Goal: Task Accomplishment & Management: Use online tool/utility

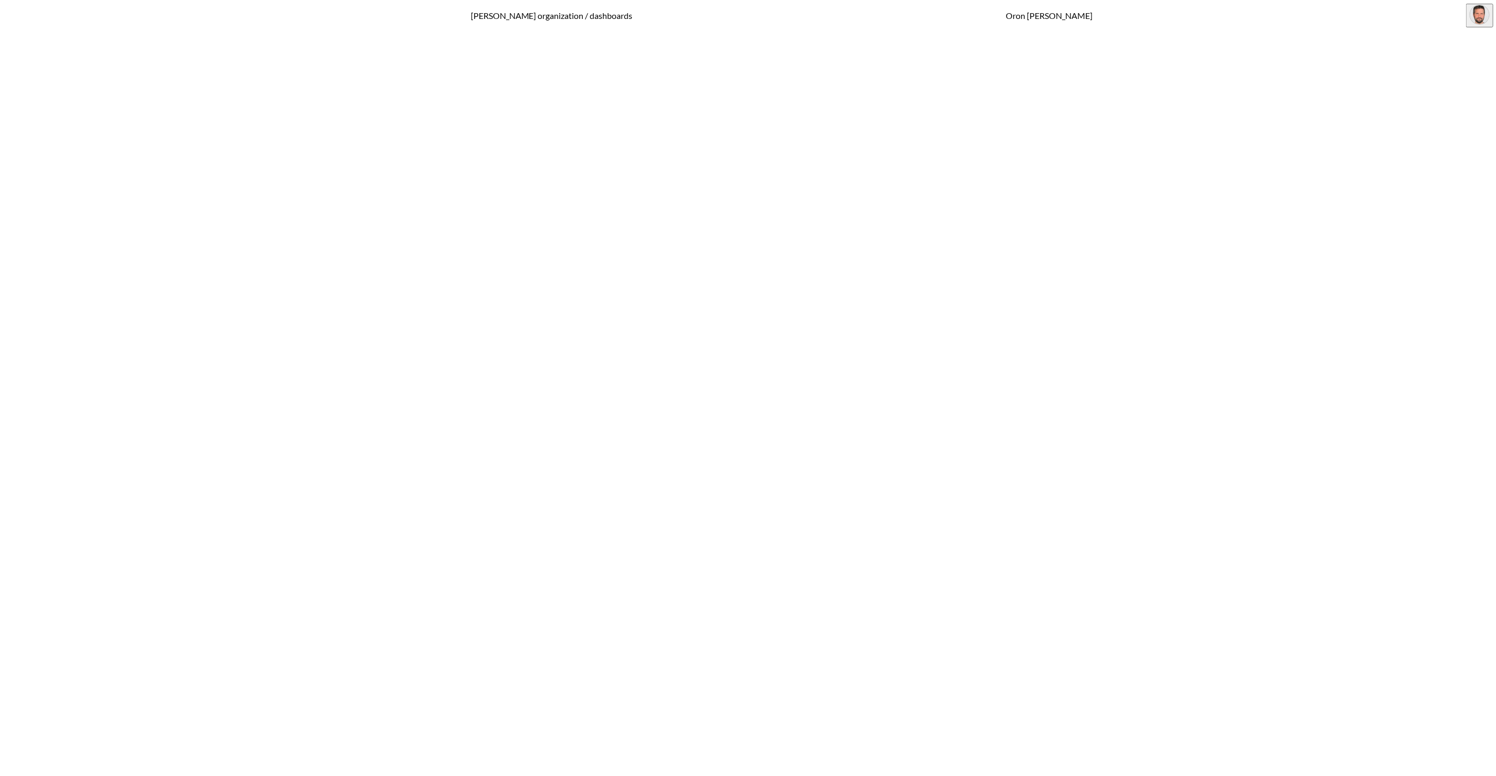
click at [49, 289] on span "Datasets" at bounding box center [35, 293] width 28 height 9
click at [1301, 69] on input "text" at bounding box center [1342, 74] width 83 height 11
type input "v"
checkbox input "false"
checkbox input "true"
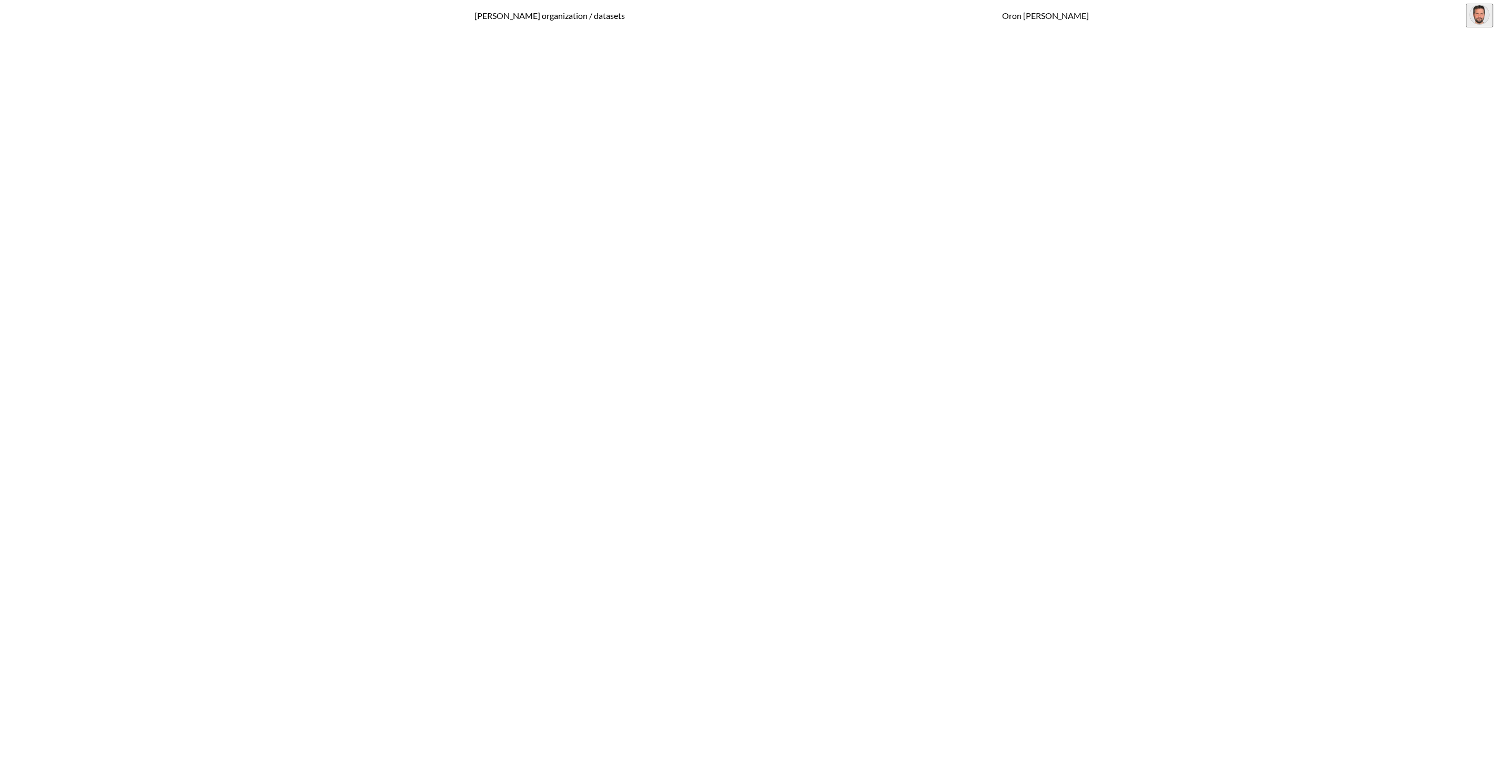
checkbox input "false"
checkbox input "true"
checkbox input "false"
checkbox input "true"
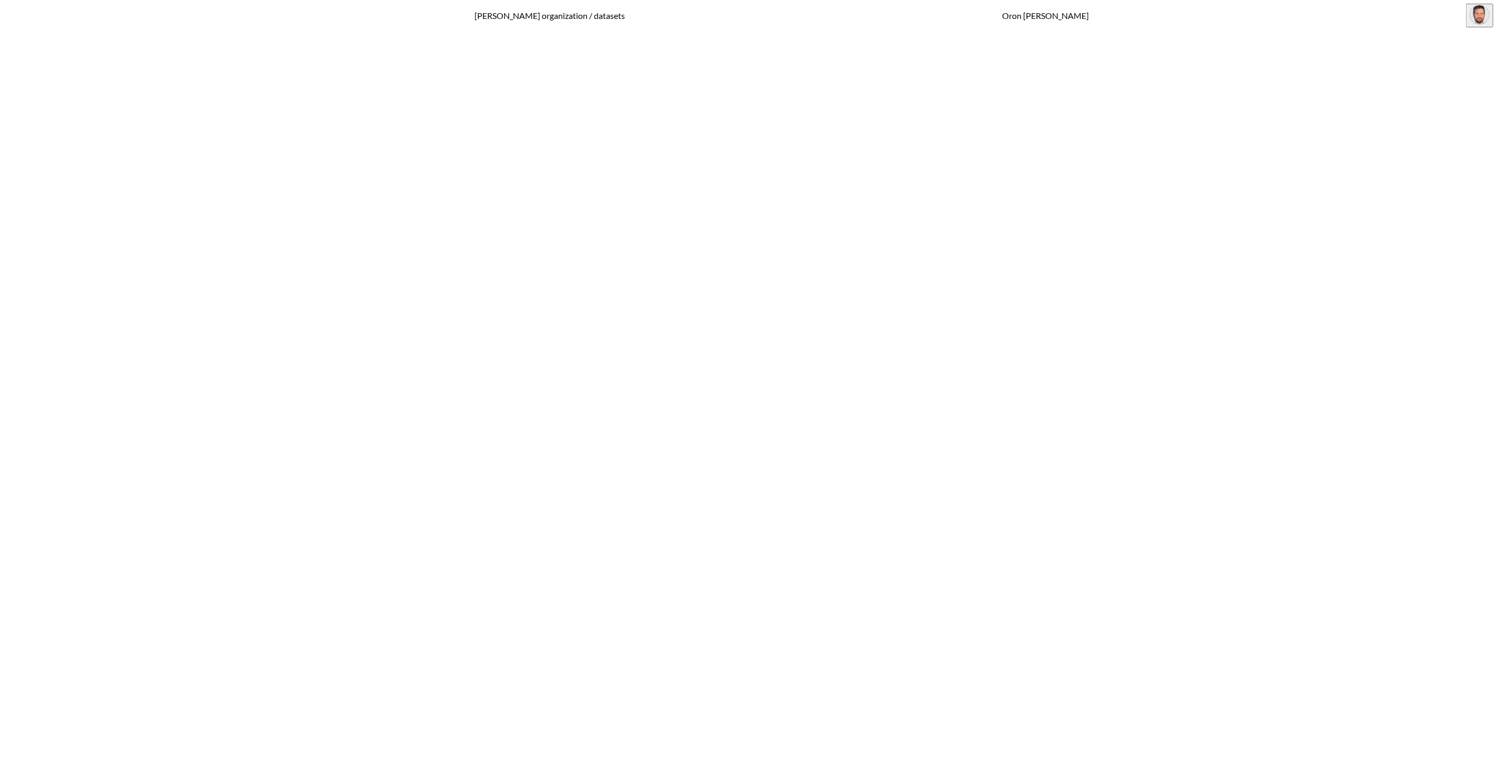
checkbox input "true"
checkbox input "false"
checkbox input "true"
checkbox input "false"
checkbox input "true"
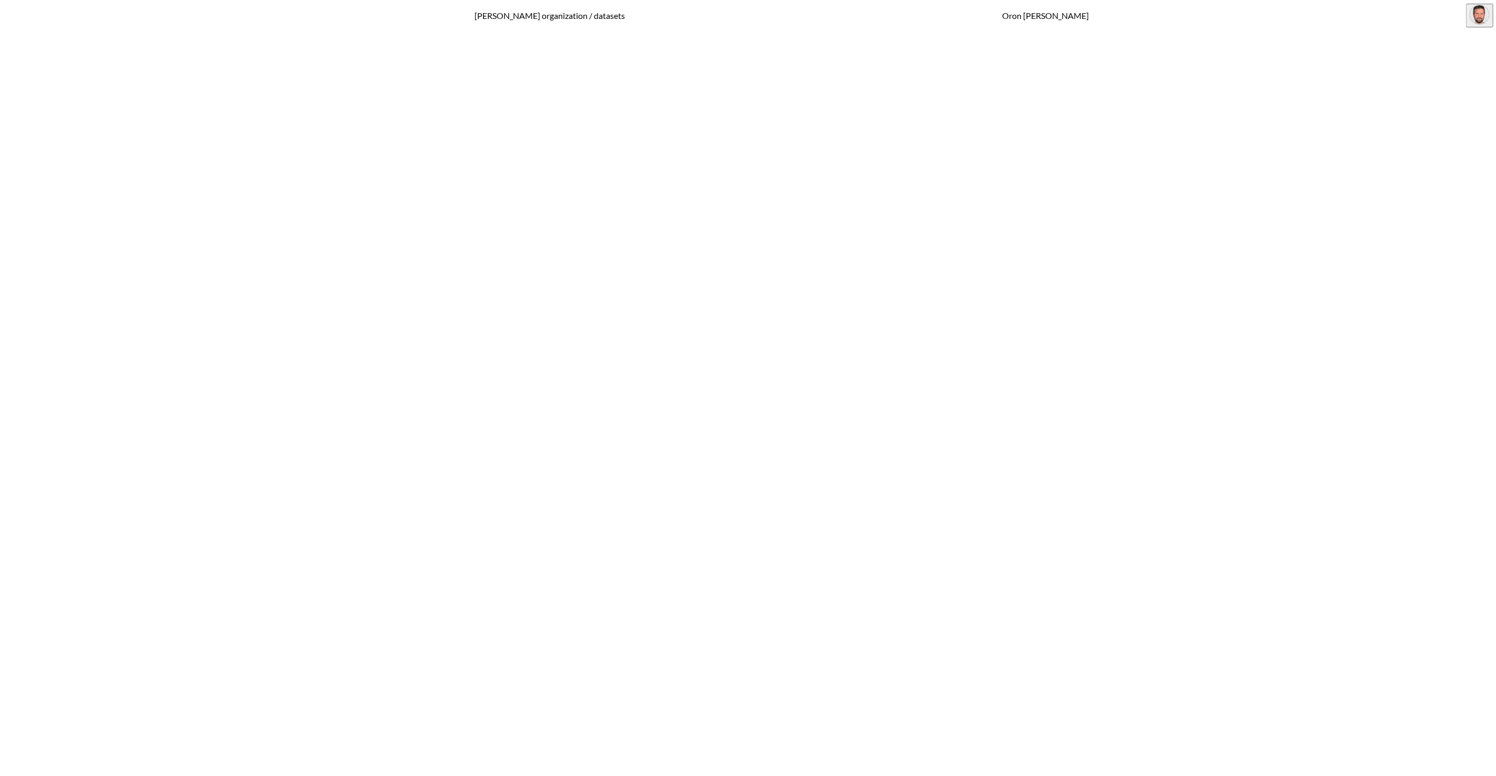
checkbox input "true"
checkbox input "false"
checkbox input "true"
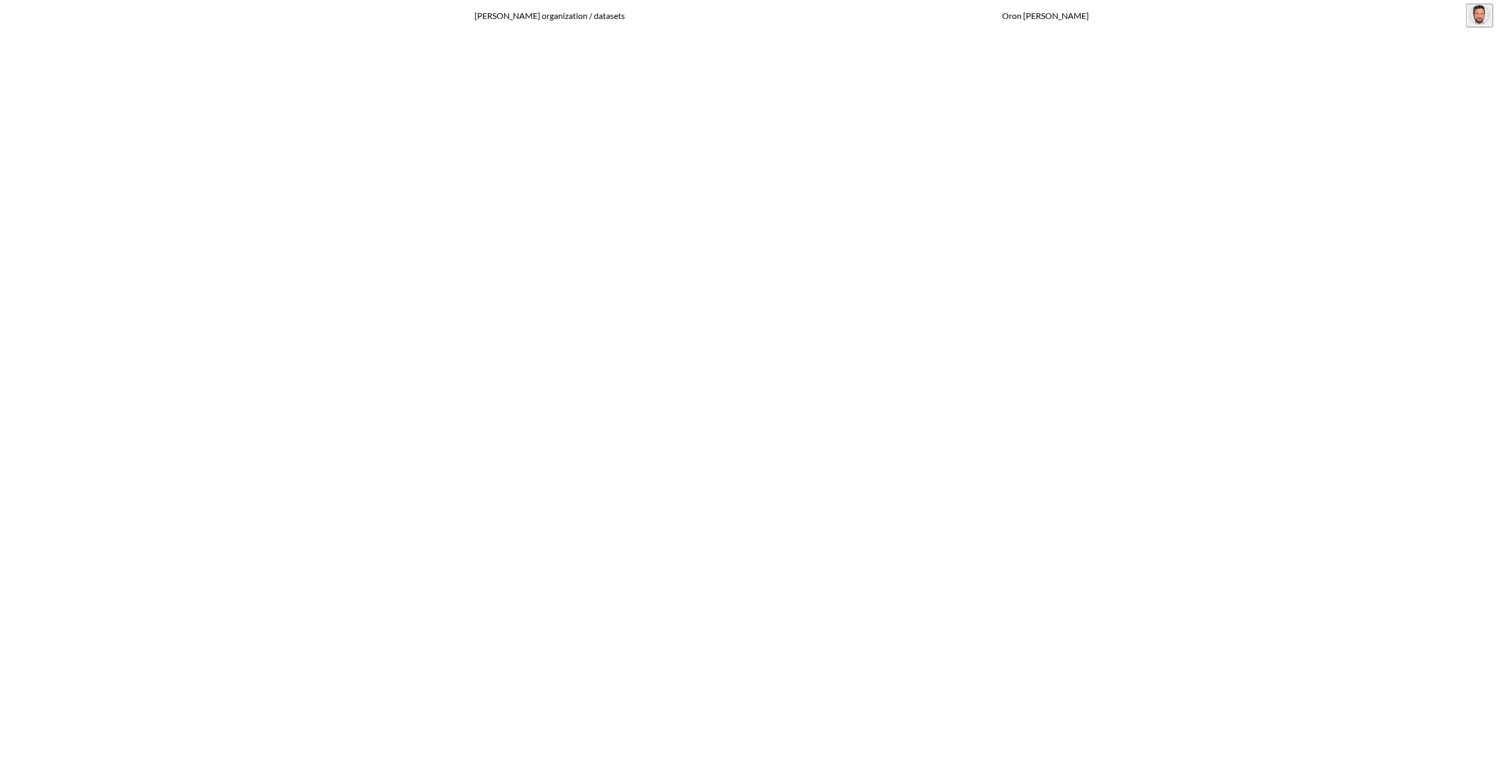
checkbox input "true"
checkbox input "false"
checkbox input "true"
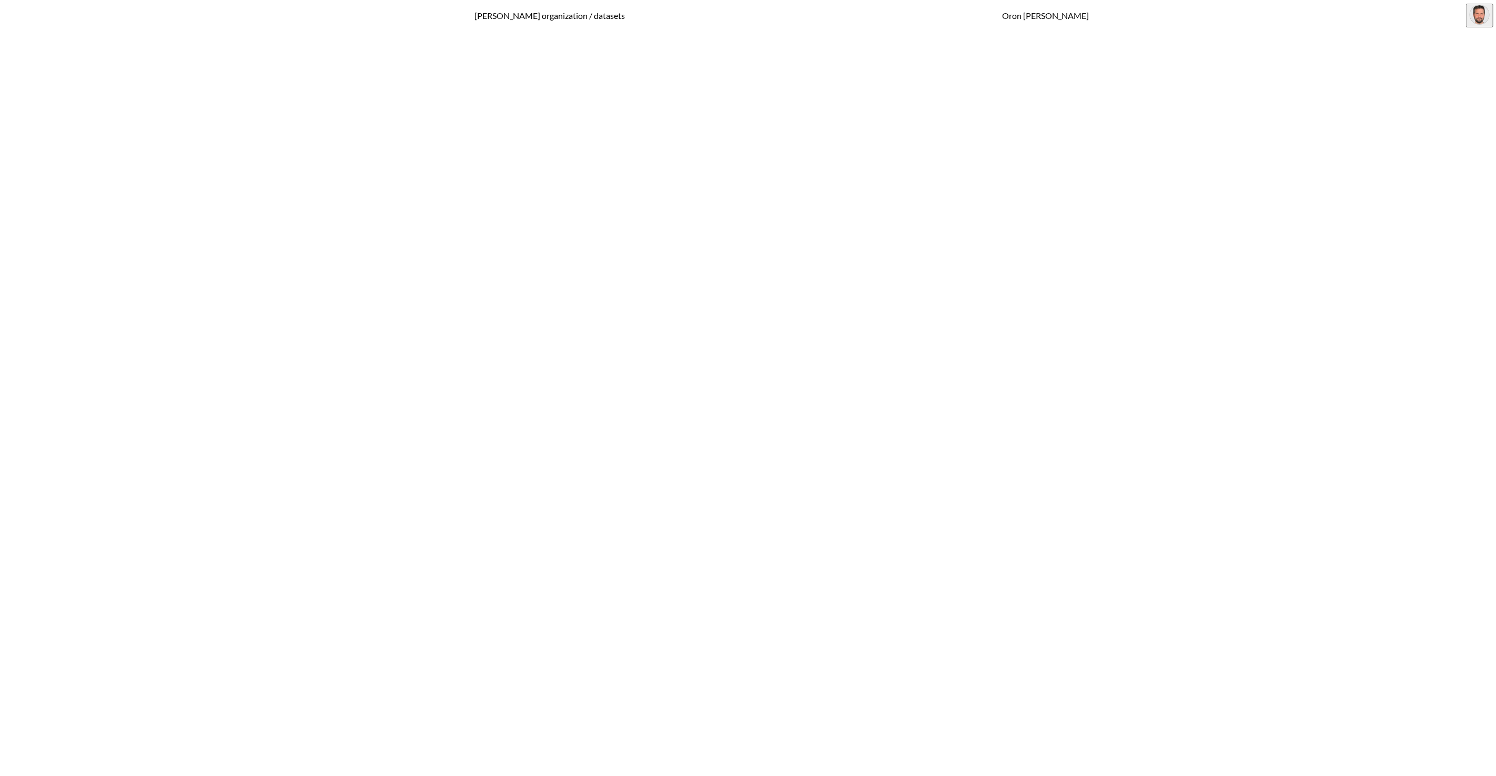
checkbox input "true"
checkbox input "false"
checkbox input "true"
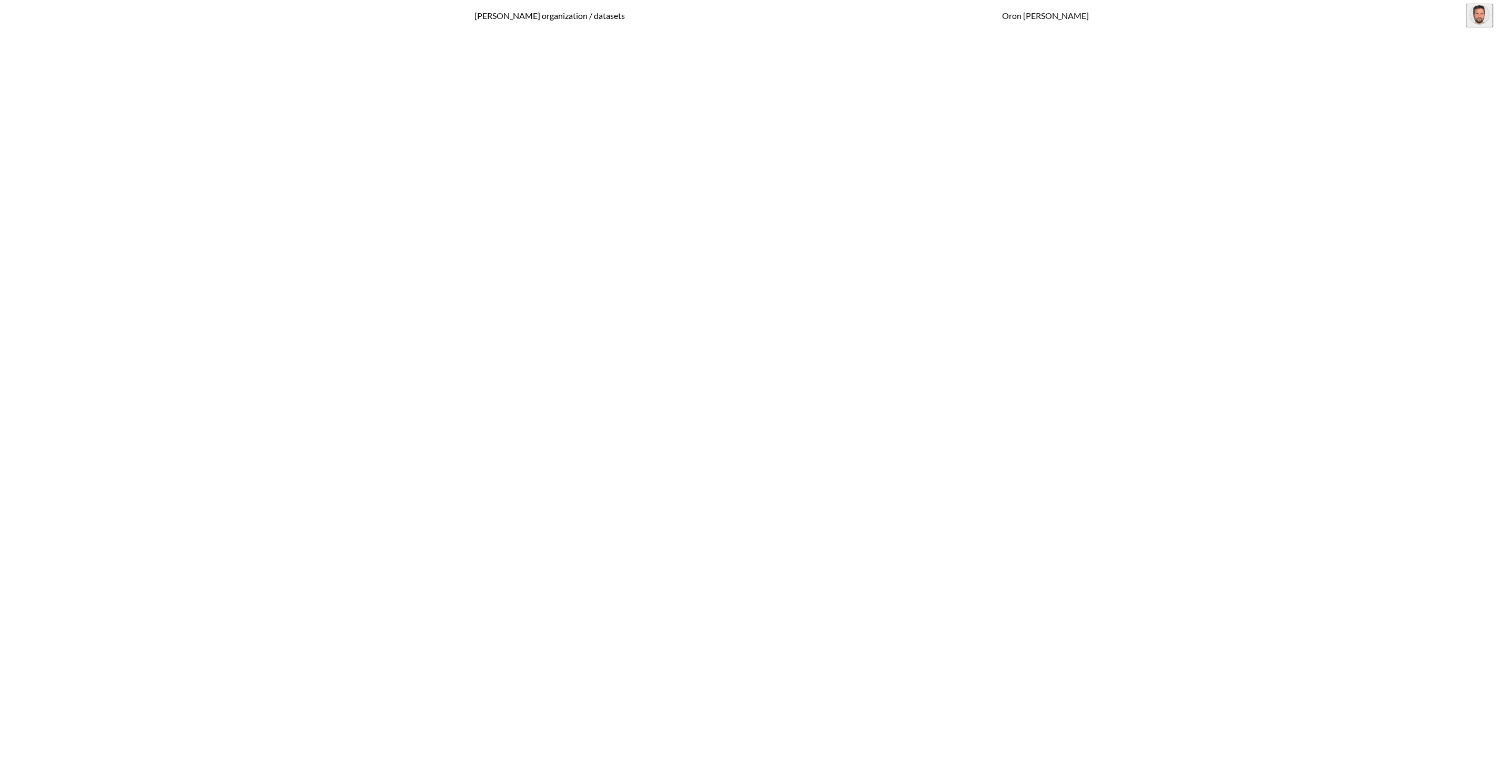
checkbox input "true"
checkbox input "false"
checkbox input "true"
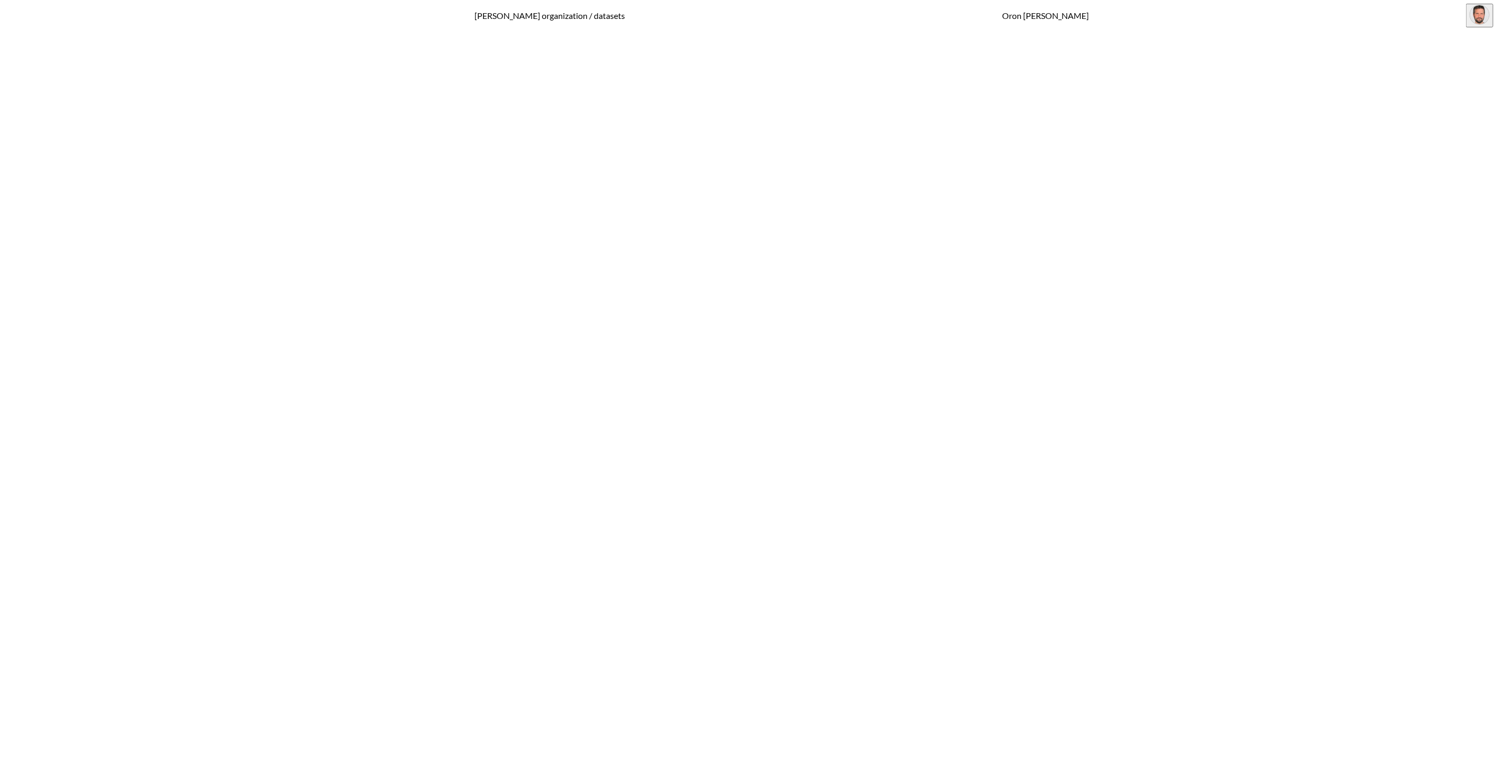
checkbox input "true"
checkbox input "false"
checkbox input "true"
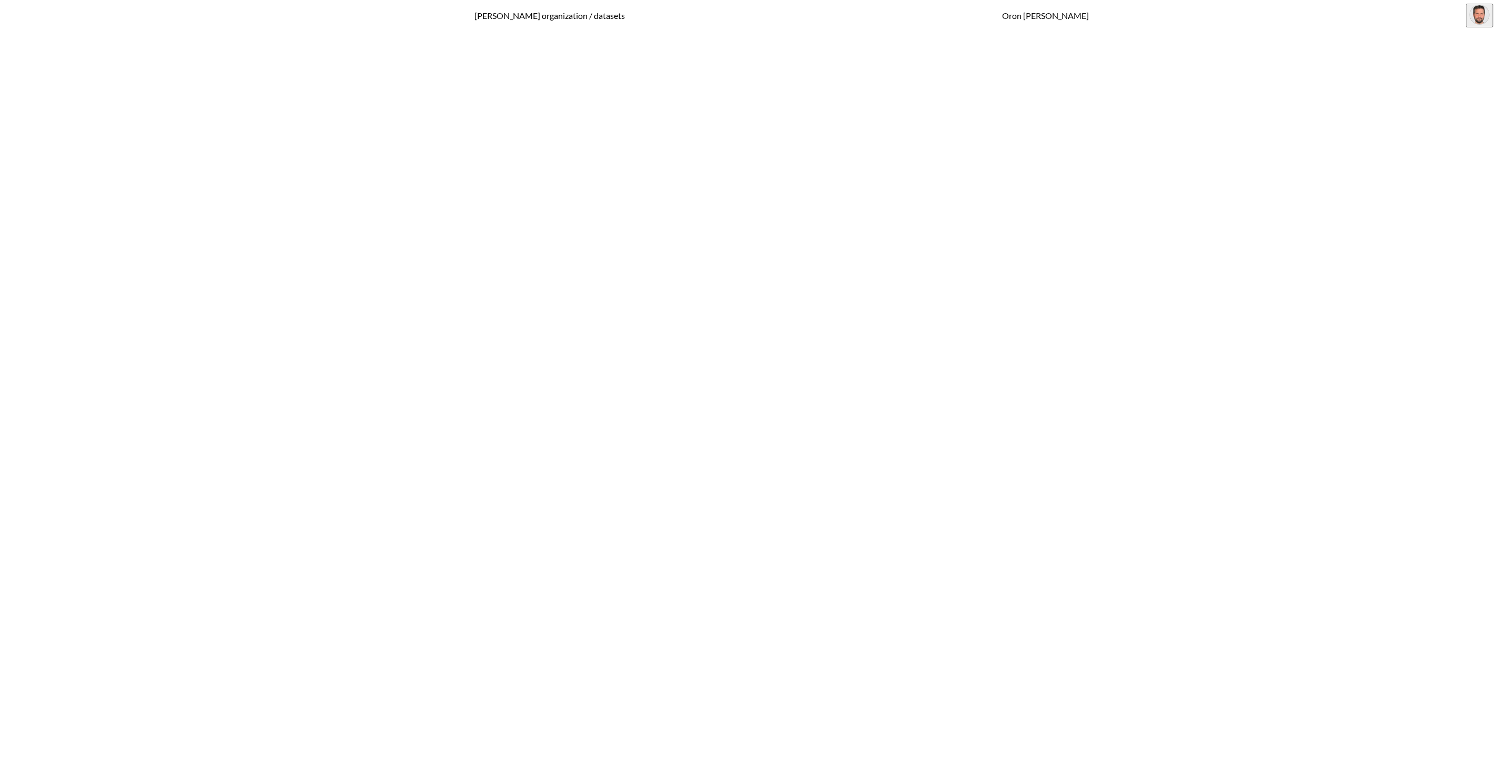
checkbox input "false"
type input "v2"
checkbox input "true"
checkbox input "false"
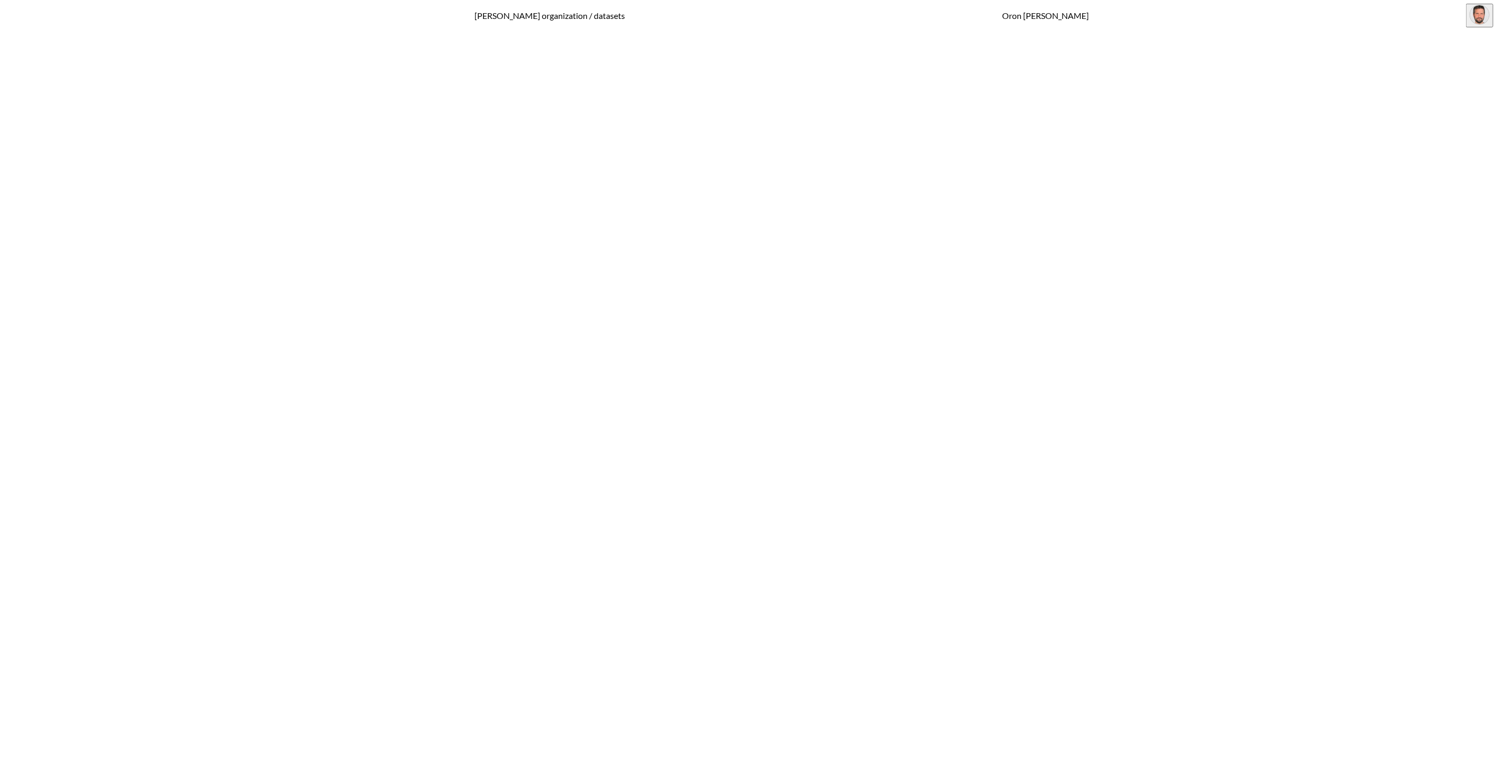
checkbox input "true"
checkbox input "false"
checkbox input "true"
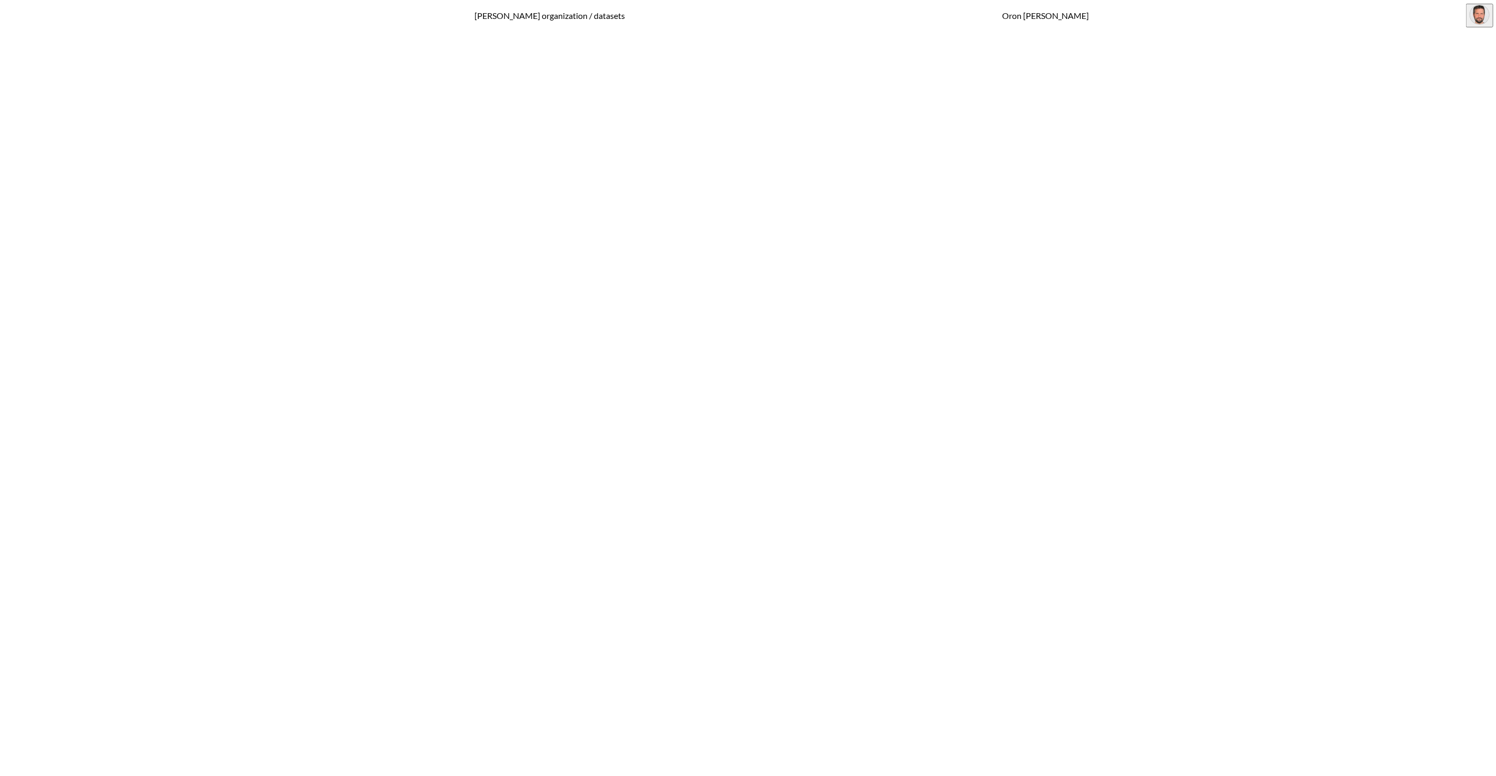
checkbox input "true"
checkbox input "false"
checkbox input "true"
checkbox input "false"
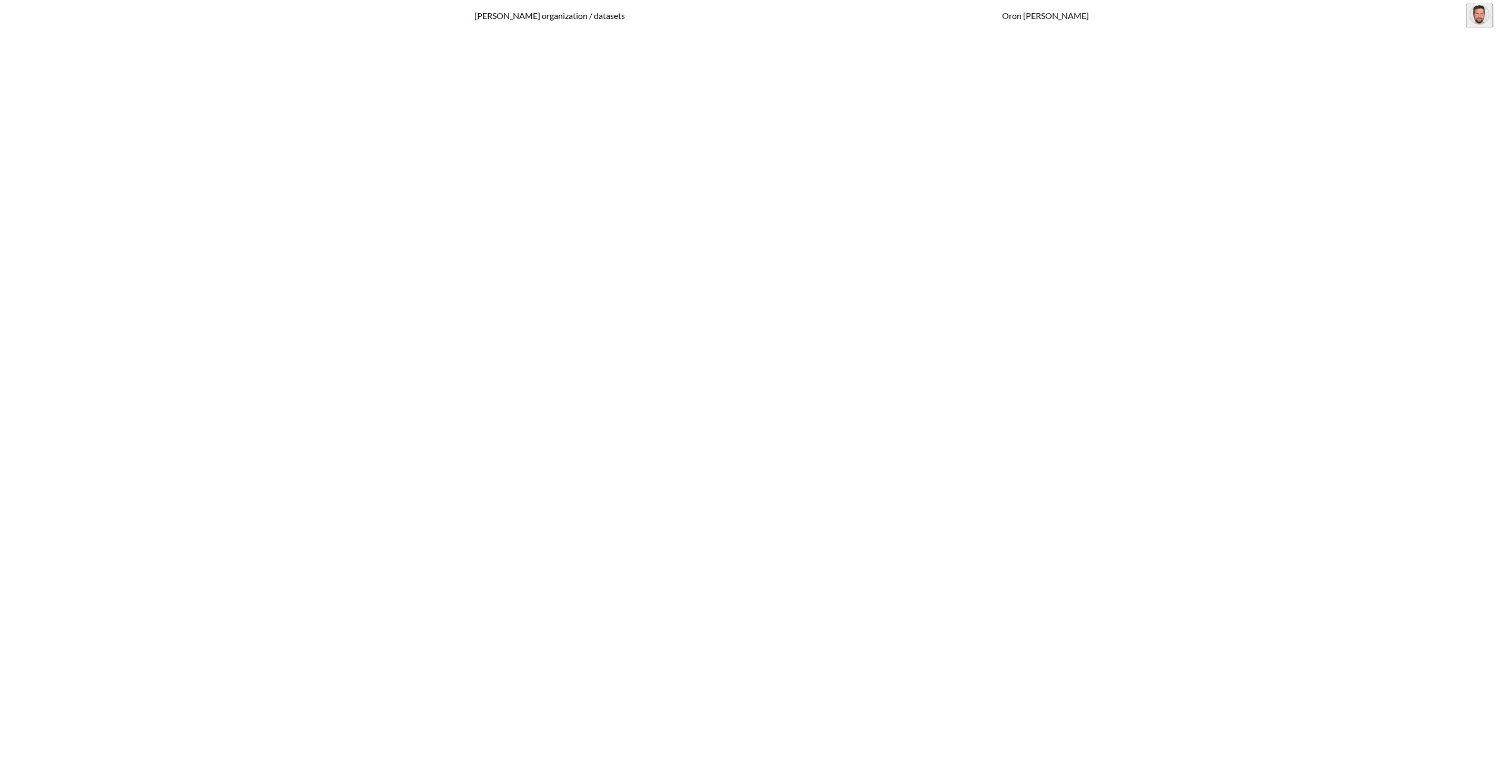
checkbox input "false"
checkbox input "true"
checkbox input "false"
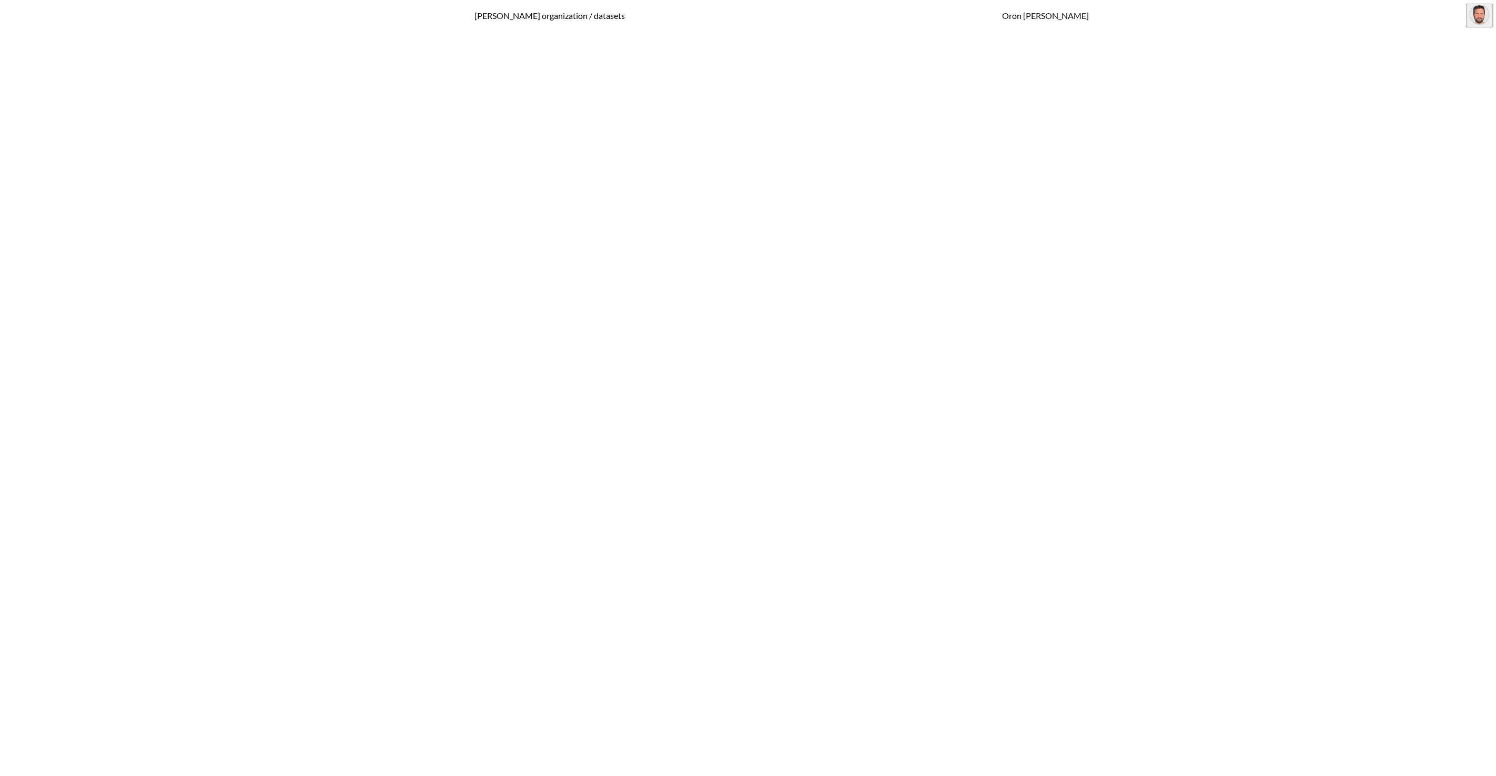
type input "v2"
click at [194, 667] on span ""2025-08-01"" at bounding box center [177, 671] width 33 height 8
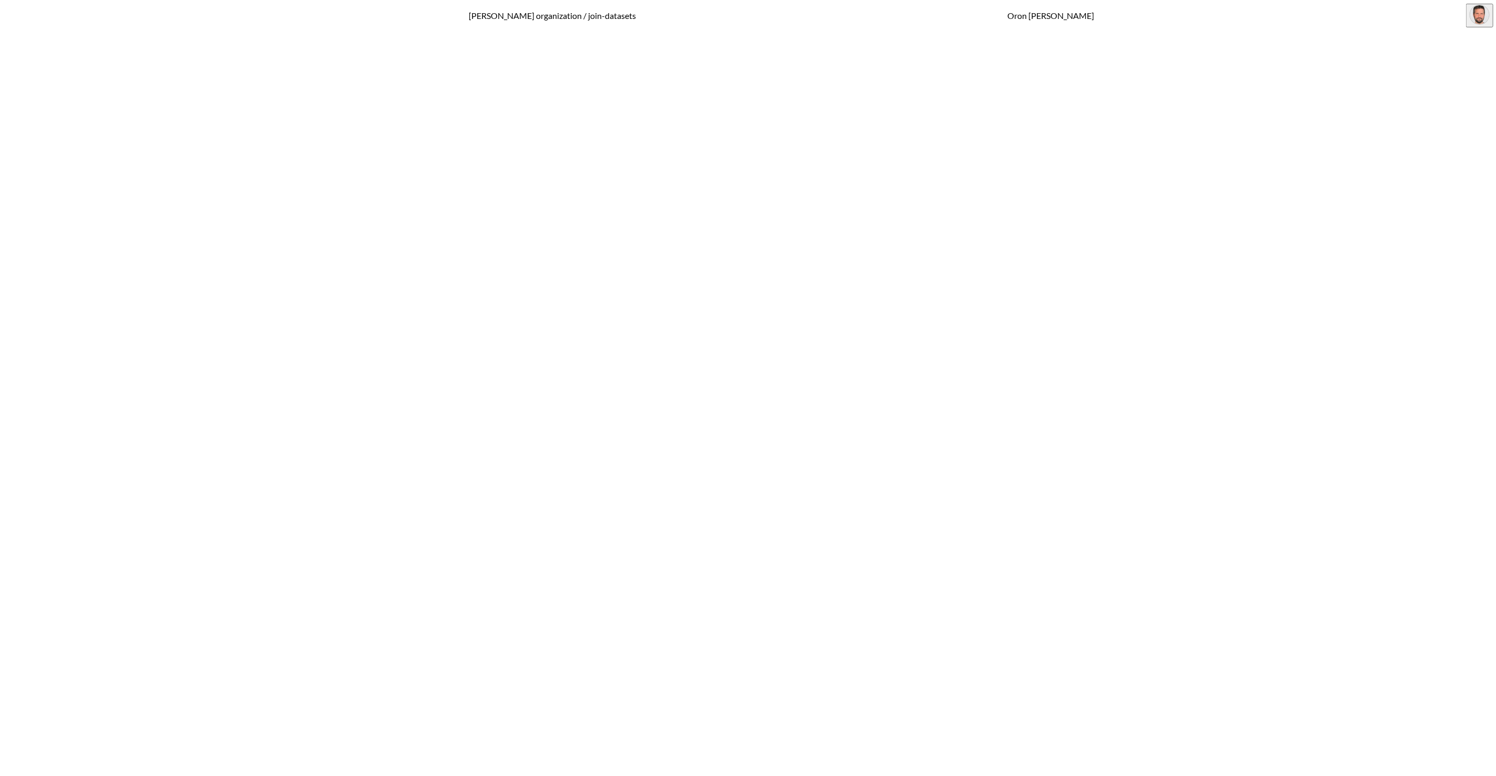
type textarea "20"
click at [504, 738] on pre ""order_id" : "$orderData.orderId" ," at bounding box center [419, 742] width 687 height 8
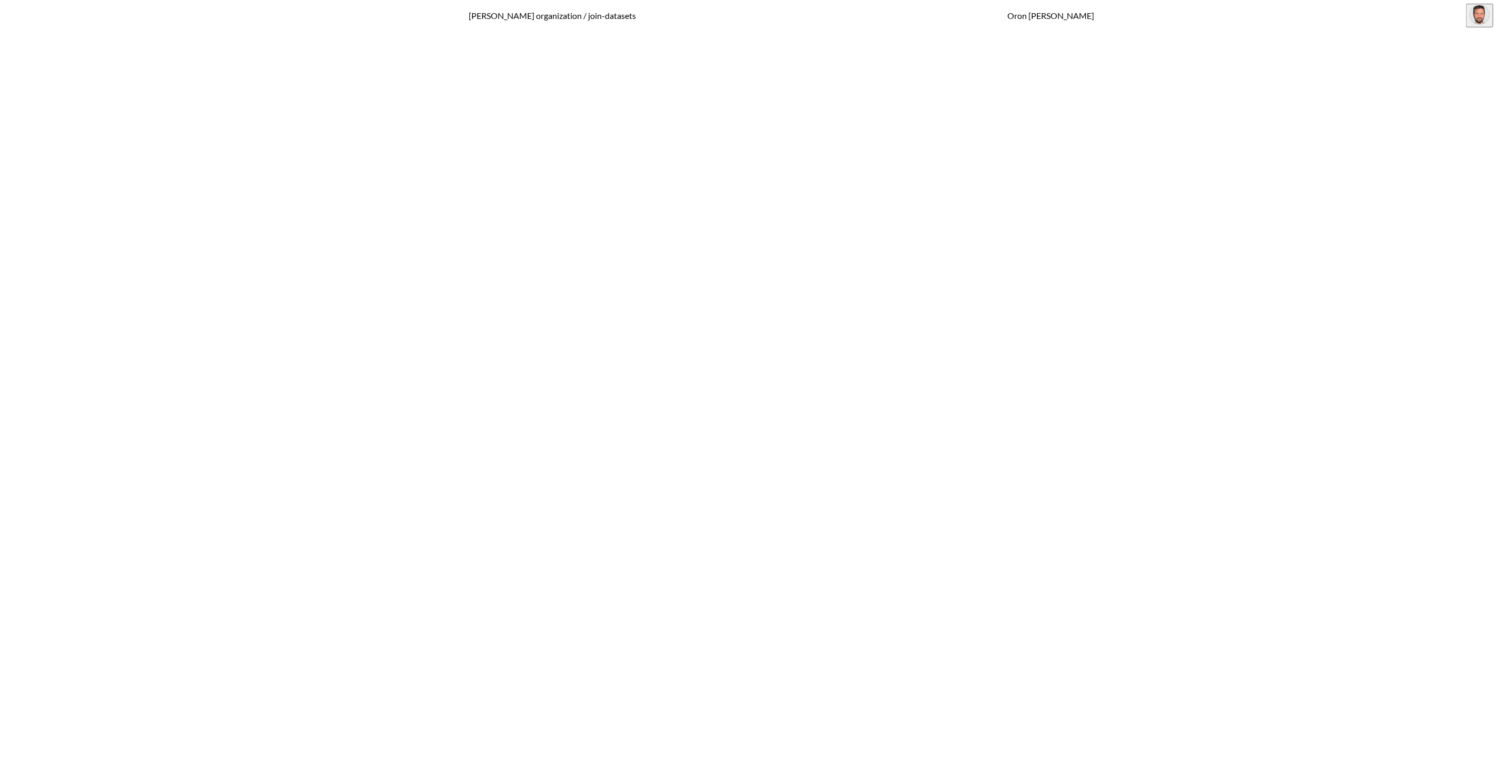
scroll to position [0, 16]
click at [1461, 536] on button "save and run" at bounding box center [1465, 529] width 49 height 11
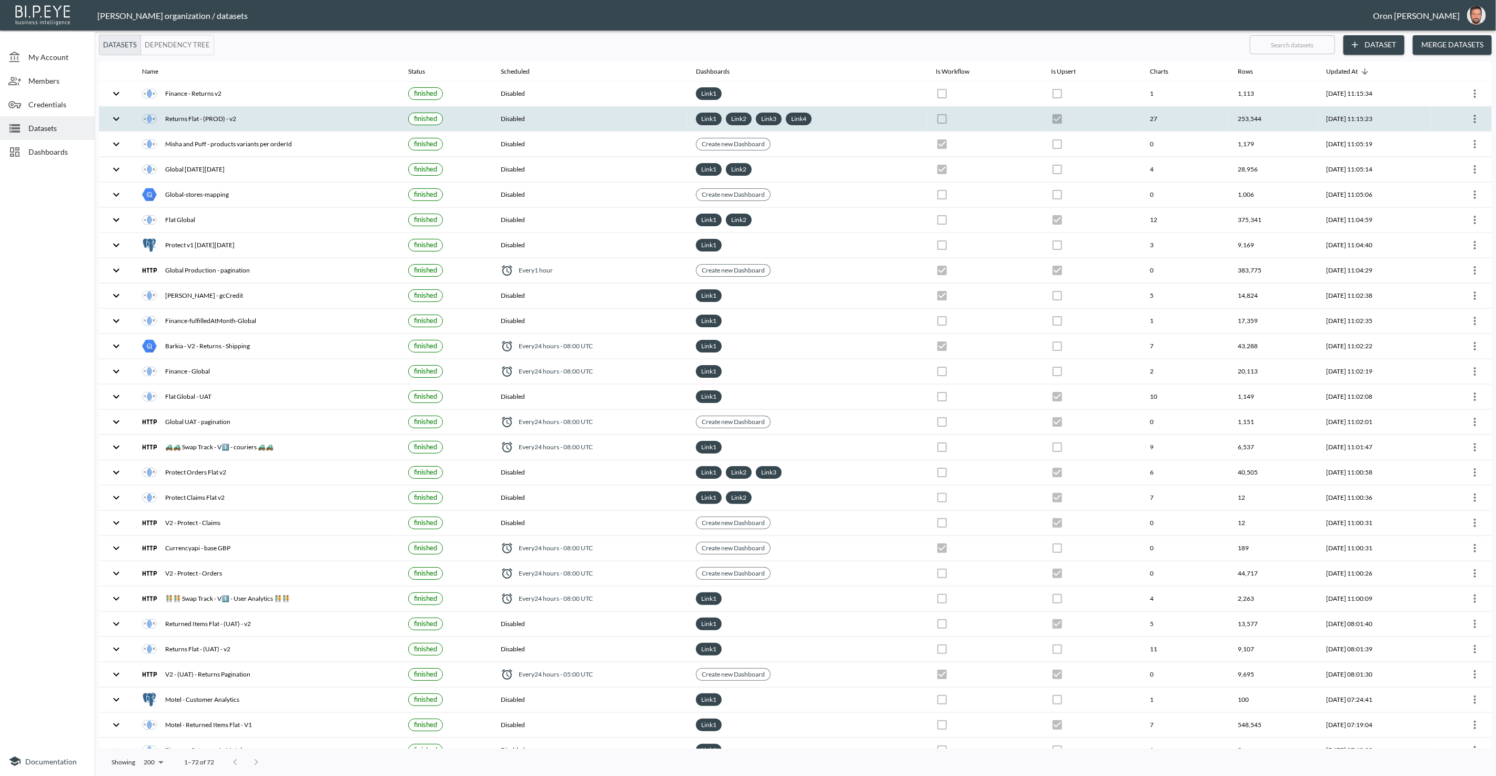
click at [1153, 117] on th "27" at bounding box center [1186, 119] width 88 height 25
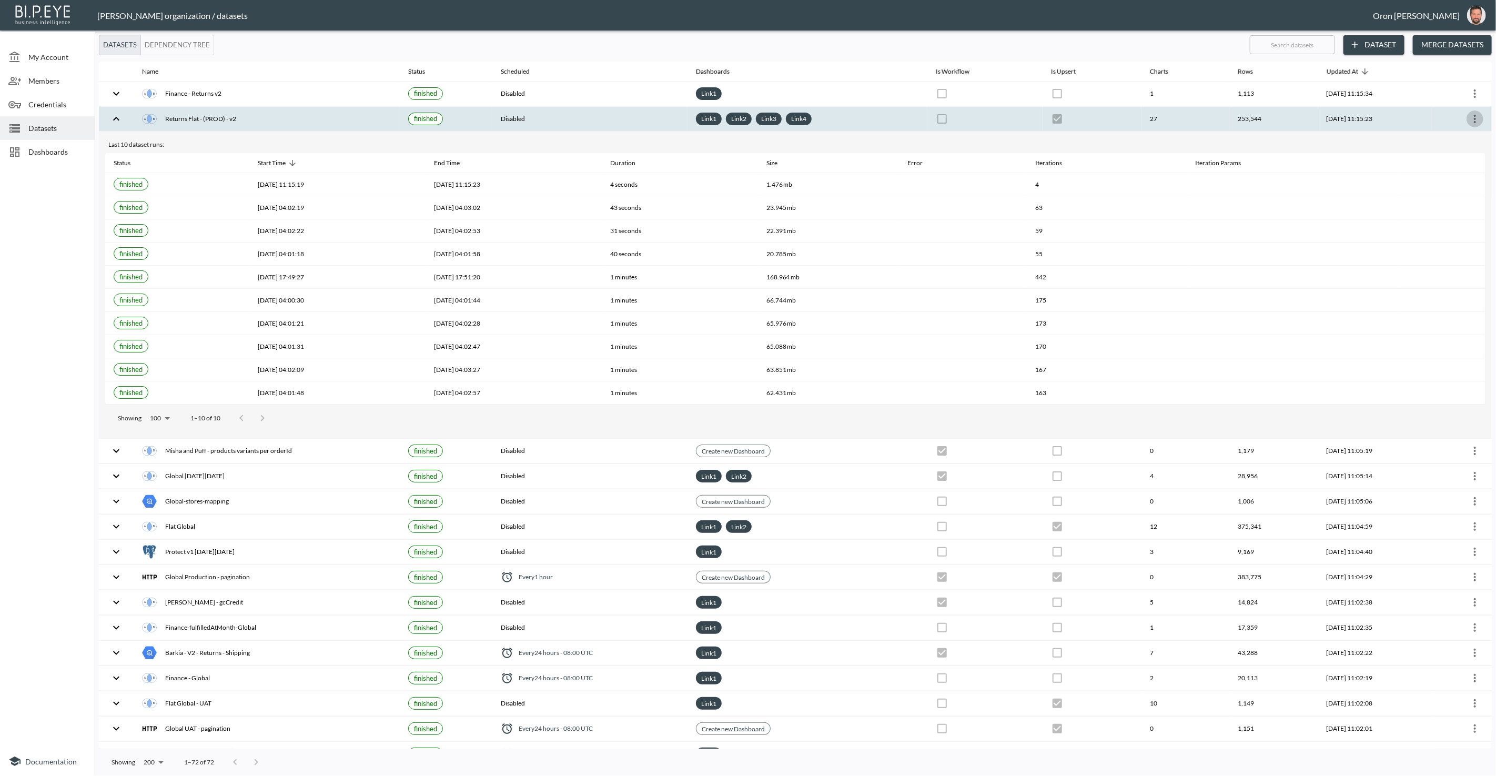
click at [1474, 117] on icon "more" at bounding box center [1475, 119] width 2 height 8
click at [1458, 136] on p "Edit Data Pipeline" at bounding box center [1443, 138] width 65 height 13
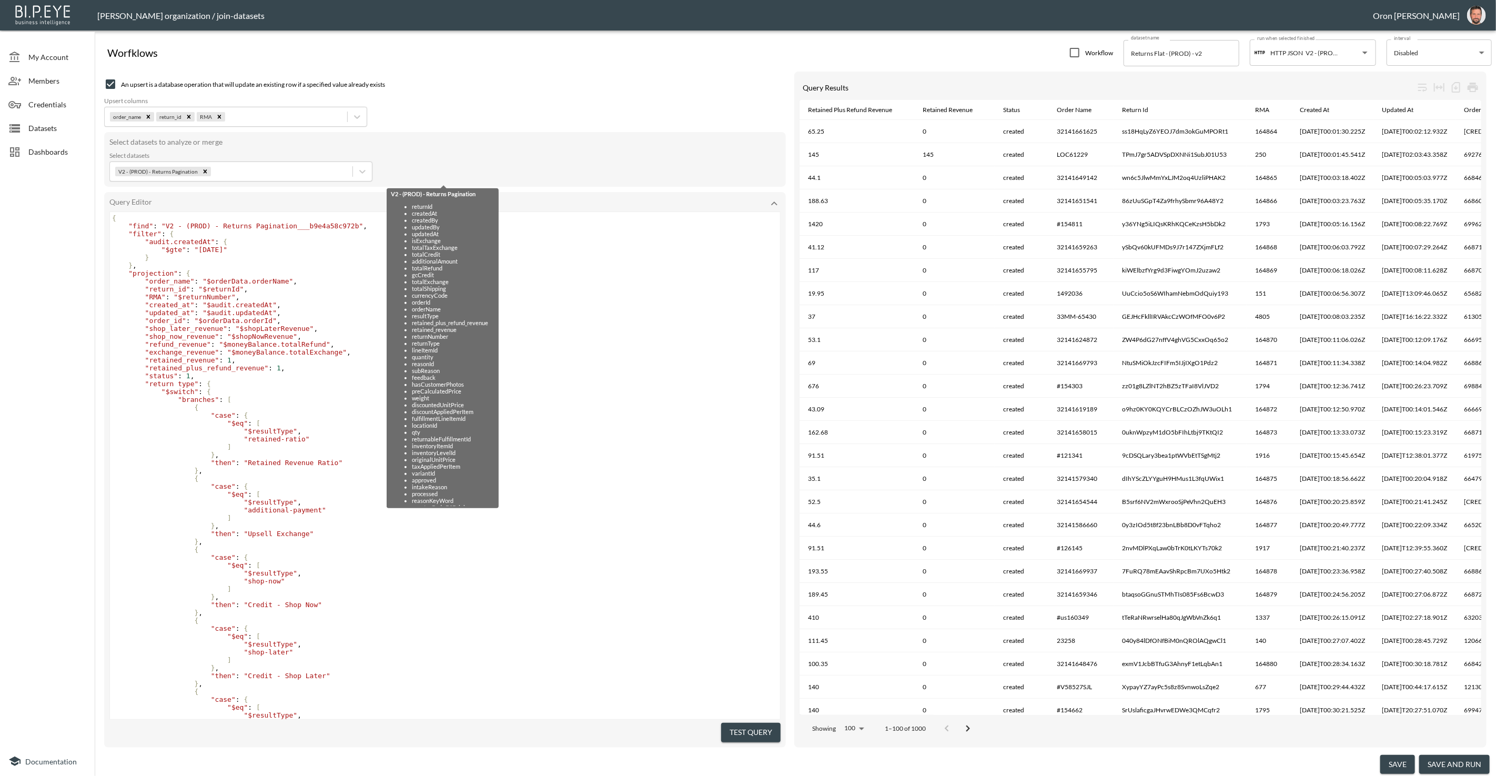
click at [251, 356] on span ""$moneyBalance.totalExchange"" at bounding box center [286, 352] width 119 height 8
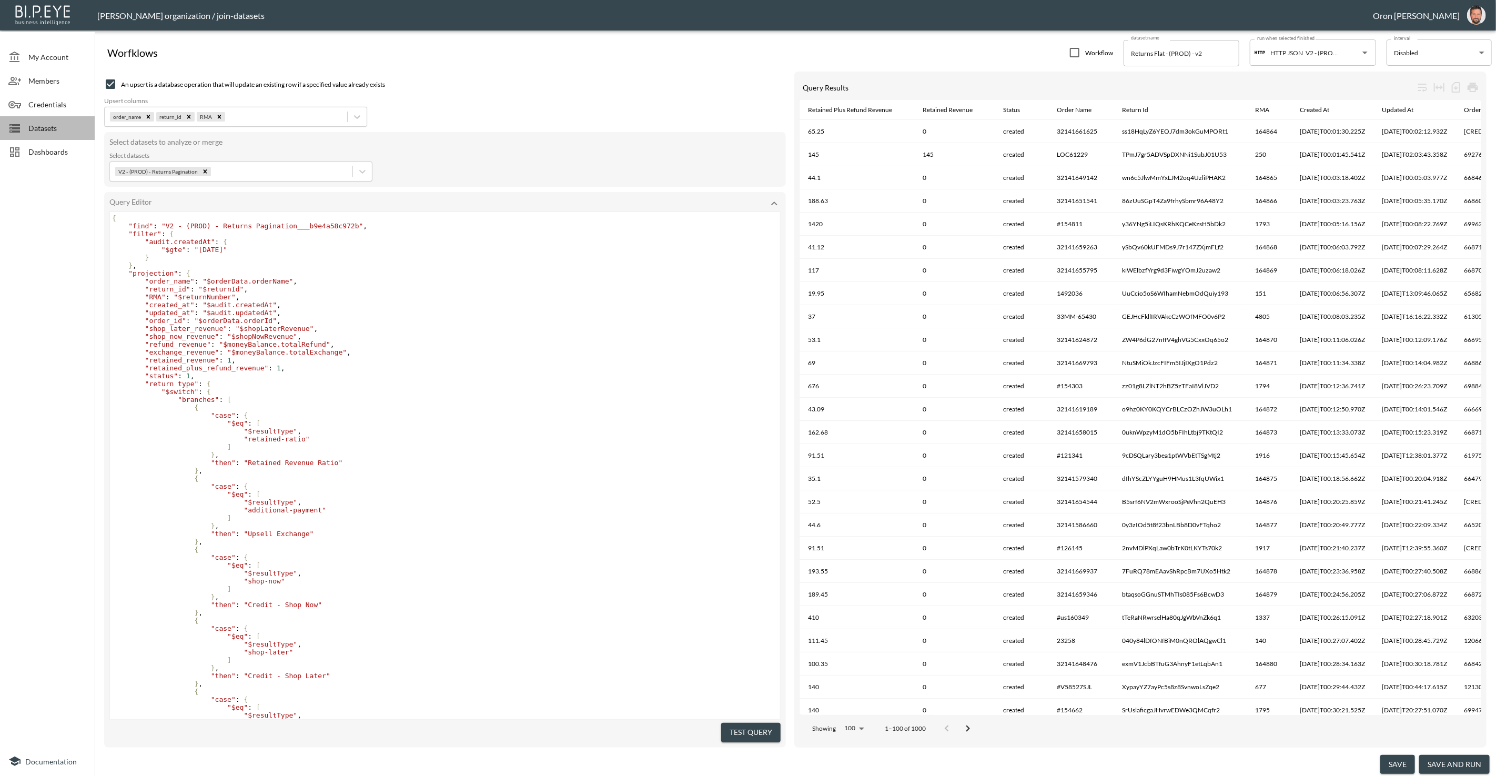
drag, startPoint x: 44, startPoint y: 123, endPoint x: 47, endPoint y: 128, distance: 6.4
click at [45, 123] on span "Datasets" at bounding box center [57, 128] width 58 height 11
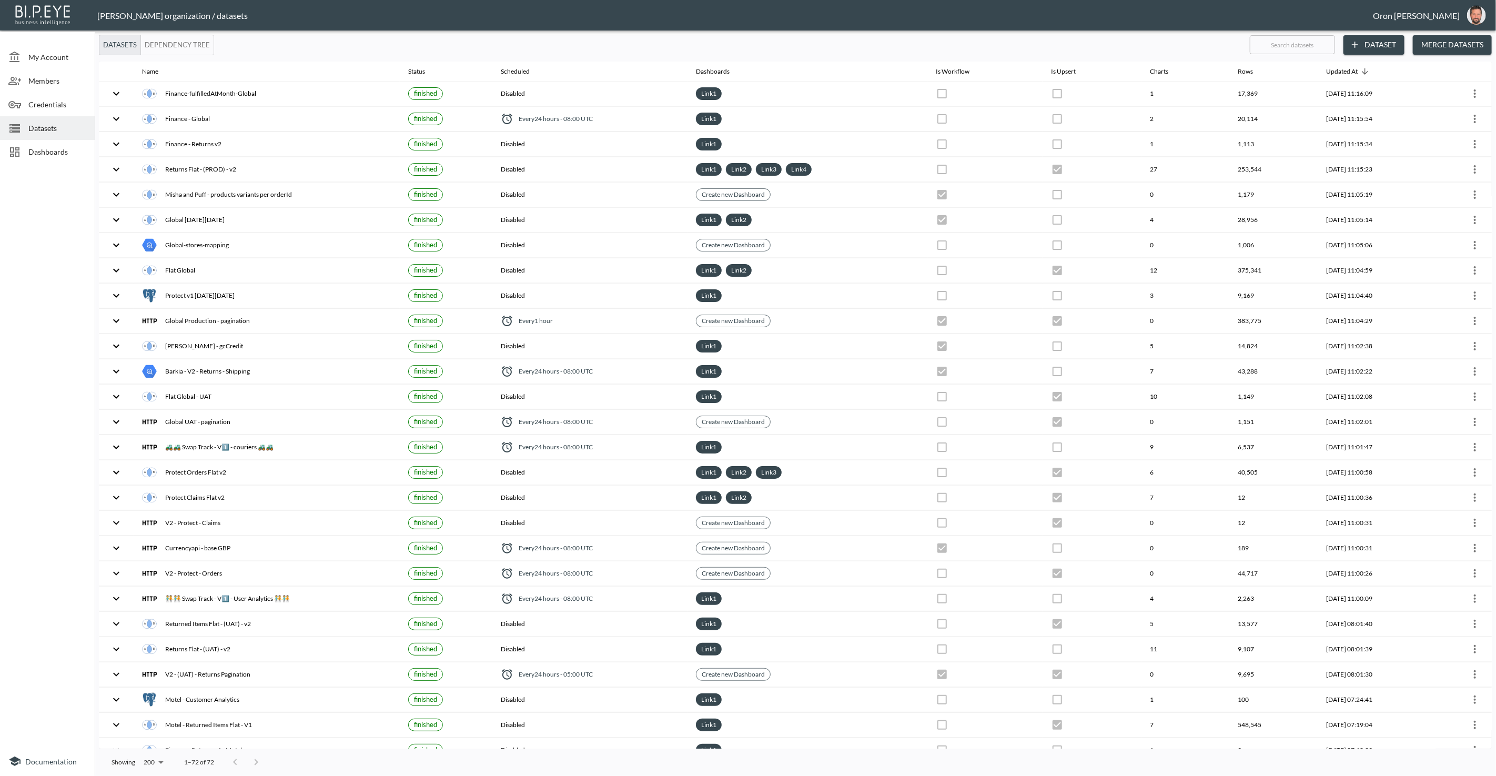
click at [1305, 43] on input "text" at bounding box center [1292, 45] width 85 height 26
click at [1304, 43] on input "s" at bounding box center [1292, 45] width 85 height 26
type input "v"
checkbox input "true"
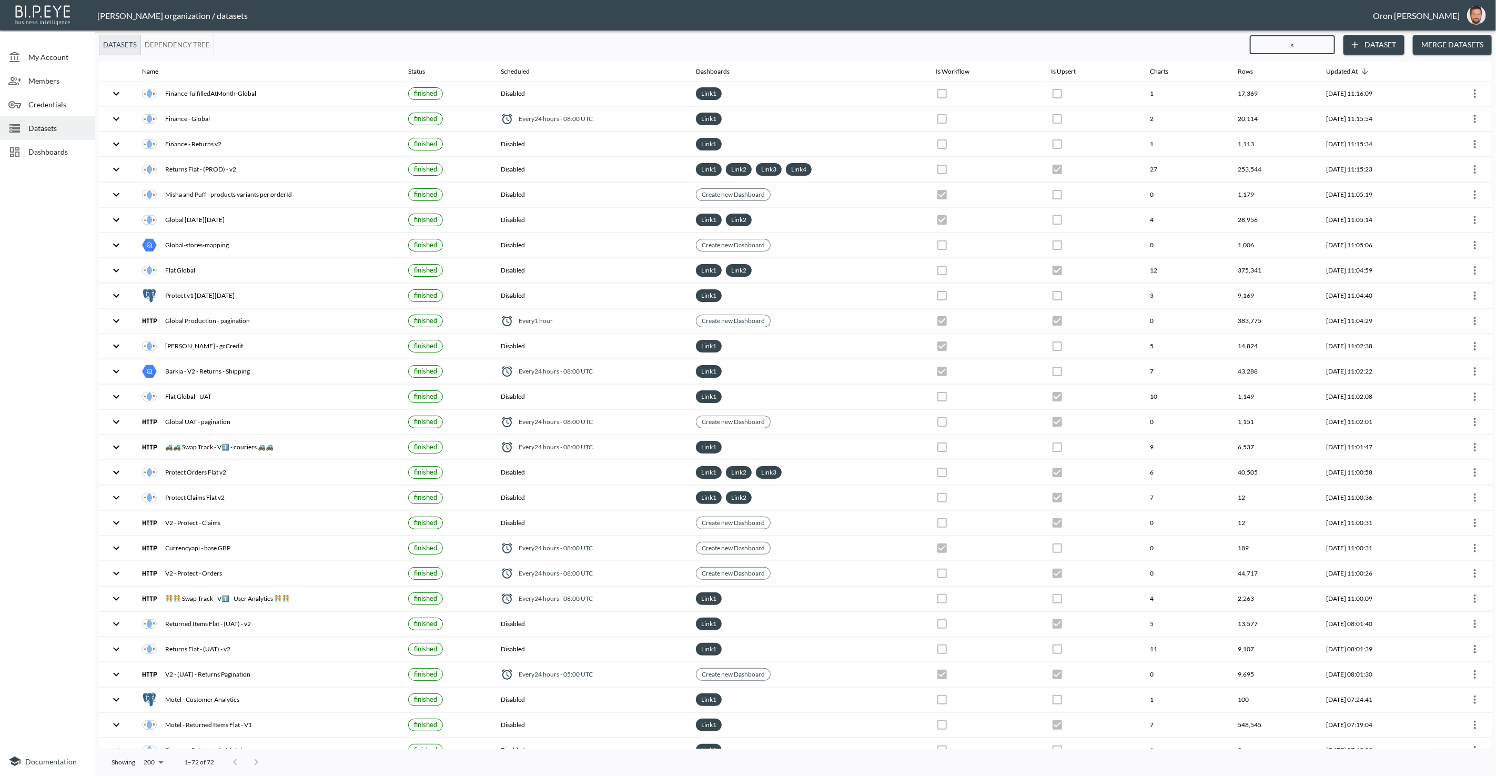
checkbox input "true"
checkbox input "false"
checkbox input "true"
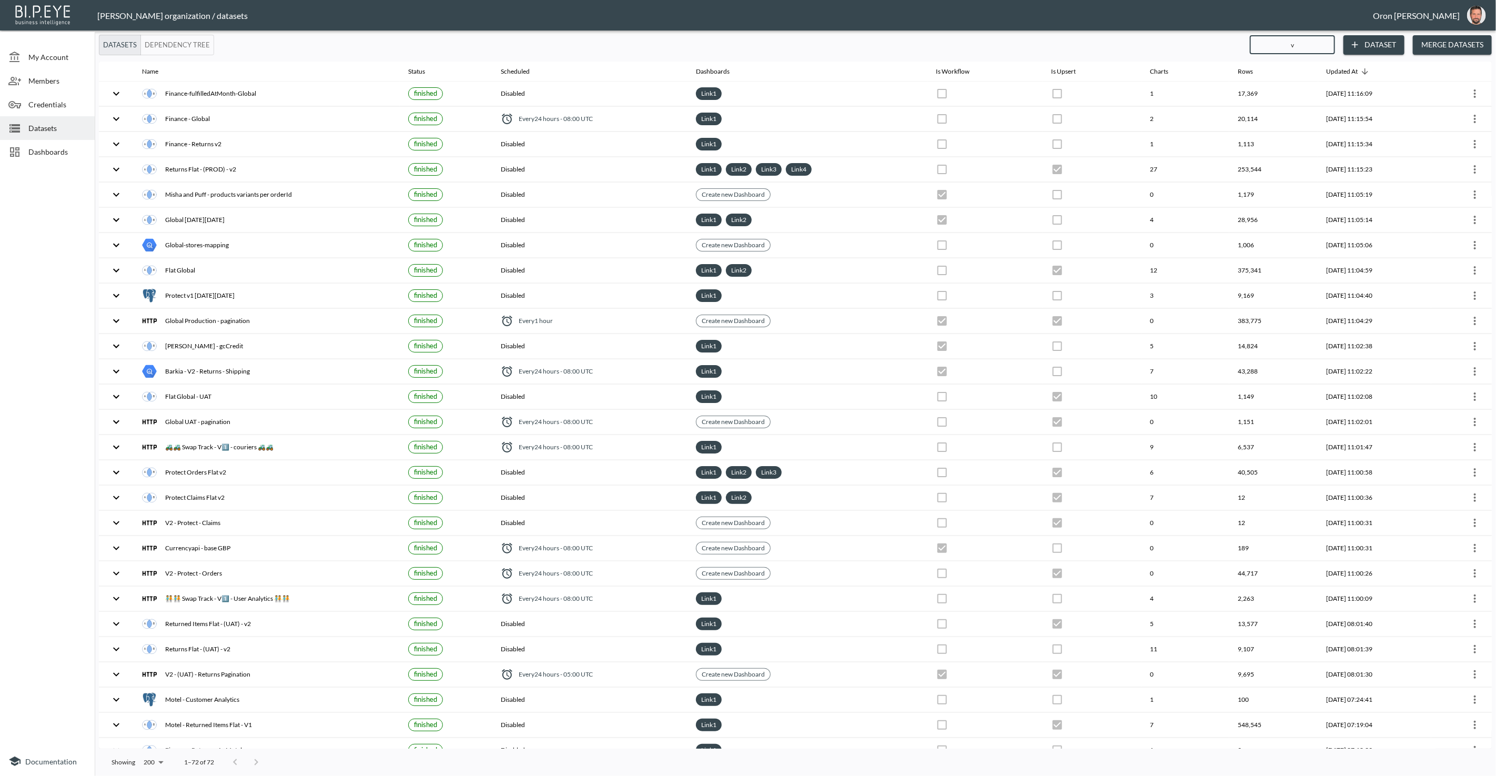
checkbox input "false"
checkbox input "true"
checkbox input "false"
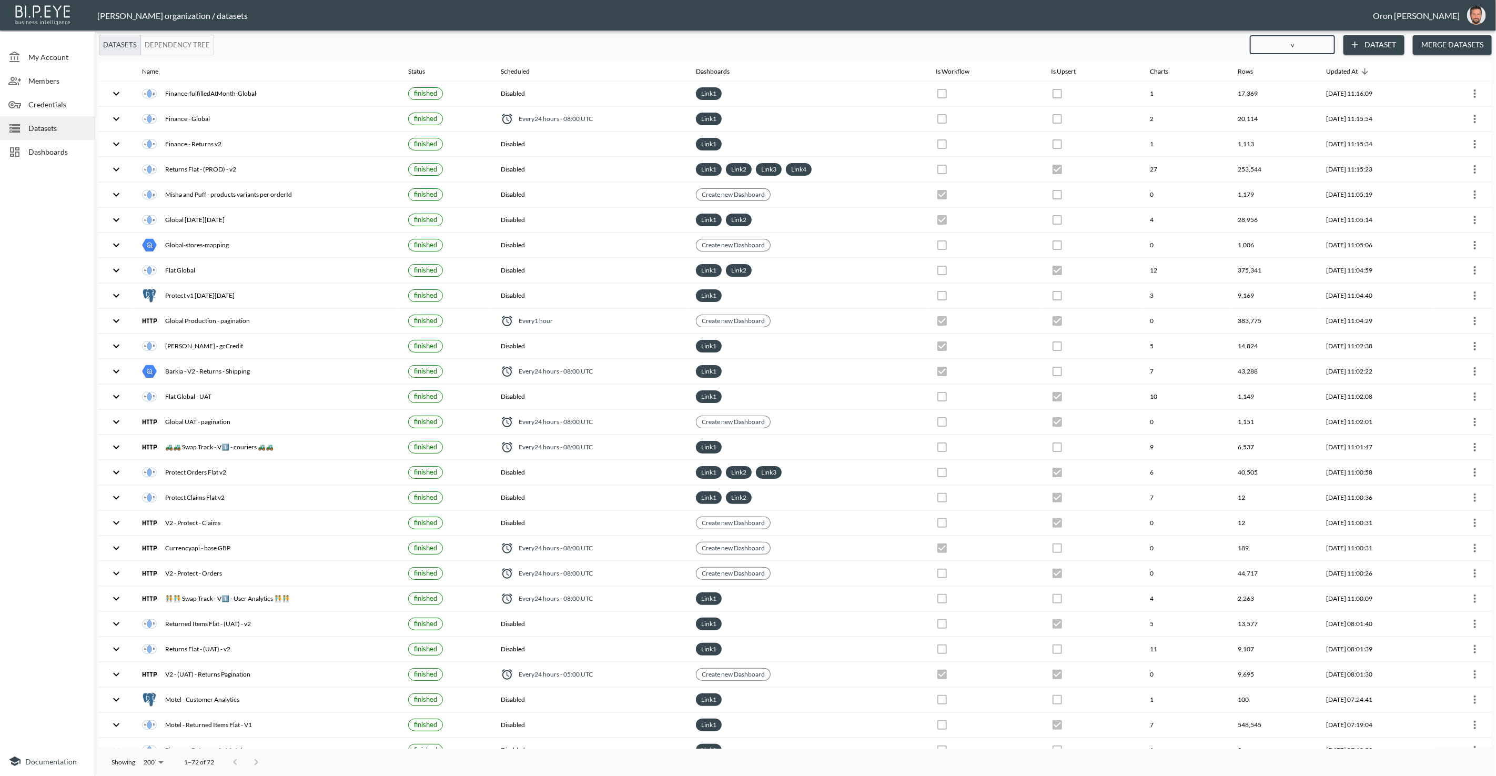
checkbox input "true"
checkbox input "false"
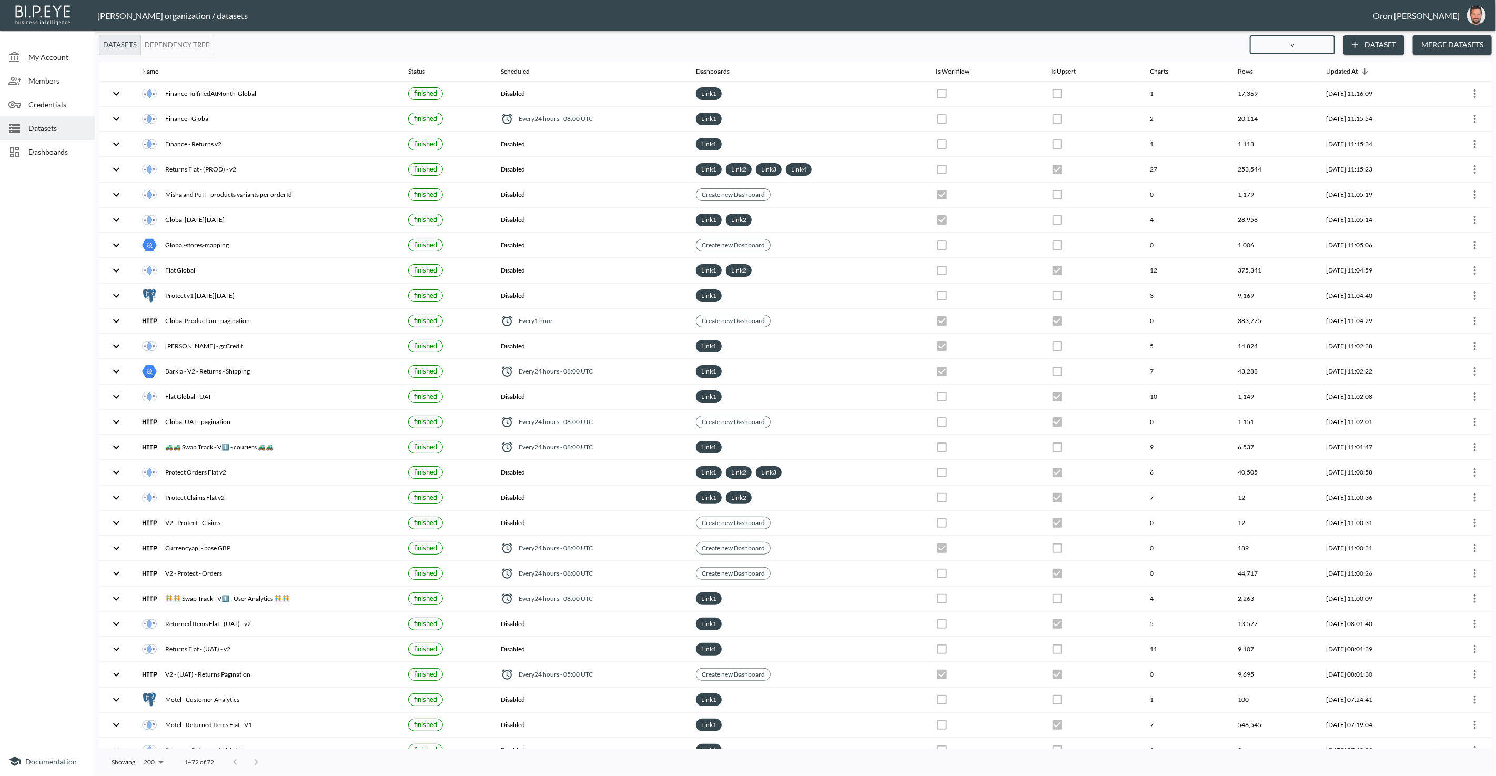
checkbox input "true"
checkbox input "false"
checkbox input "true"
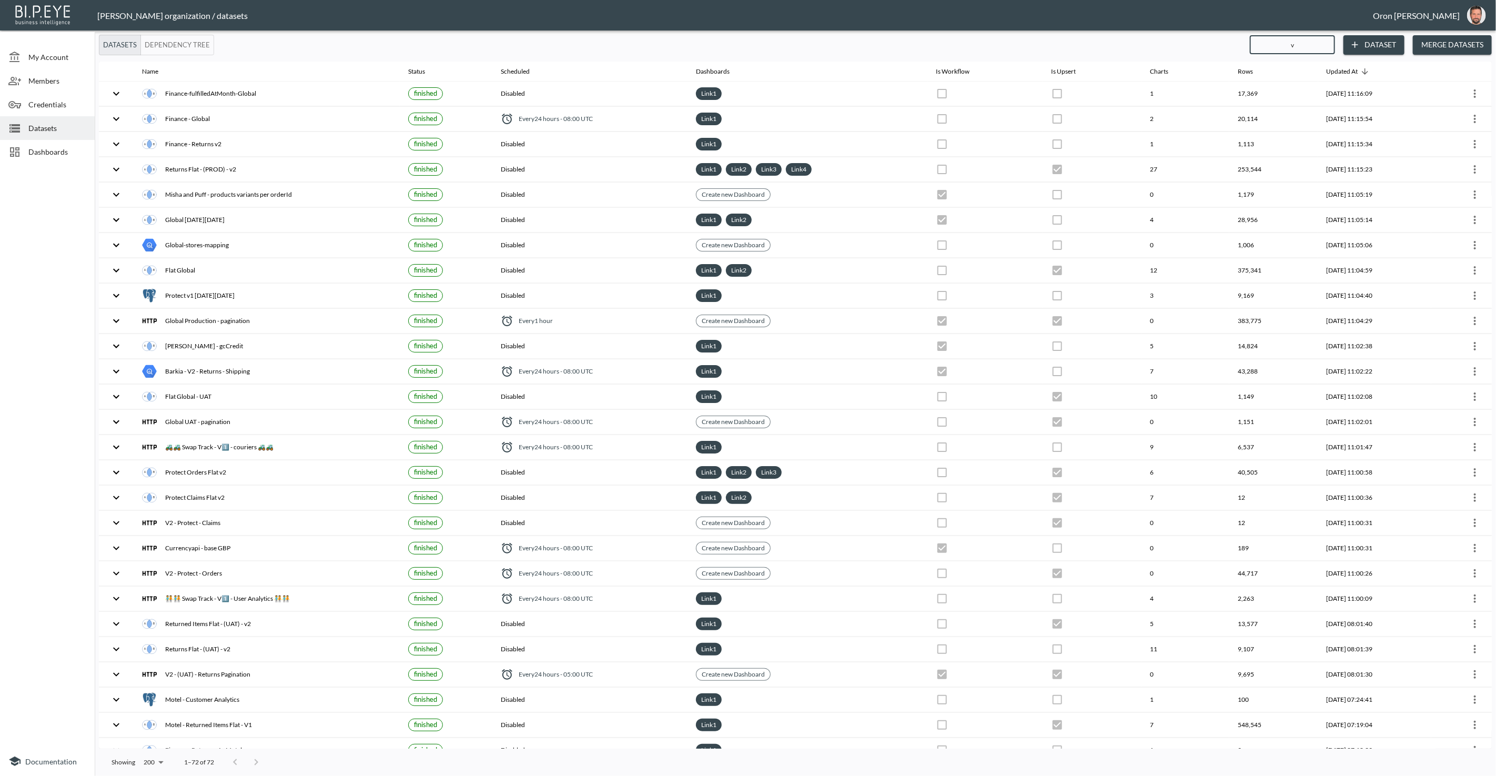
checkbox input "true"
checkbox input "false"
checkbox input "true"
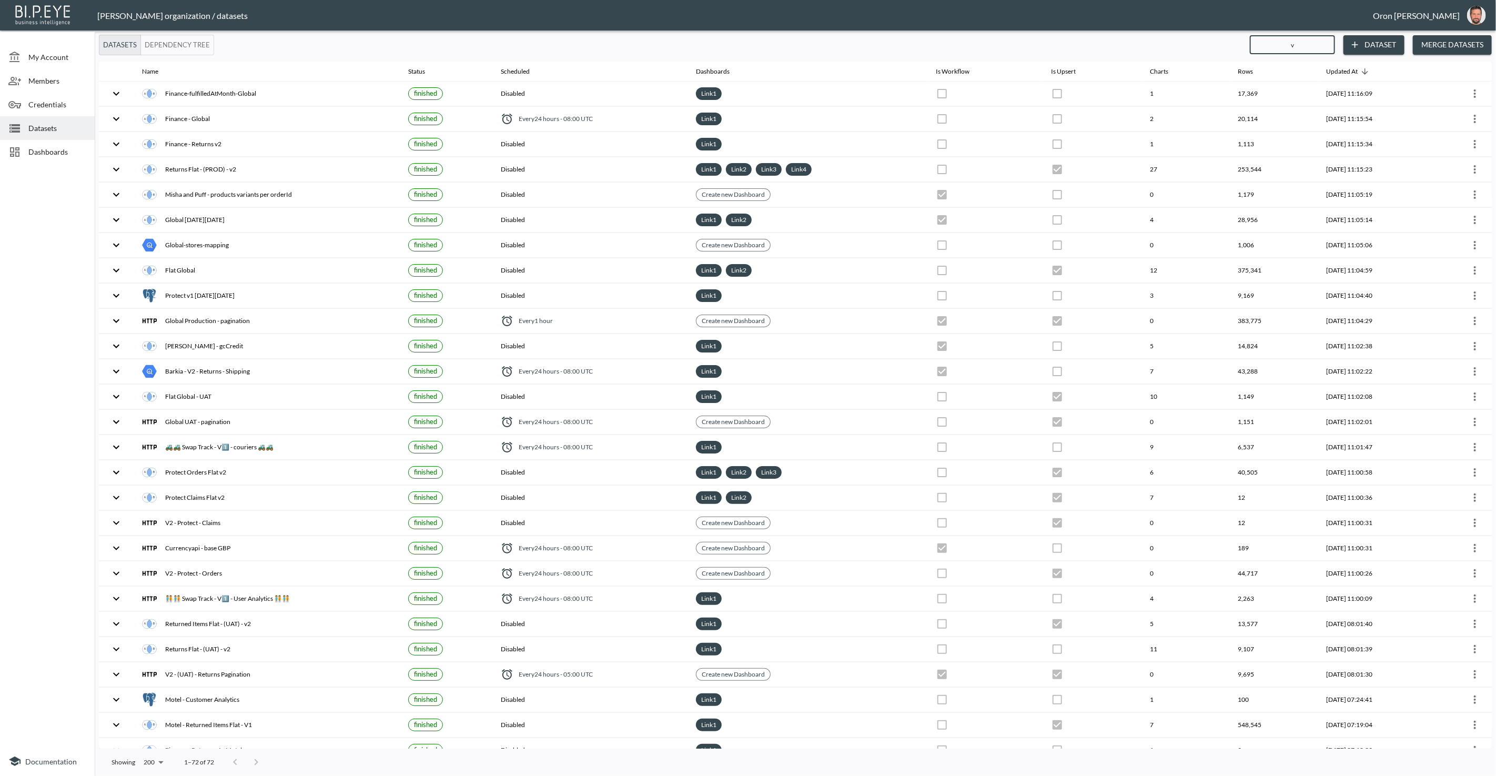
checkbox input "true"
checkbox input "false"
checkbox input "true"
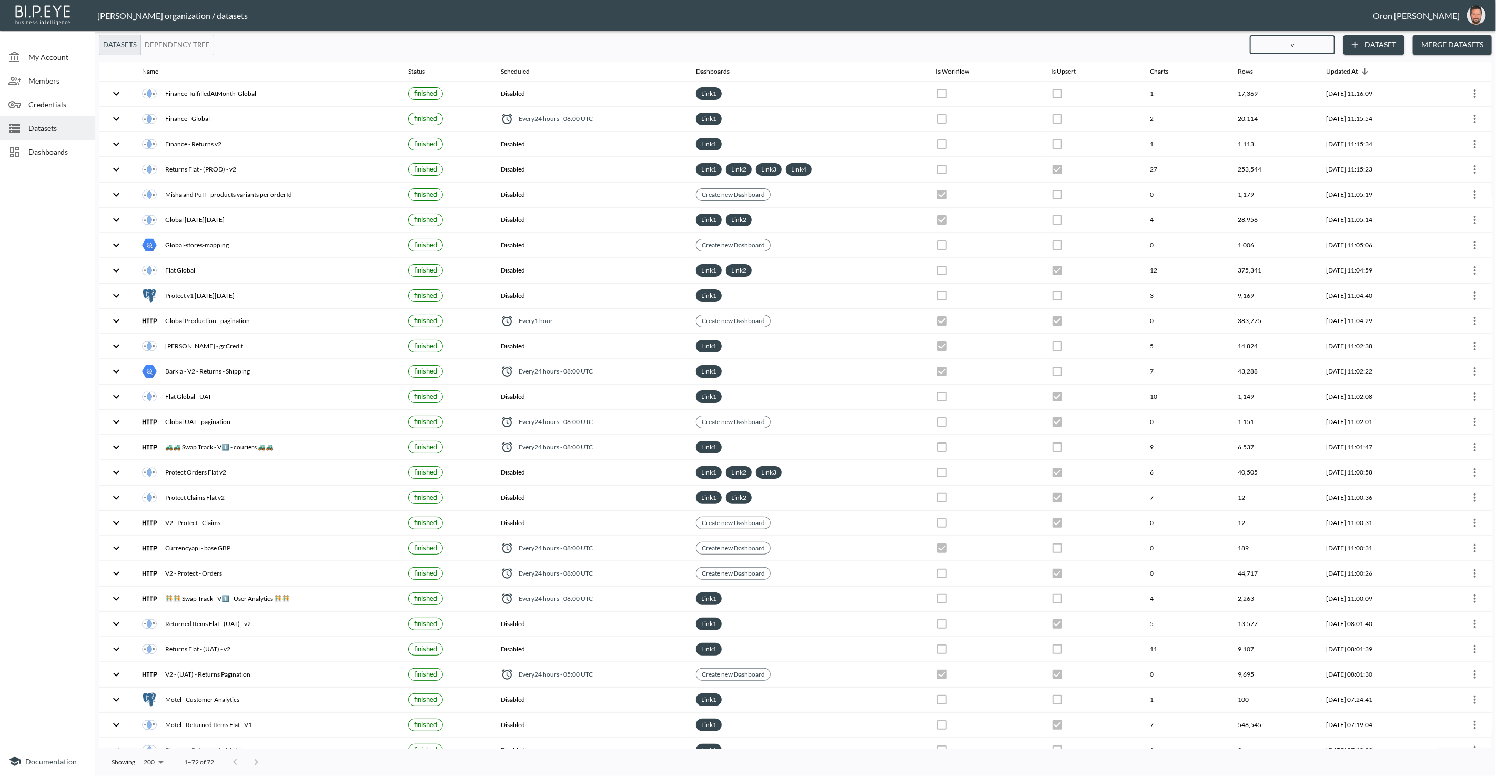
checkbox input "true"
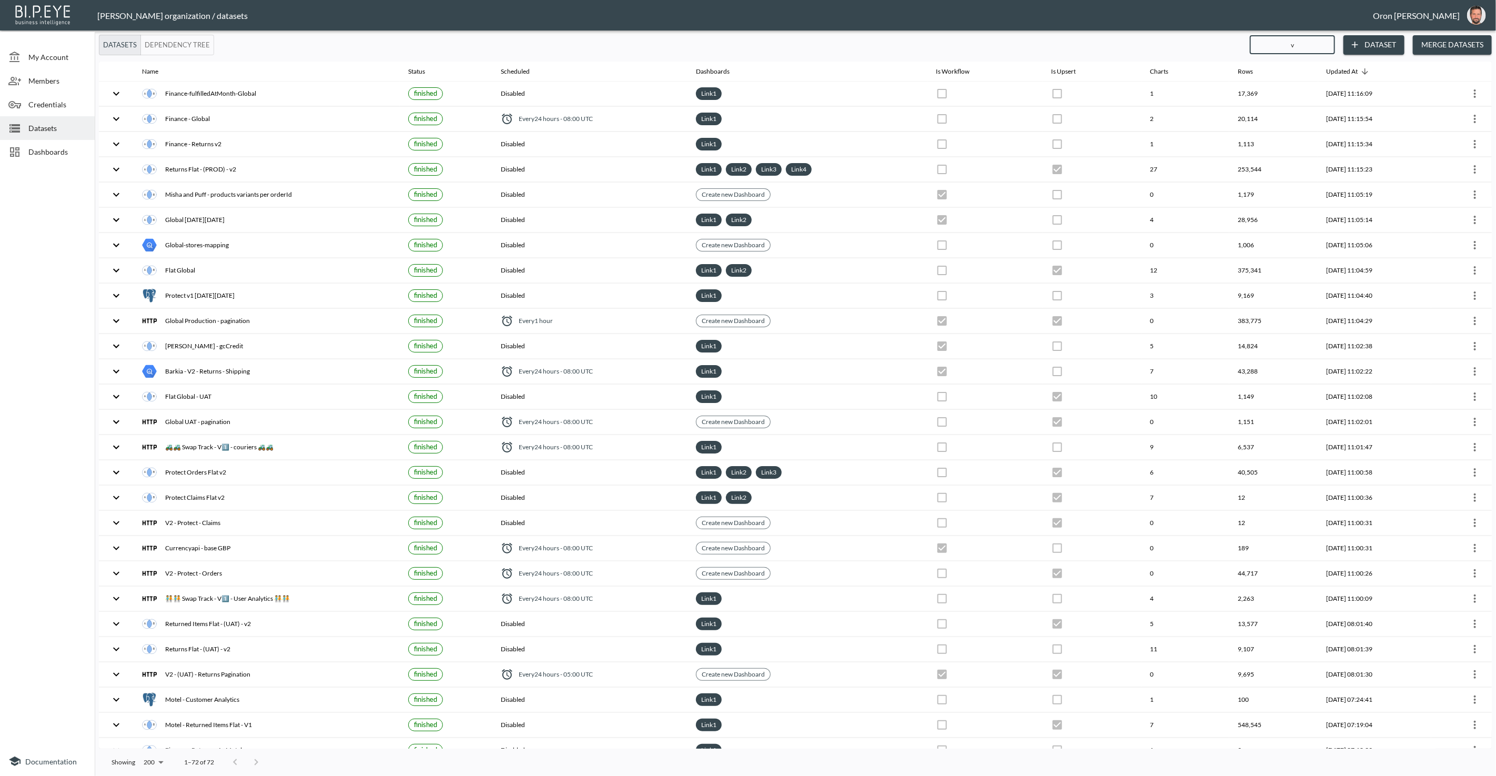
checkbox input "true"
checkbox input "false"
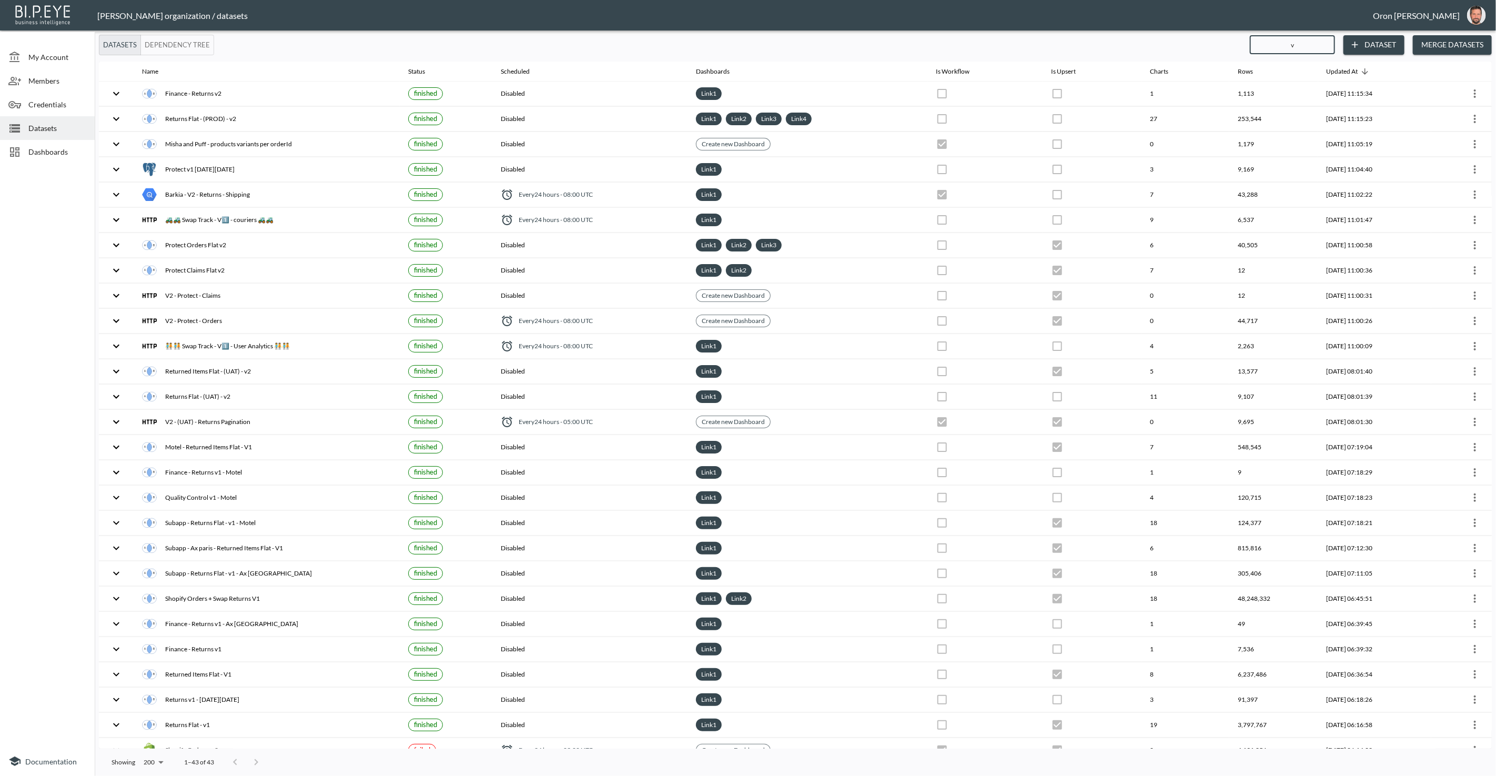
type input "v2"
checkbox input "true"
checkbox input "false"
checkbox input "true"
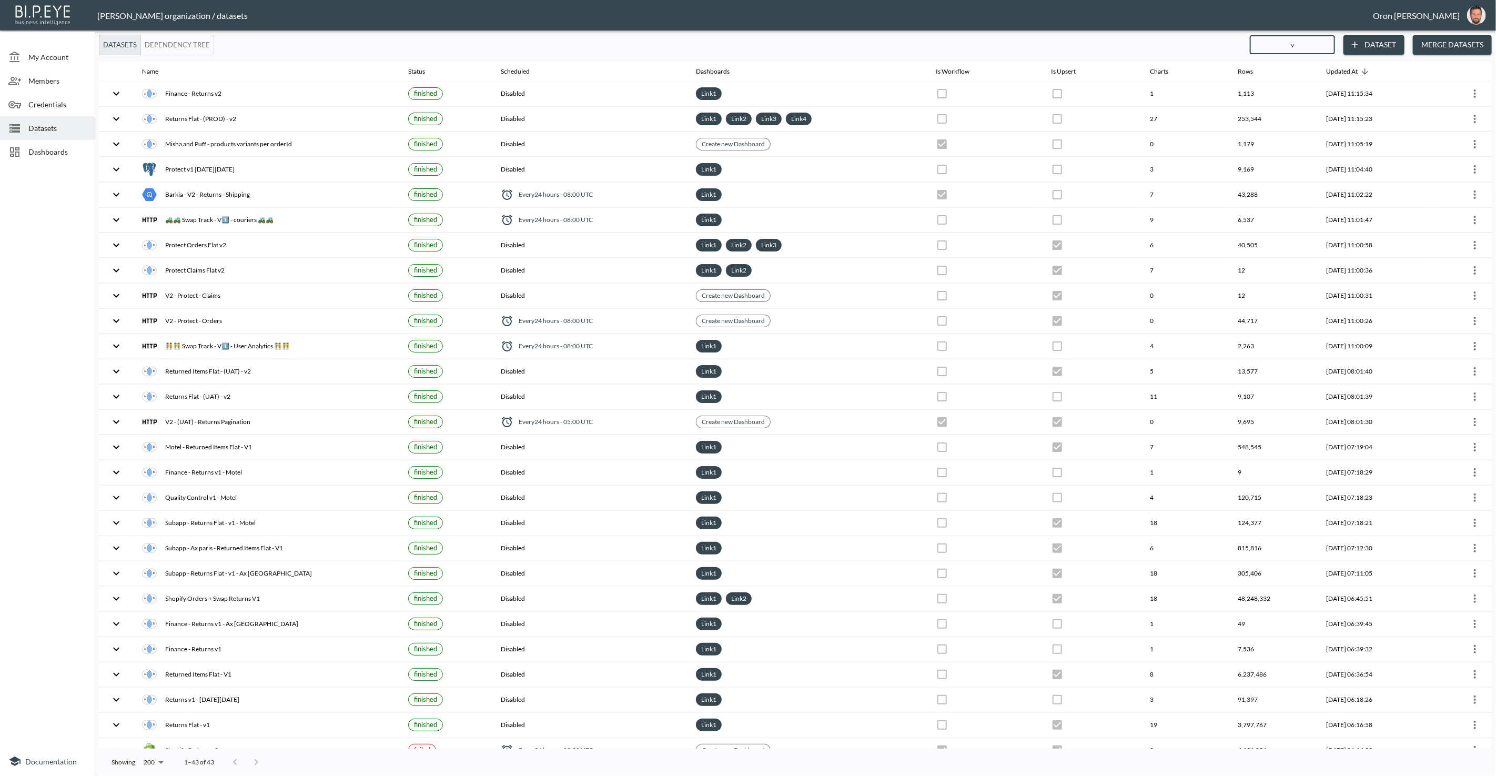
checkbox input "false"
checkbox input "true"
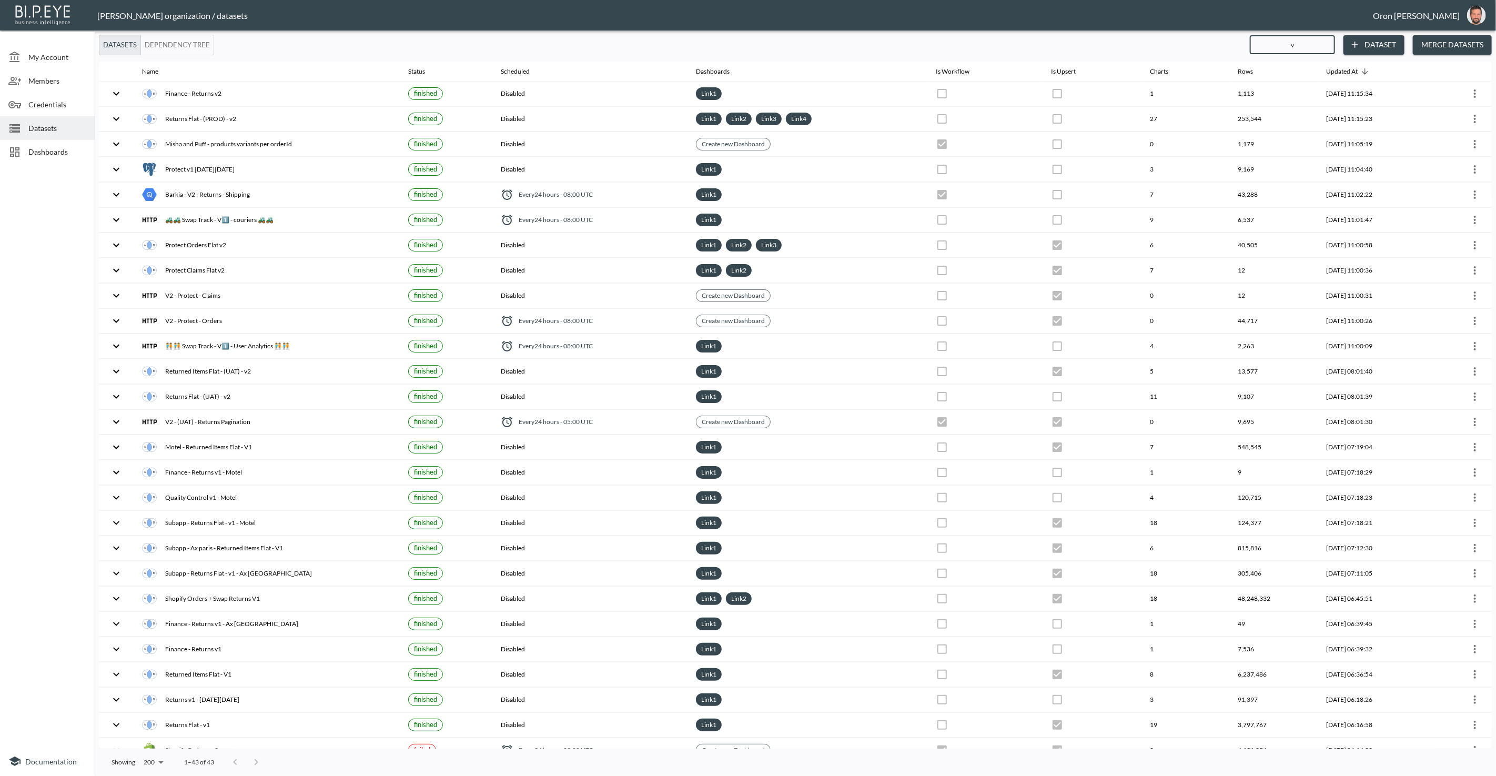
checkbox input "false"
checkbox input "true"
checkbox input "false"
checkbox input "true"
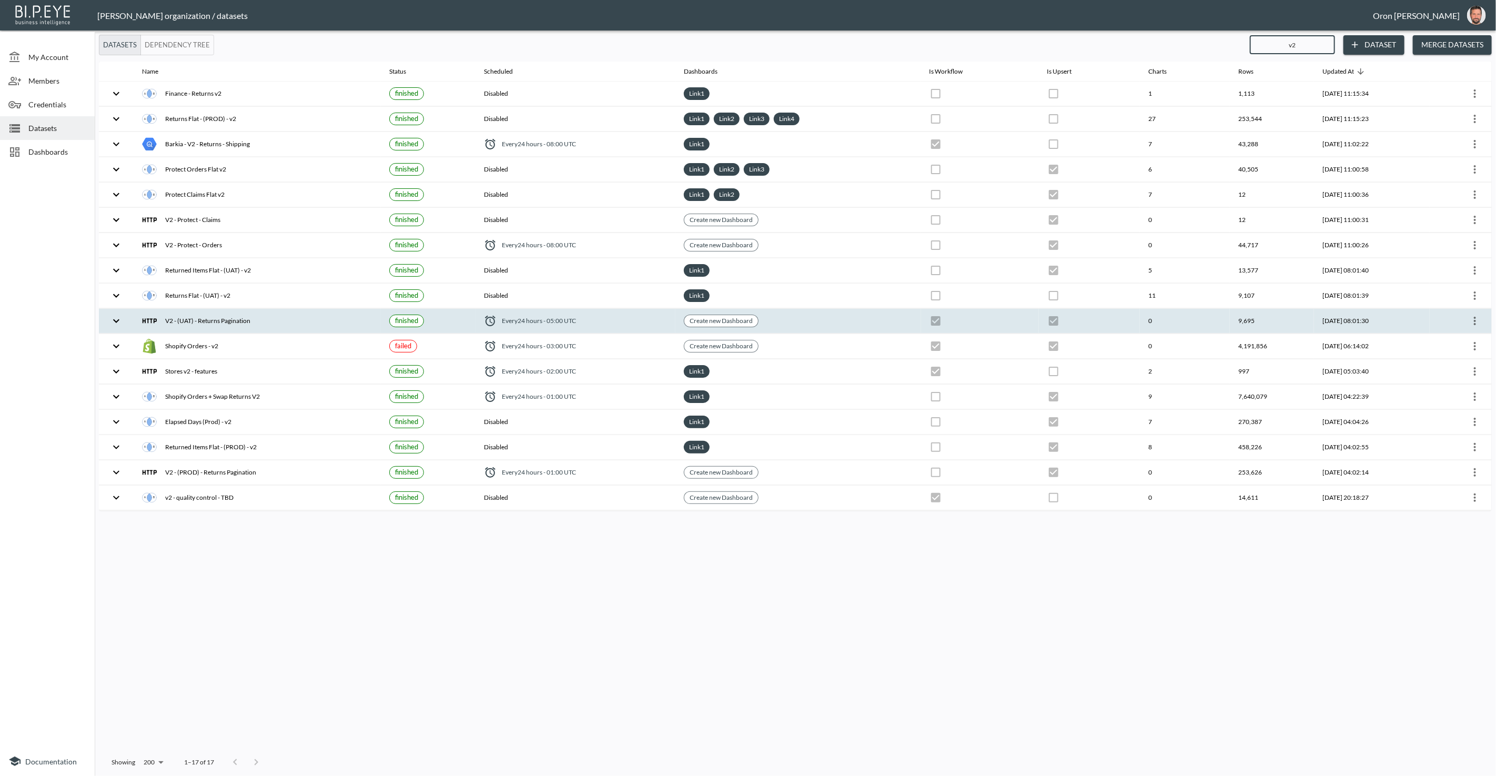
type input "v2"
click at [1477, 317] on icon "more" at bounding box center [1475, 321] width 13 height 13
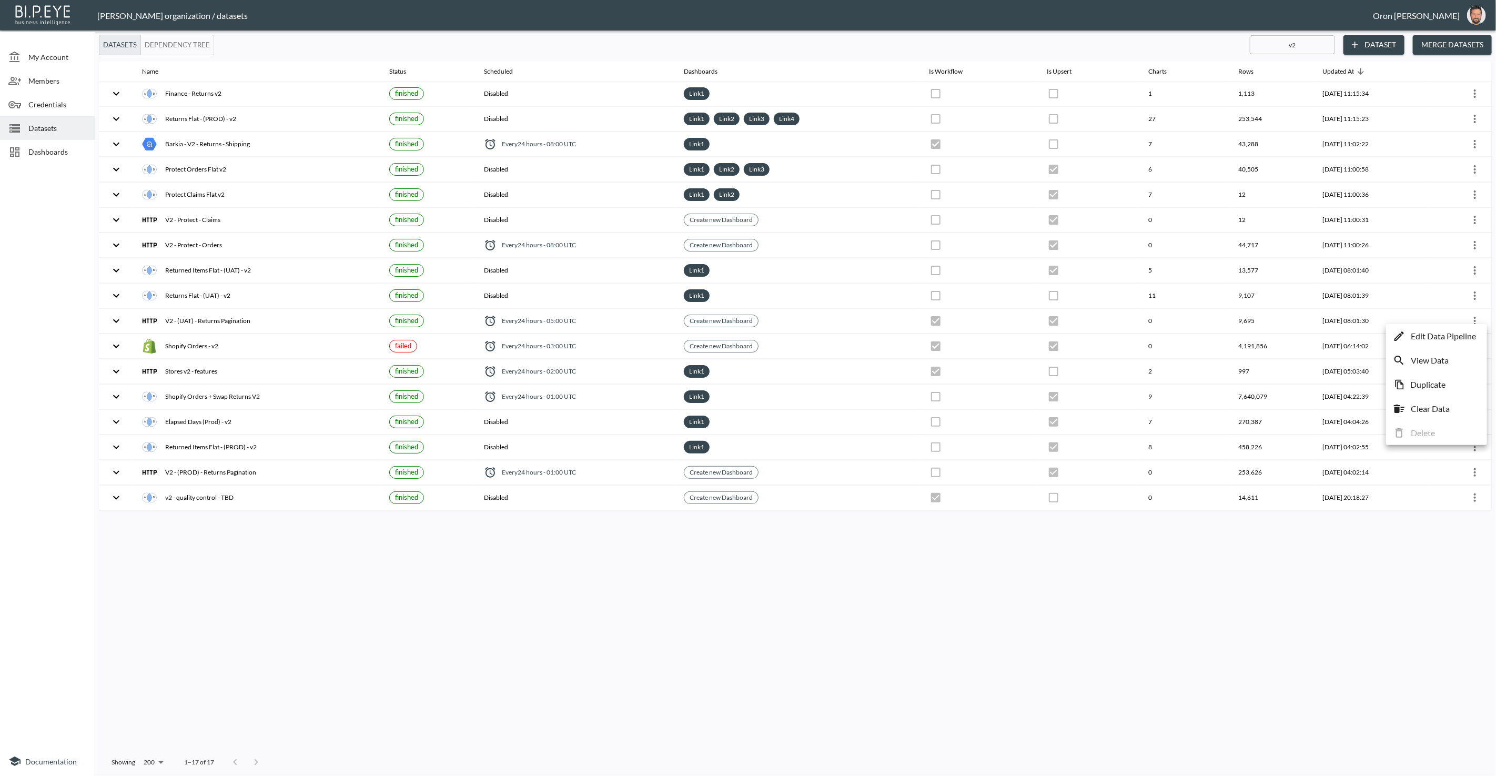
click at [1452, 335] on p "Edit Data Pipeline" at bounding box center [1443, 336] width 65 height 13
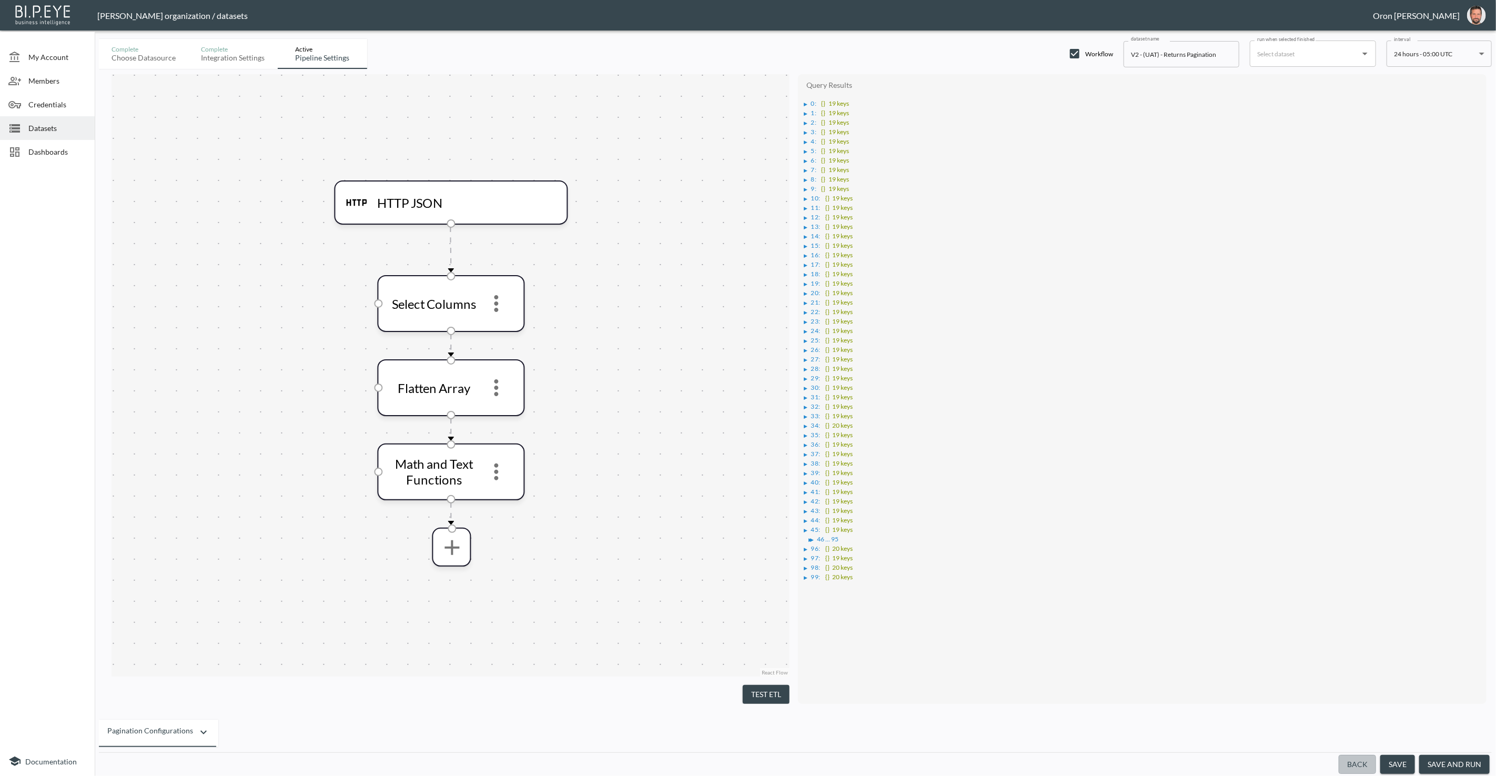
click at [1361, 764] on button "Back" at bounding box center [1357, 764] width 37 height 19
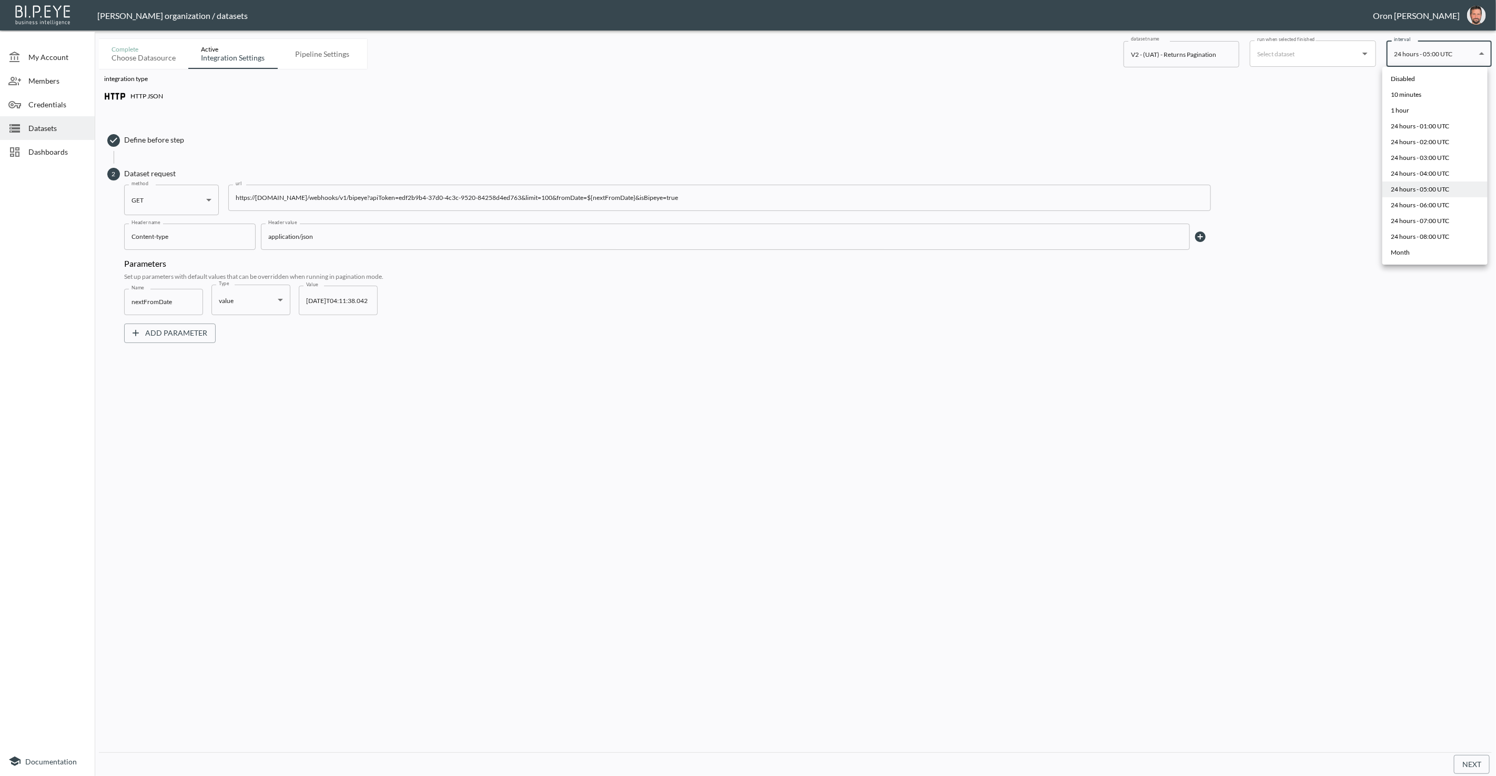
click at [1418, 51] on body "BI.P.EYE, Interactive Analytics Dashboards - app [PERSON_NAME] organization / d…" at bounding box center [748, 388] width 1496 height 776
drag, startPoint x: 1417, startPoint y: 110, endPoint x: 1408, endPoint y: 99, distance: 14.6
click at [1416, 110] on li "1 hour" at bounding box center [1434, 111] width 105 height 16
type input "0 */1 * * *"
click at [318, 296] on input "[DATE]T04:11:38.042" at bounding box center [338, 300] width 79 height 29
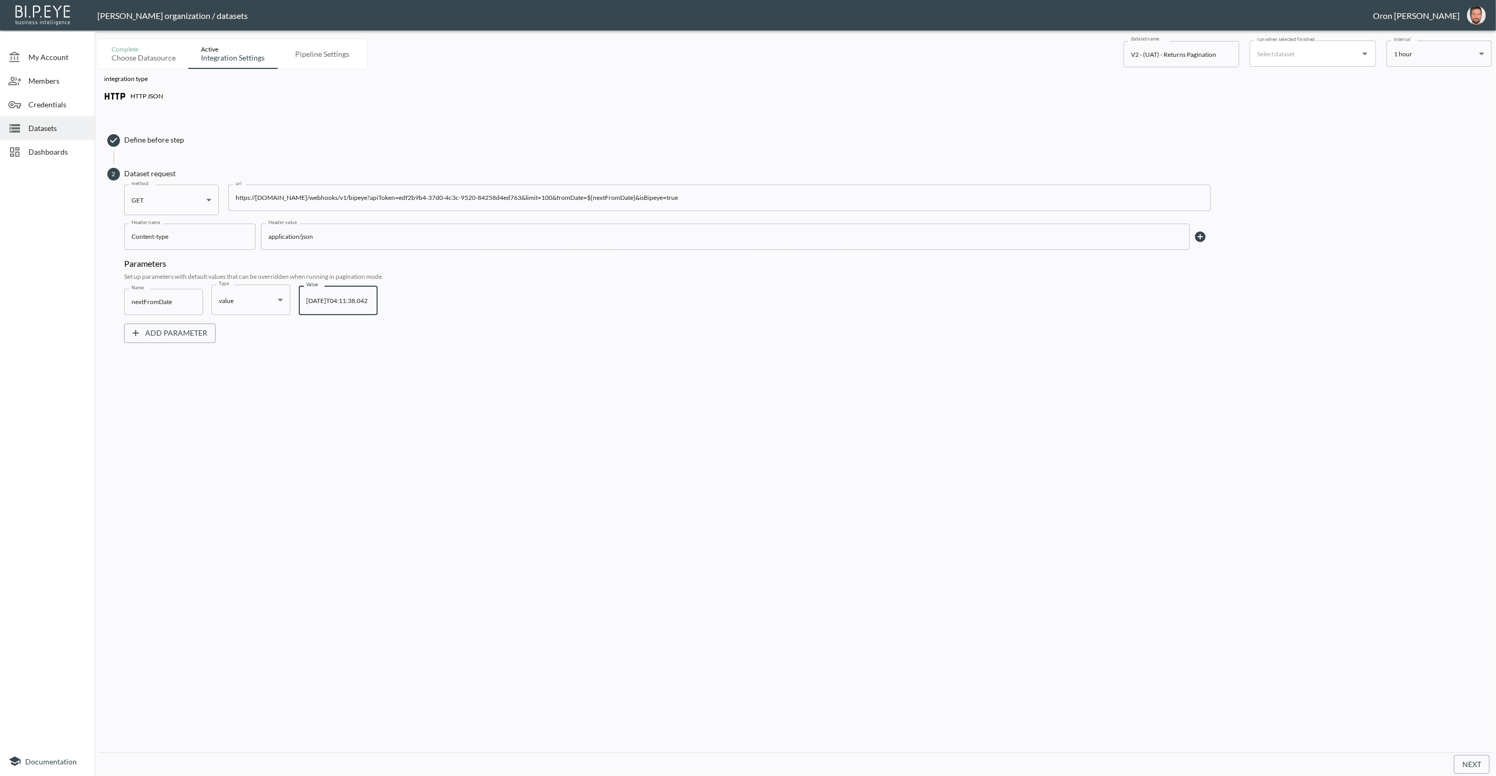
click at [74, 126] on span "Datasets" at bounding box center [57, 128] width 58 height 11
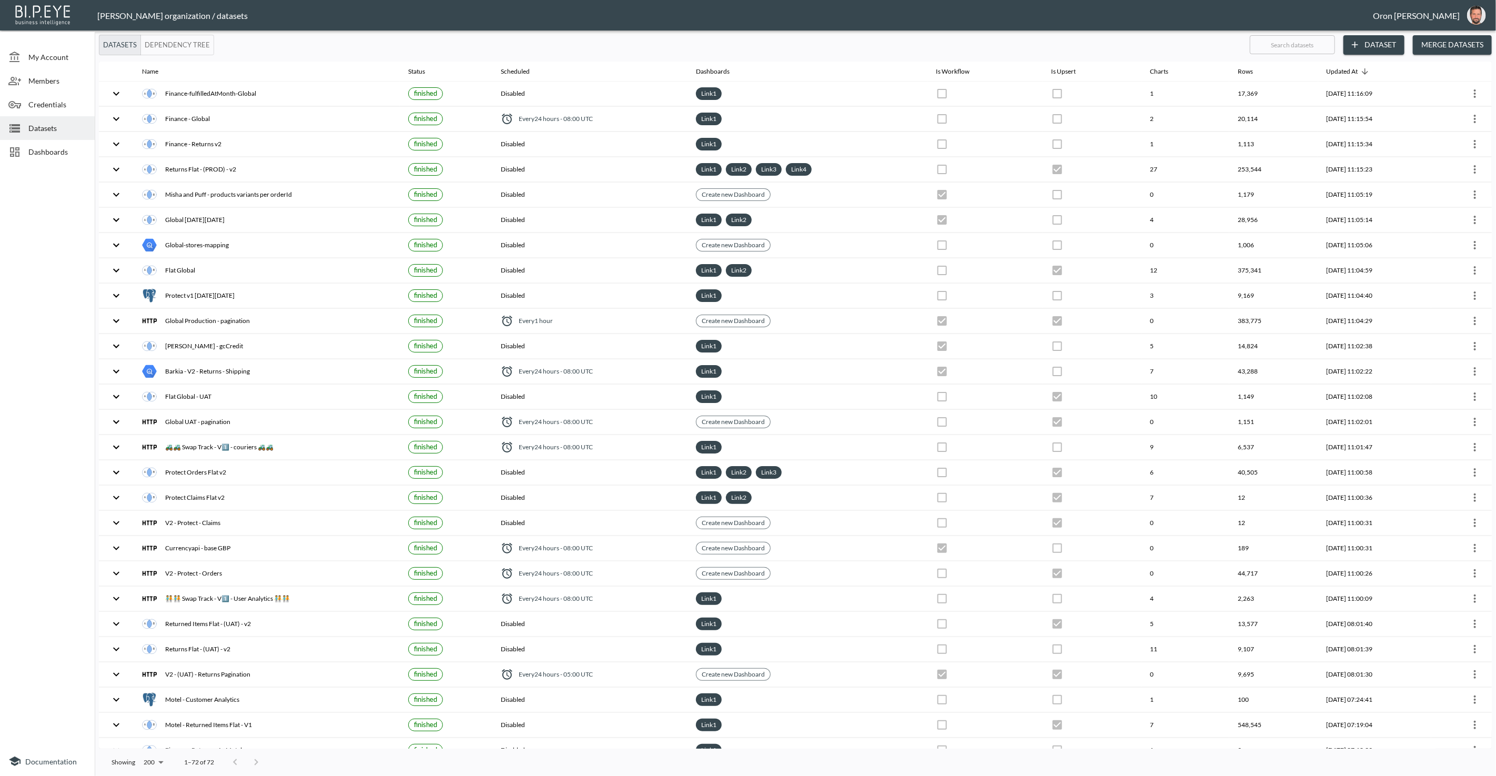
click at [1272, 48] on input "text" at bounding box center [1292, 45] width 85 height 26
type input "v"
checkbox input "true"
checkbox input "false"
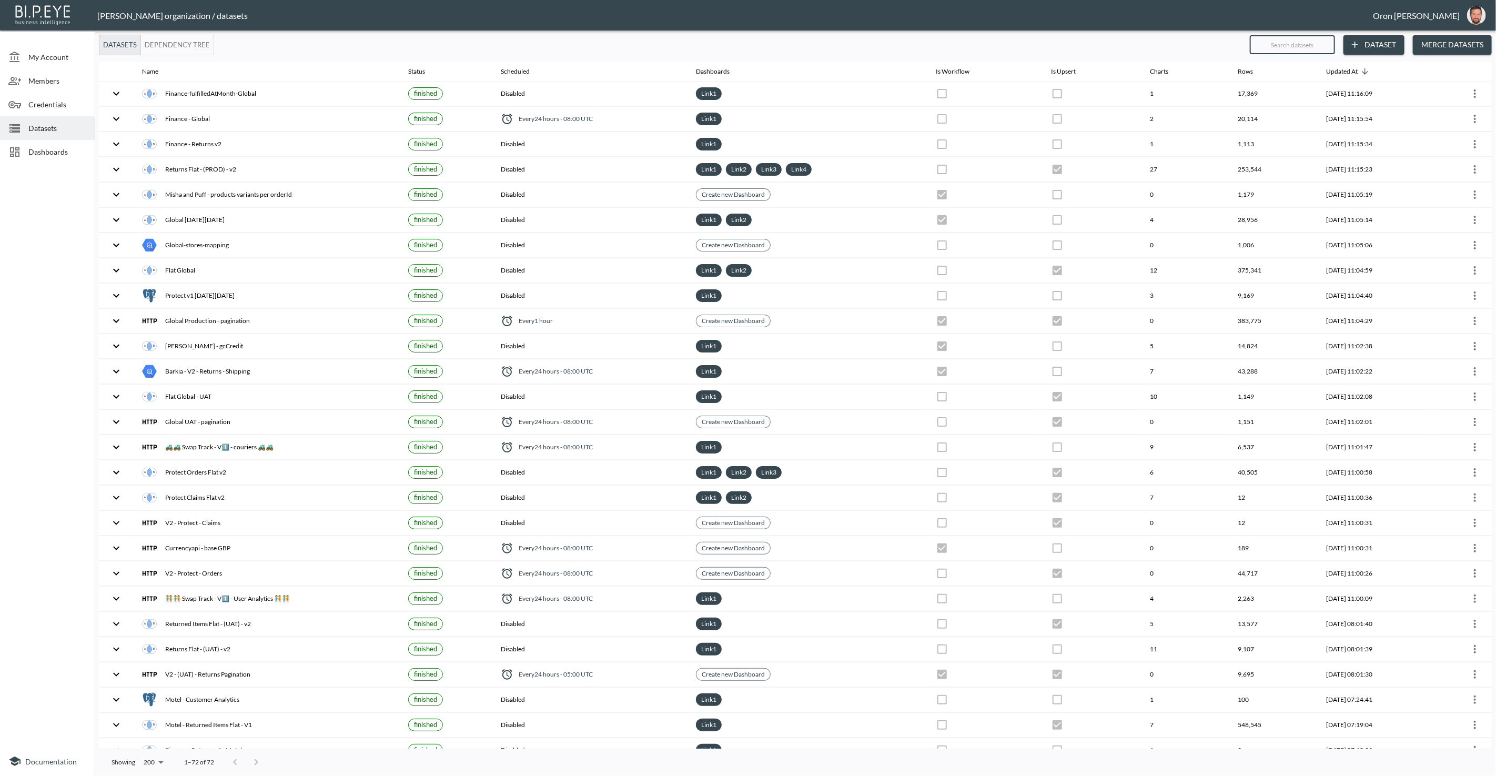
checkbox input "false"
checkbox input "true"
checkbox input "false"
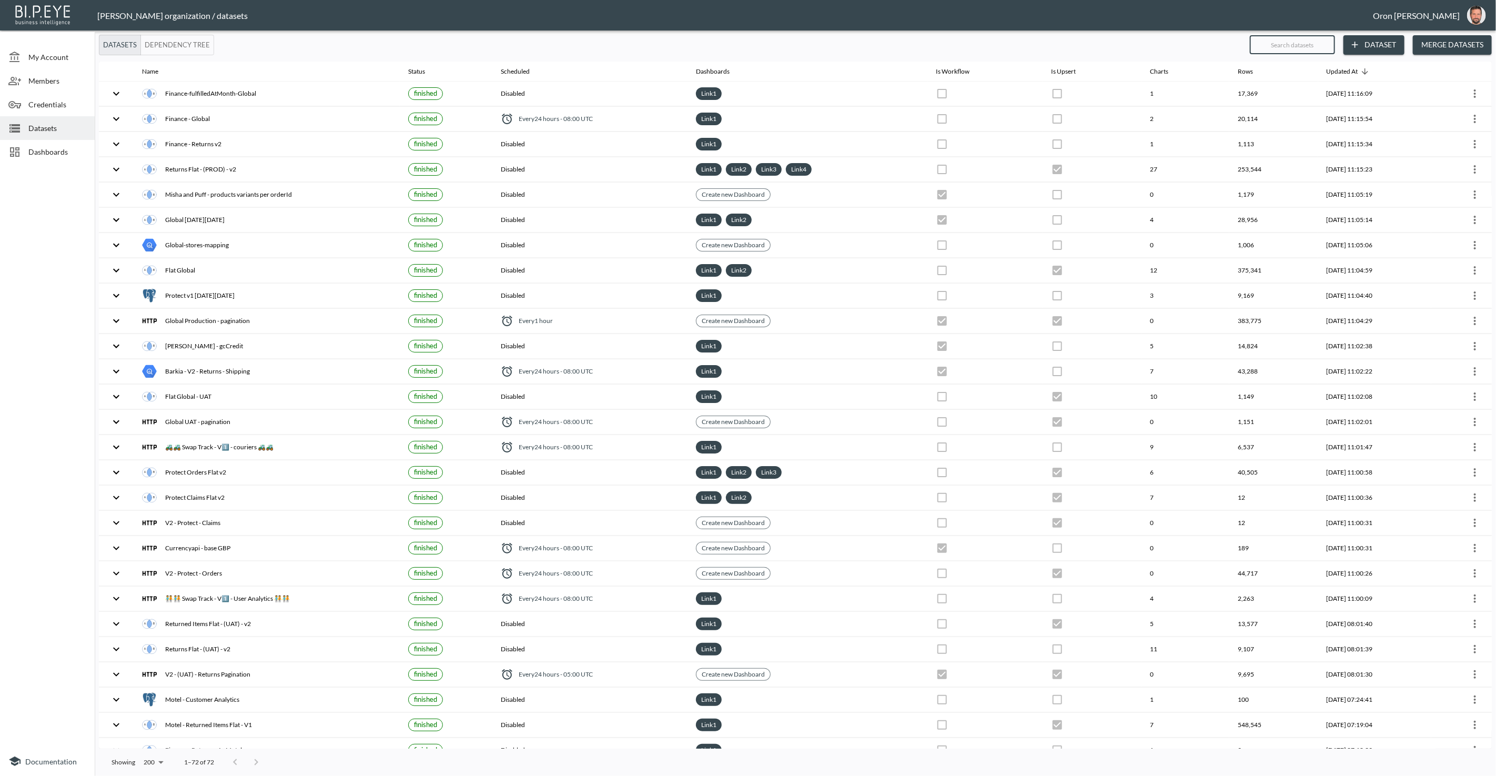
checkbox input "false"
checkbox input "true"
checkbox input "false"
checkbox input "true"
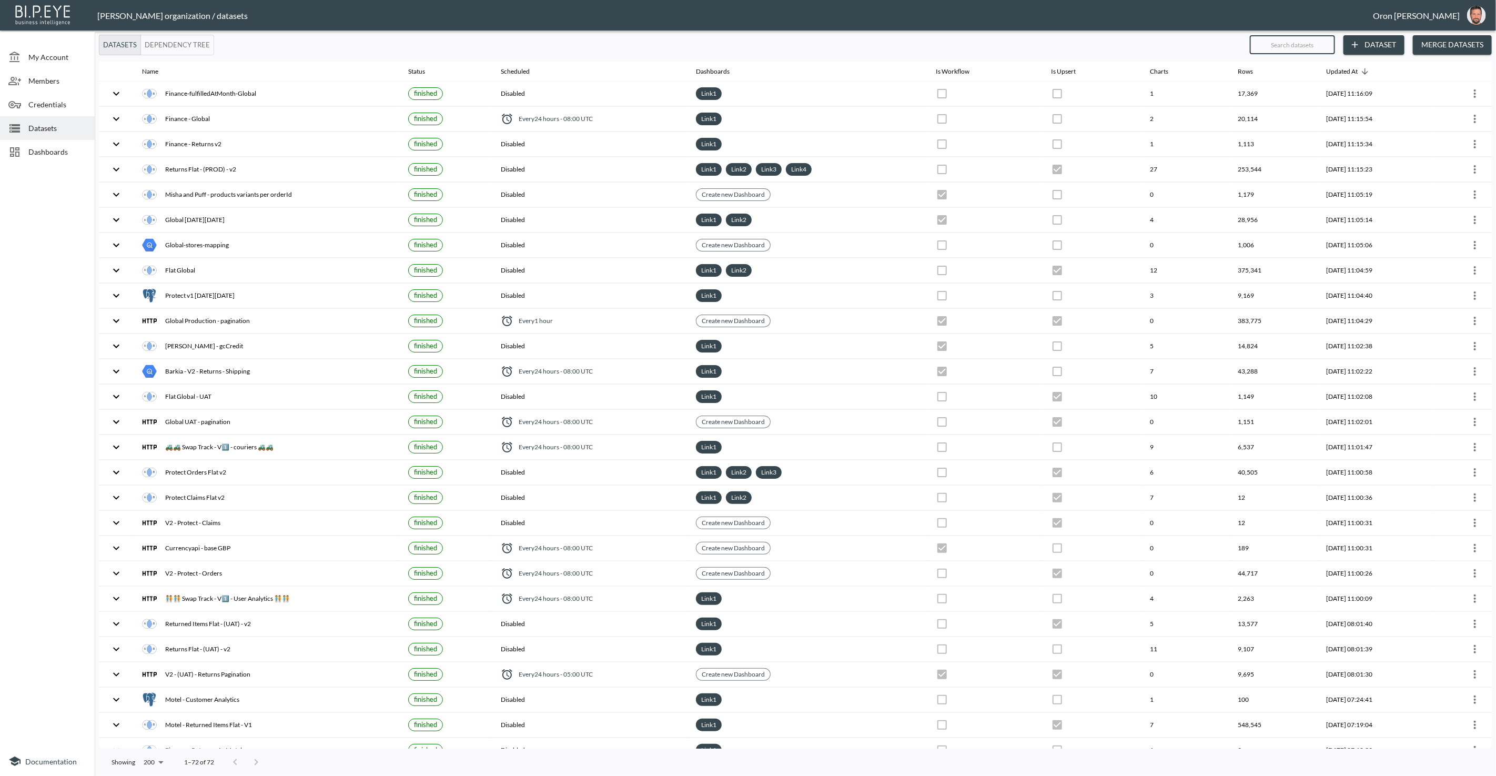
checkbox input "false"
checkbox input "true"
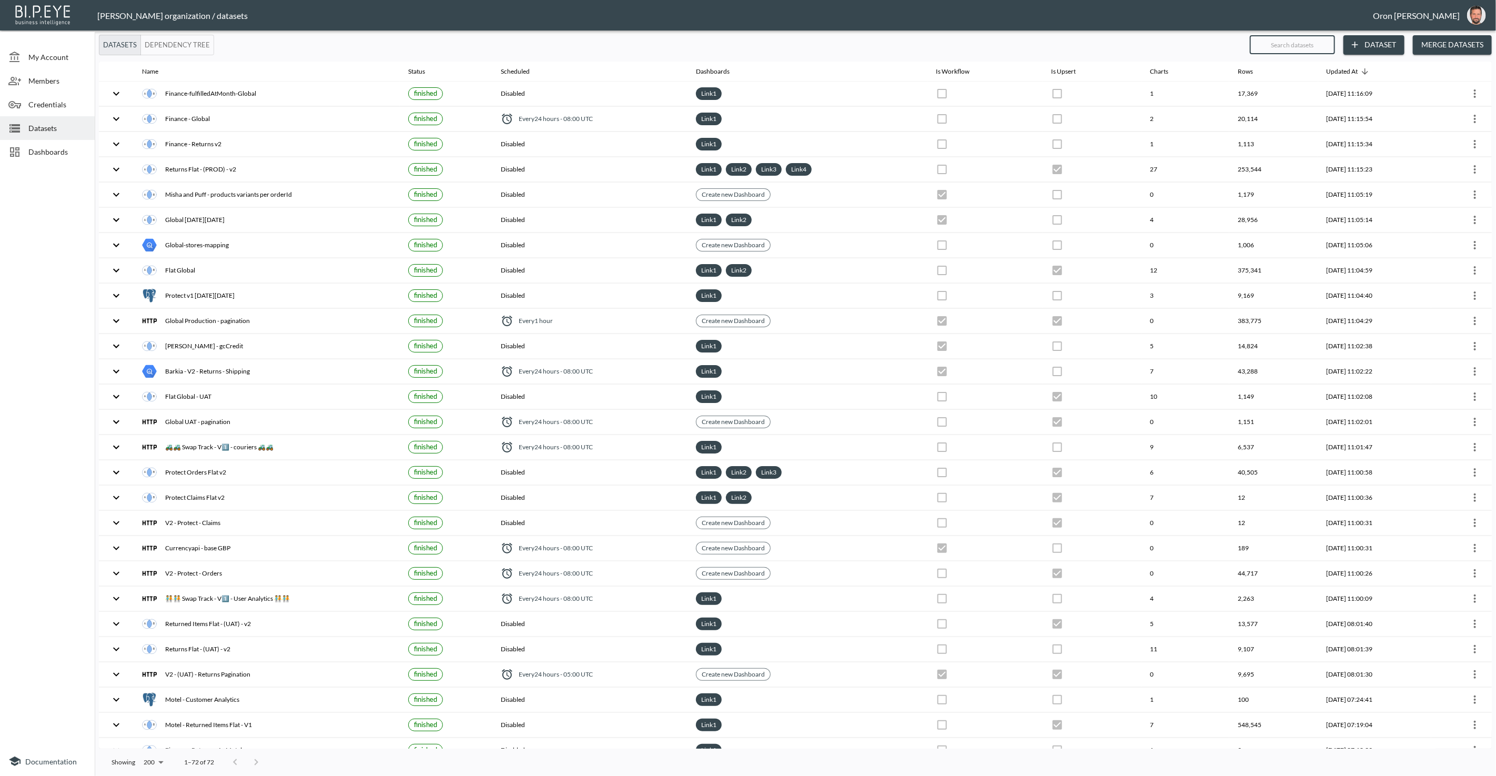
checkbox input "false"
checkbox input "true"
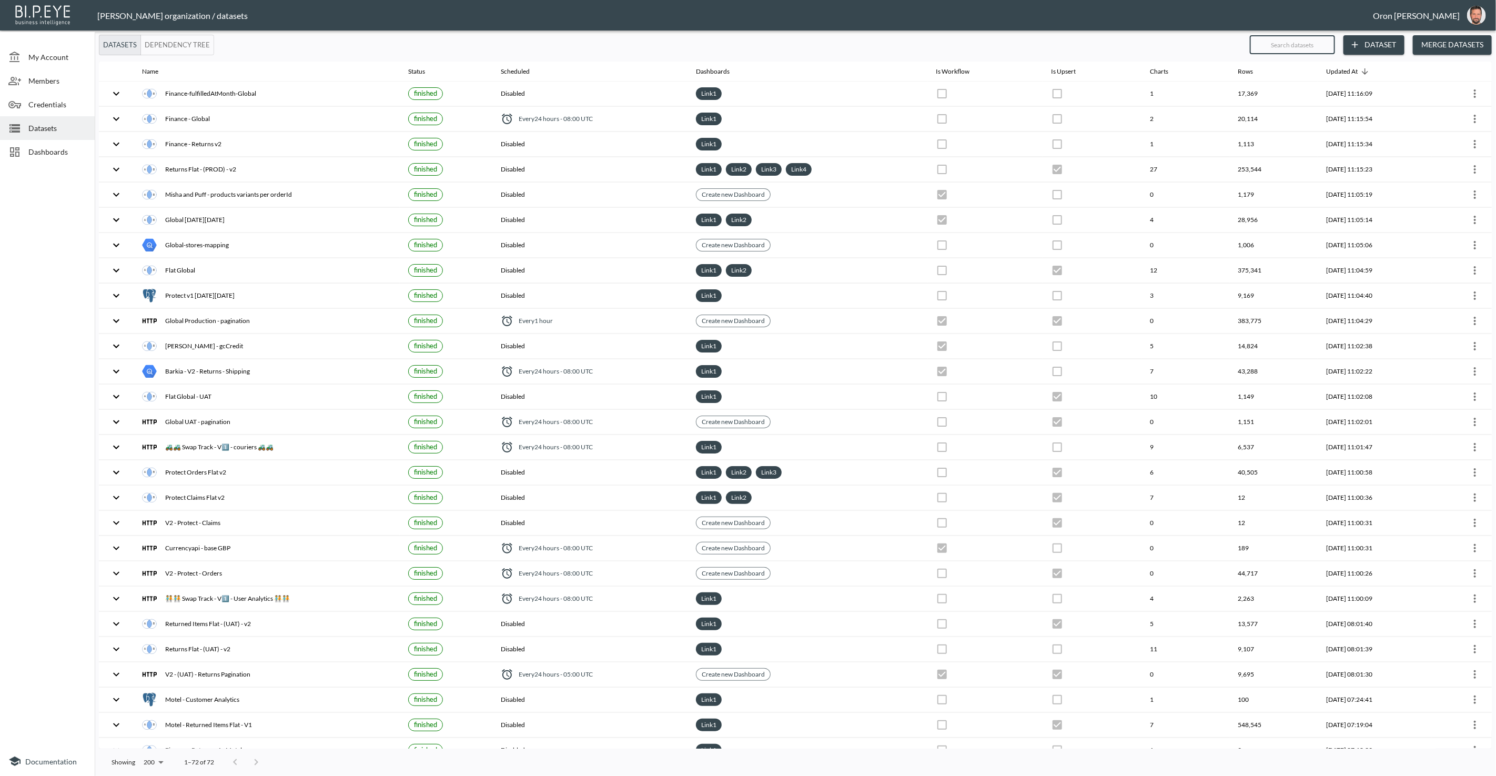
checkbox input "true"
checkbox input "false"
checkbox input "true"
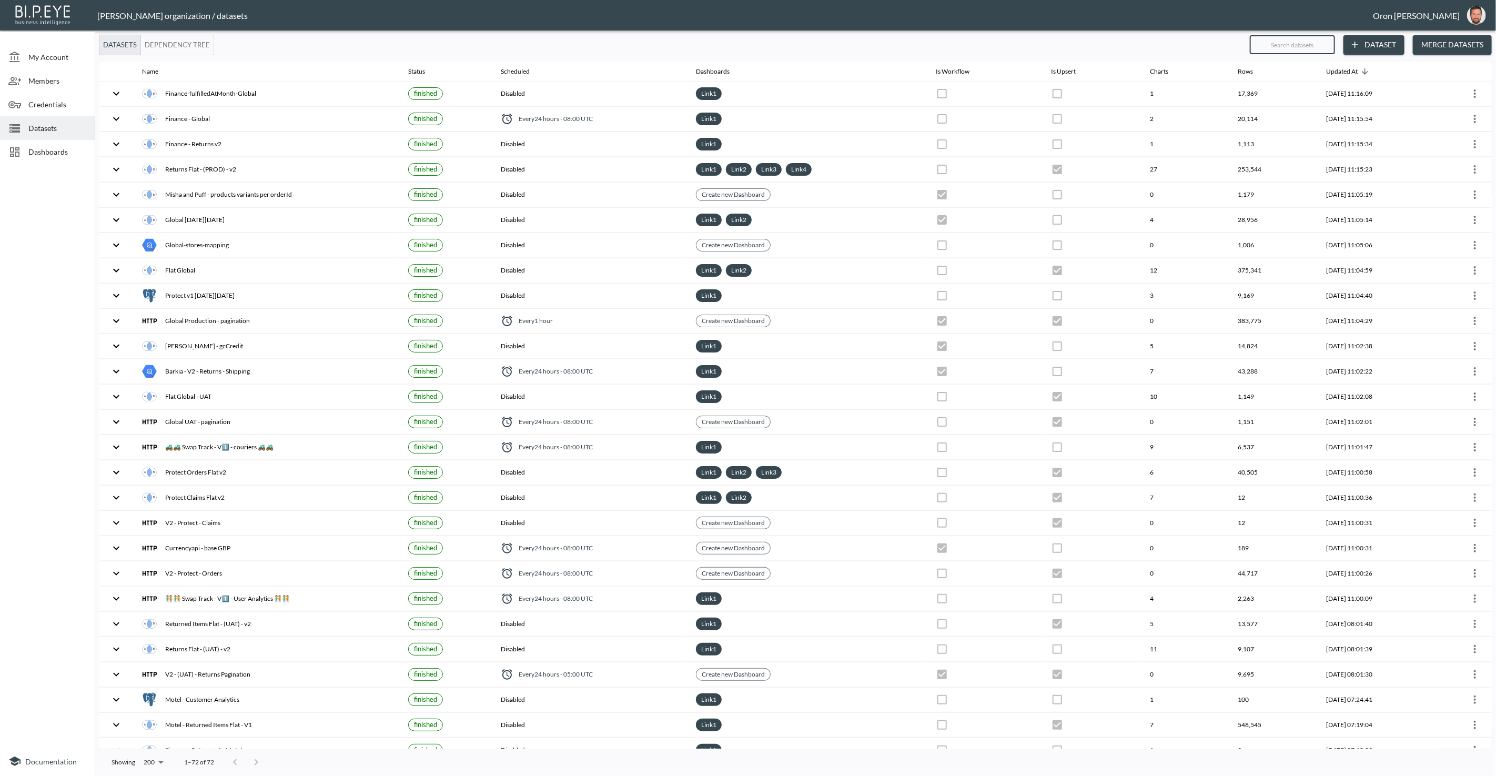
checkbox input "false"
checkbox input "true"
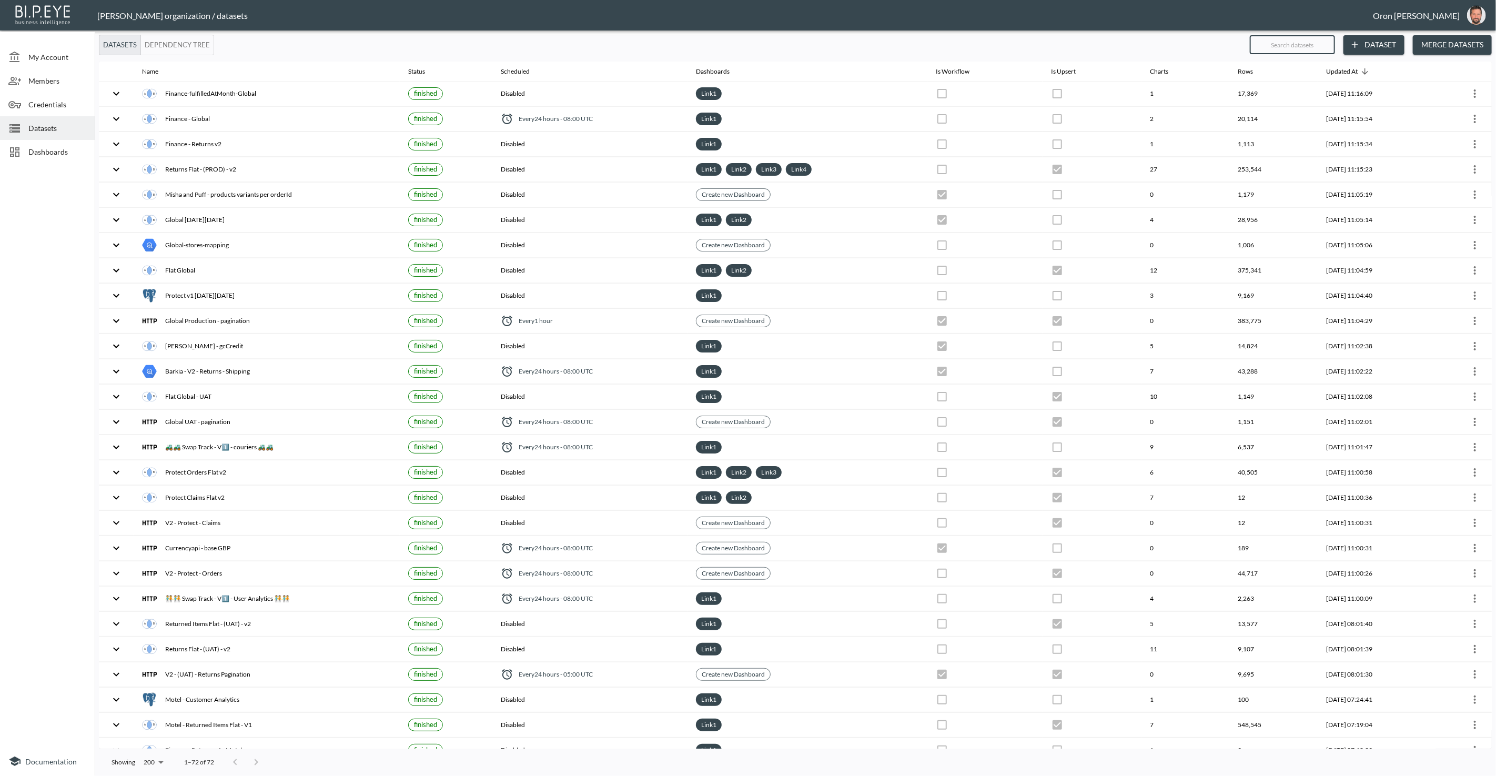
checkbox input "true"
checkbox input "false"
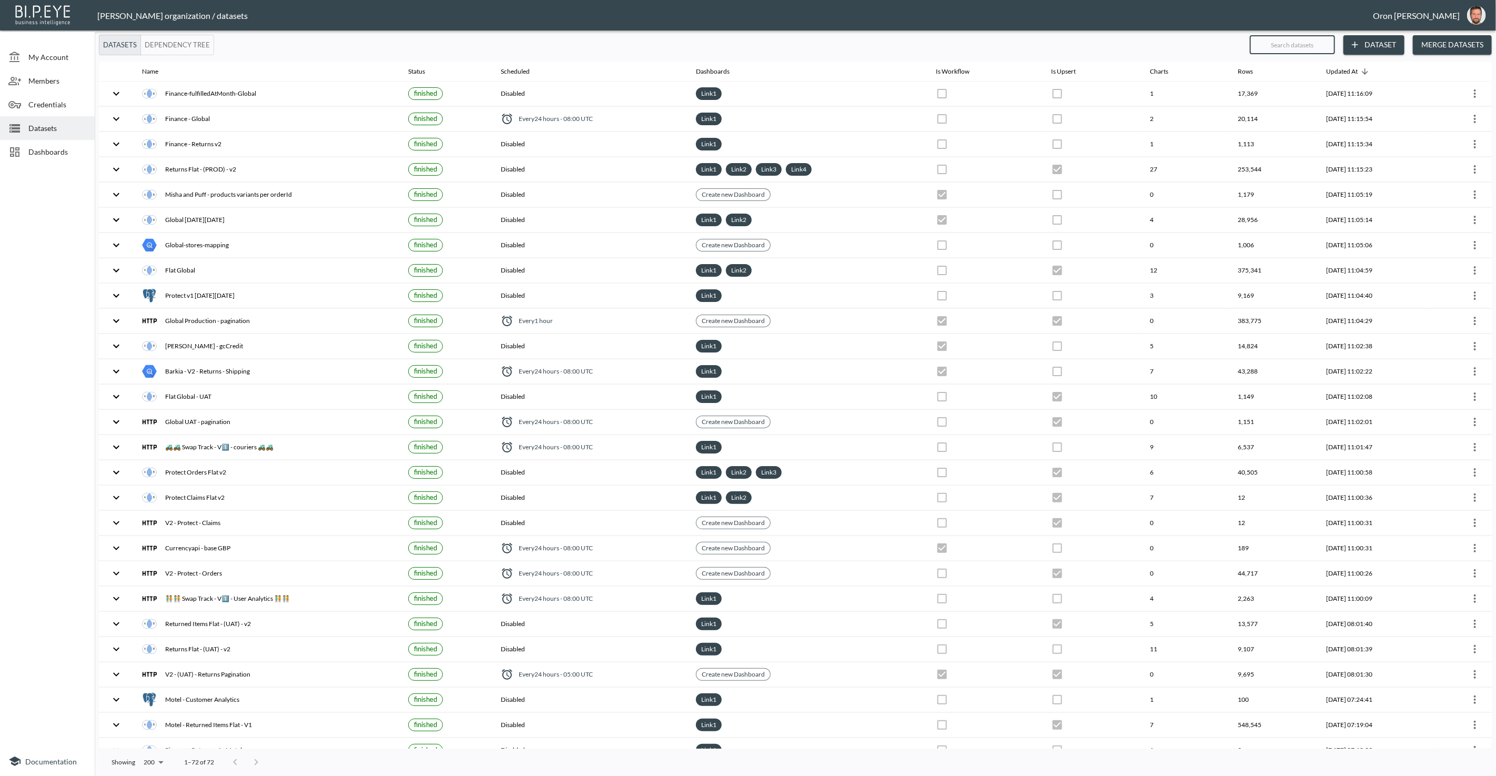
checkbox input "false"
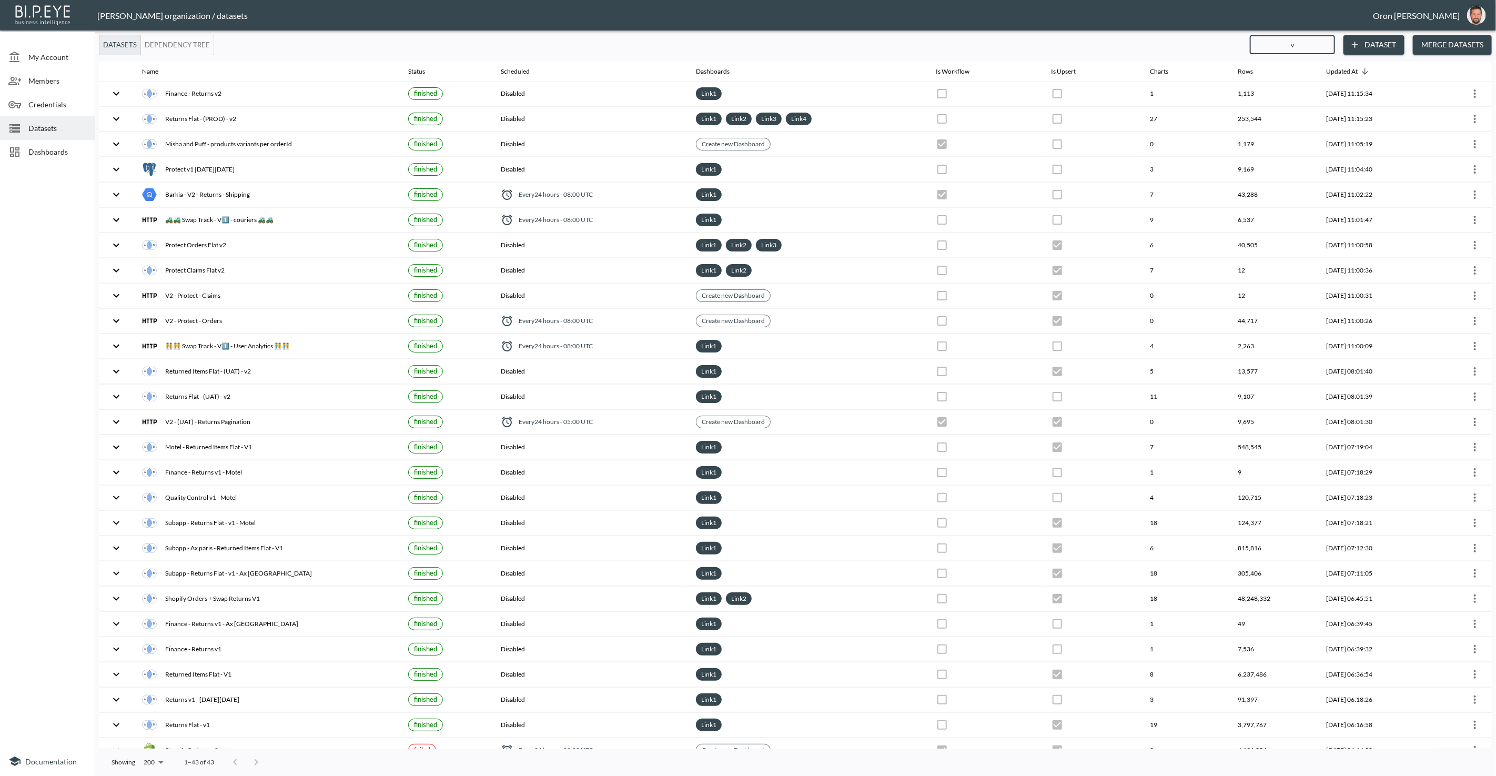
type input "v2"
checkbox input "true"
checkbox input "false"
checkbox input "true"
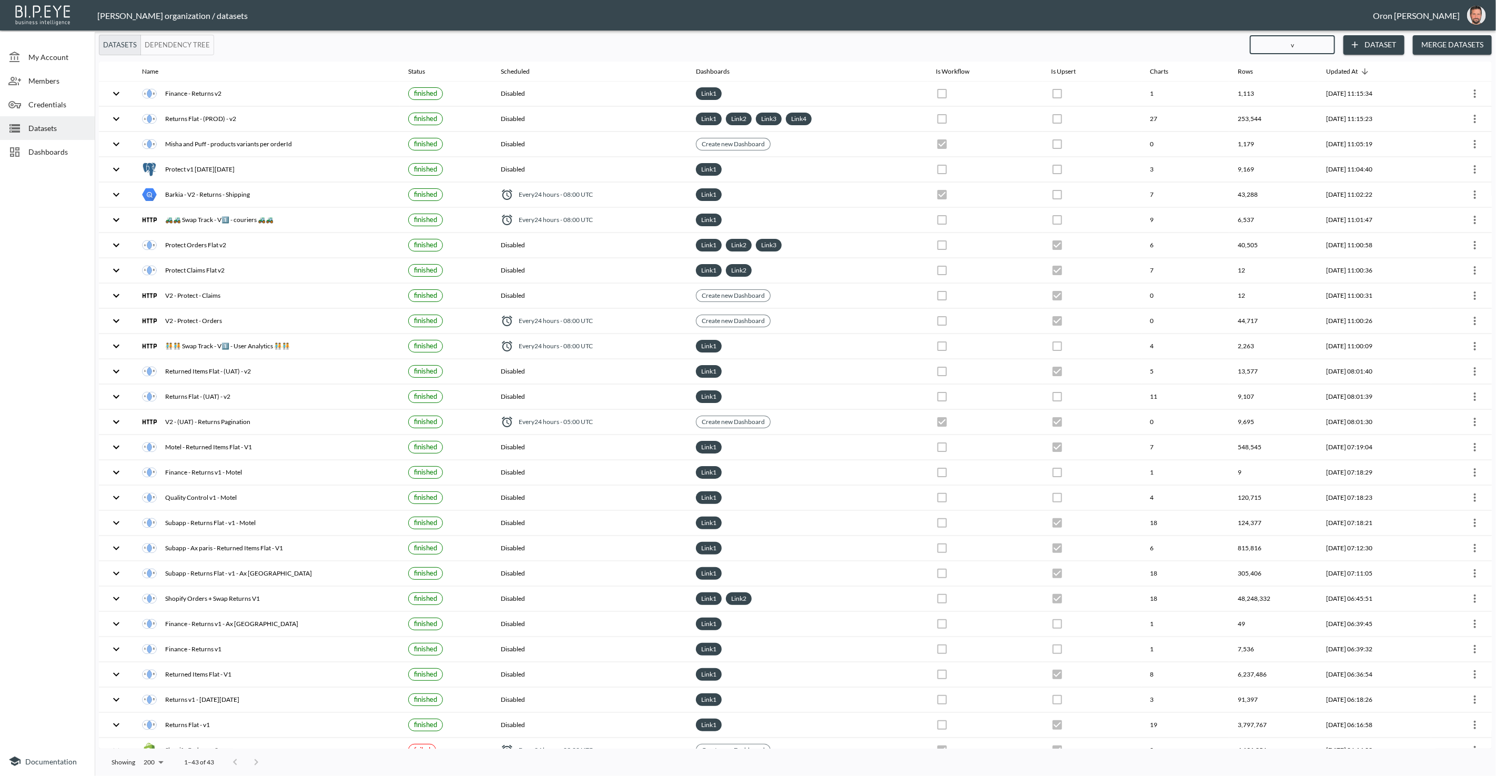
checkbox input "false"
checkbox input "true"
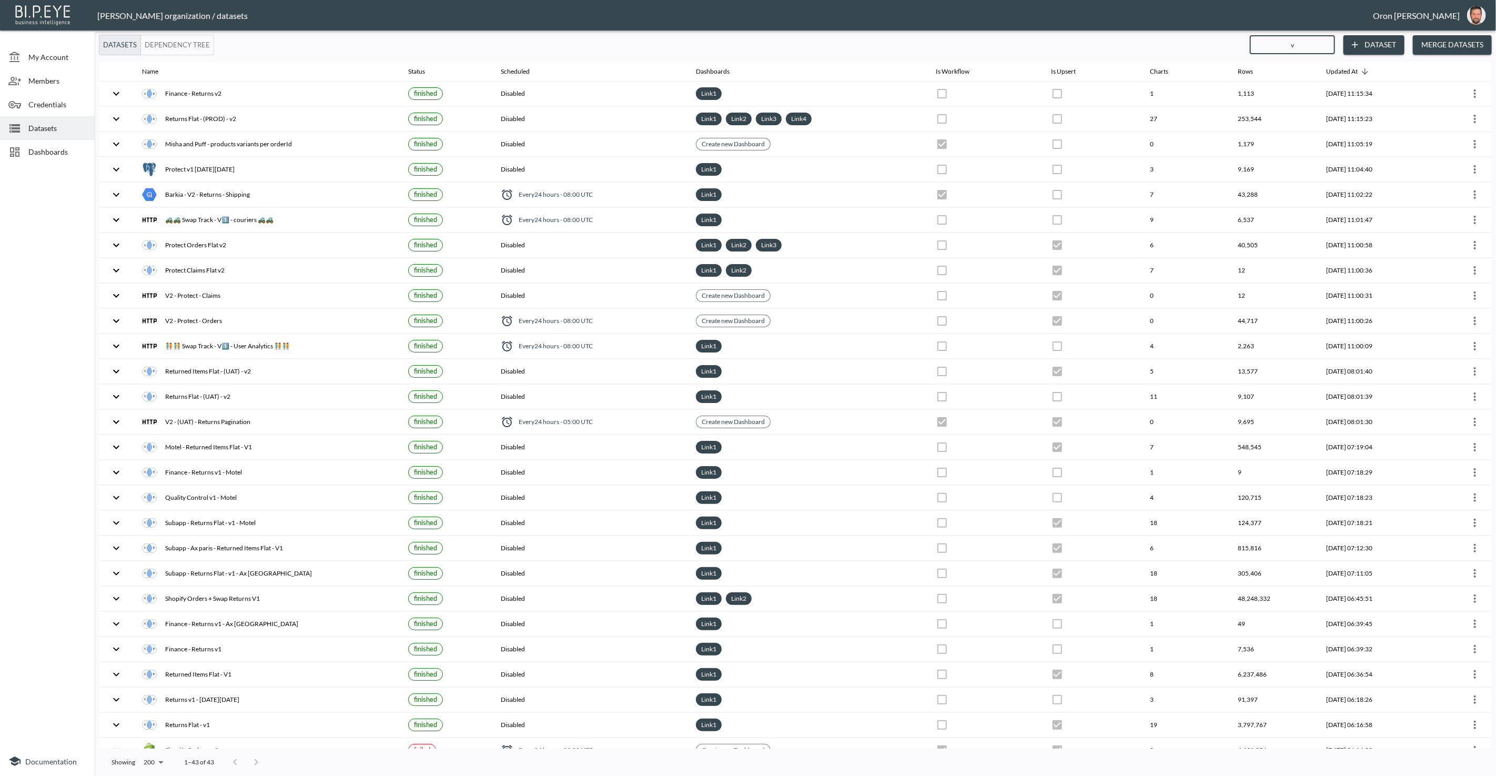
checkbox input "false"
checkbox input "true"
checkbox input "false"
checkbox input "true"
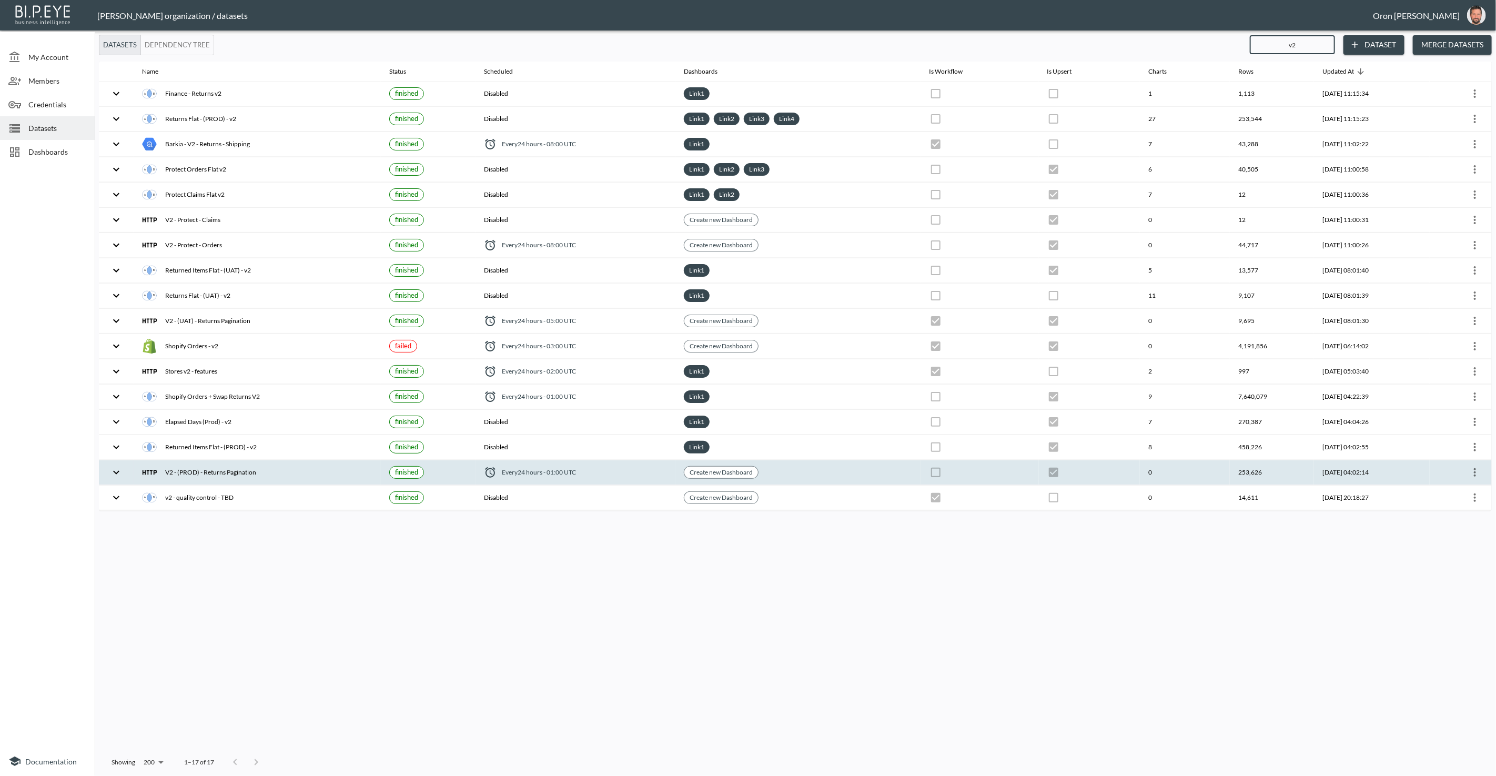
type input "v2"
click at [1429, 462] on th "[DATE] 04:02:14" at bounding box center [1372, 472] width 116 height 25
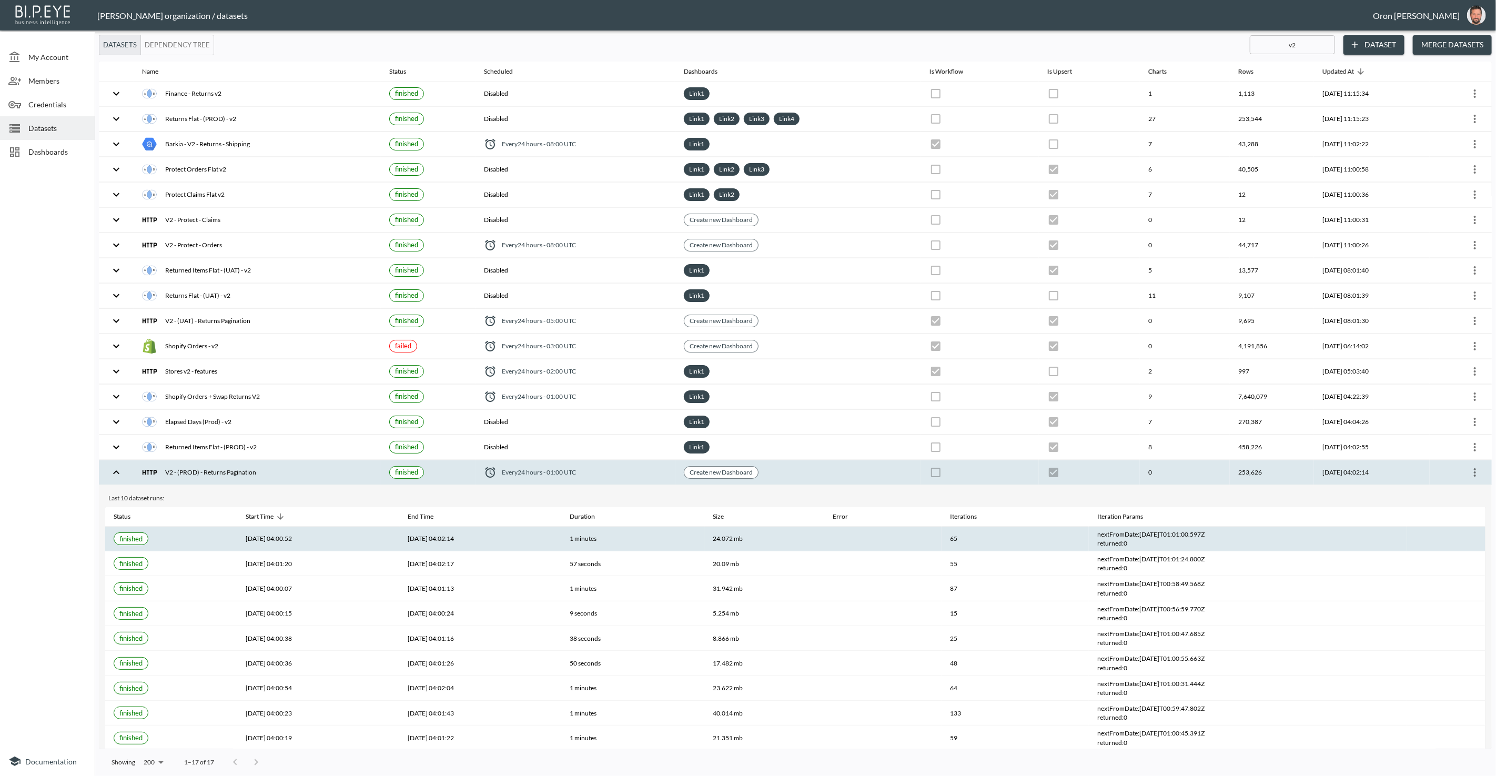
drag, startPoint x: 1135, startPoint y: 527, endPoint x: 1211, endPoint y: 526, distance: 76.3
click at [1214, 530] on div "nextFromDate : [DATE]T01:01:00.597Z" at bounding box center [1247, 534] width 301 height 9
copy div "[DATE]T01:01:00.597Z"
click at [1474, 466] on icon "more" at bounding box center [1475, 472] width 13 height 13
click at [1461, 478] on li "Edit Data Pipeline" at bounding box center [1437, 485] width 96 height 19
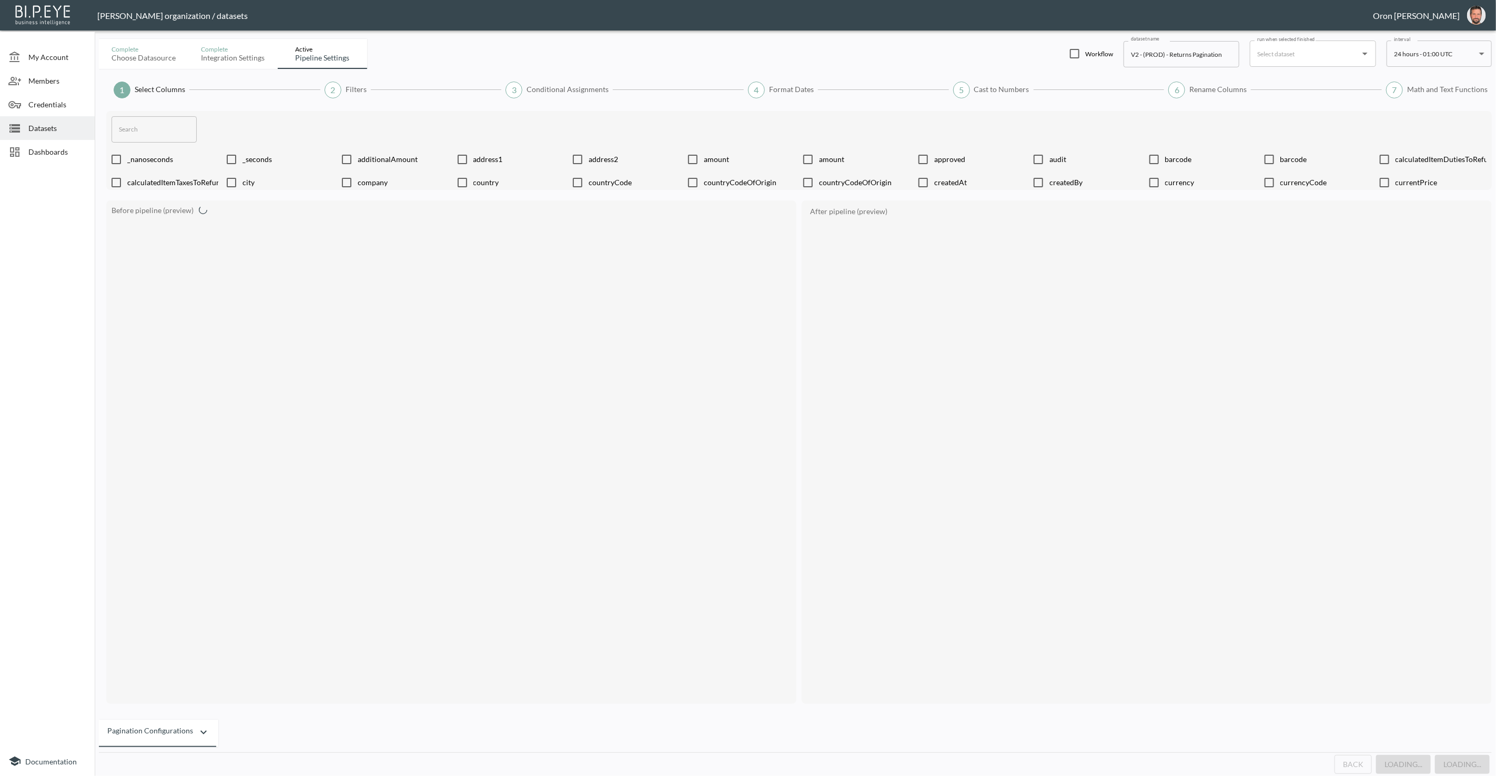
click at [1420, 57] on body "BI.P.EYE, Interactive Analytics Dashboards - app [PERSON_NAME] organization / d…" at bounding box center [748, 388] width 1496 height 776
checkbox input "false"
checkbox input "true"
click at [1420, 109] on li "1 hour" at bounding box center [1434, 111] width 105 height 16
type input "0 */1 * * *"
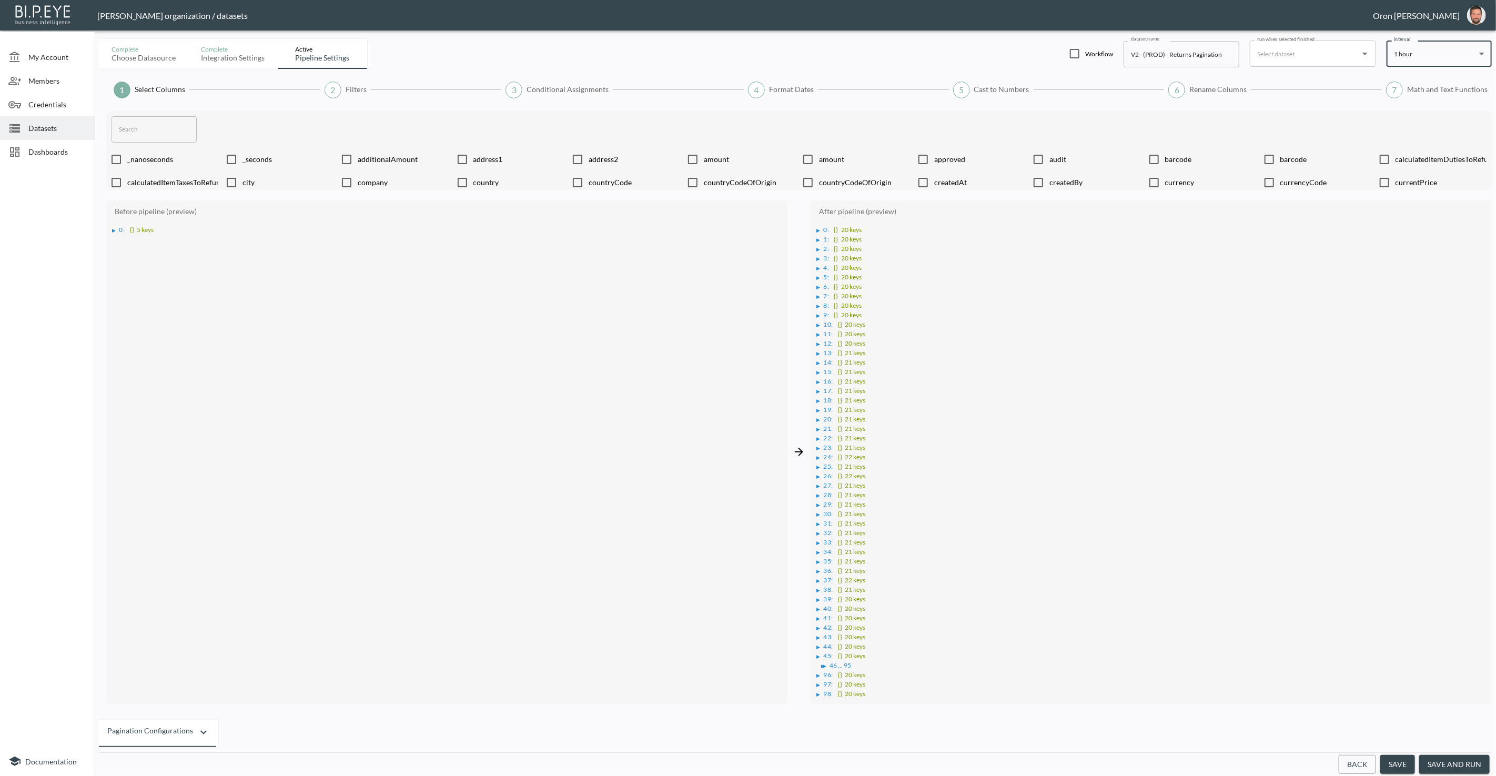
click at [1359, 760] on button "Back" at bounding box center [1357, 764] width 37 height 19
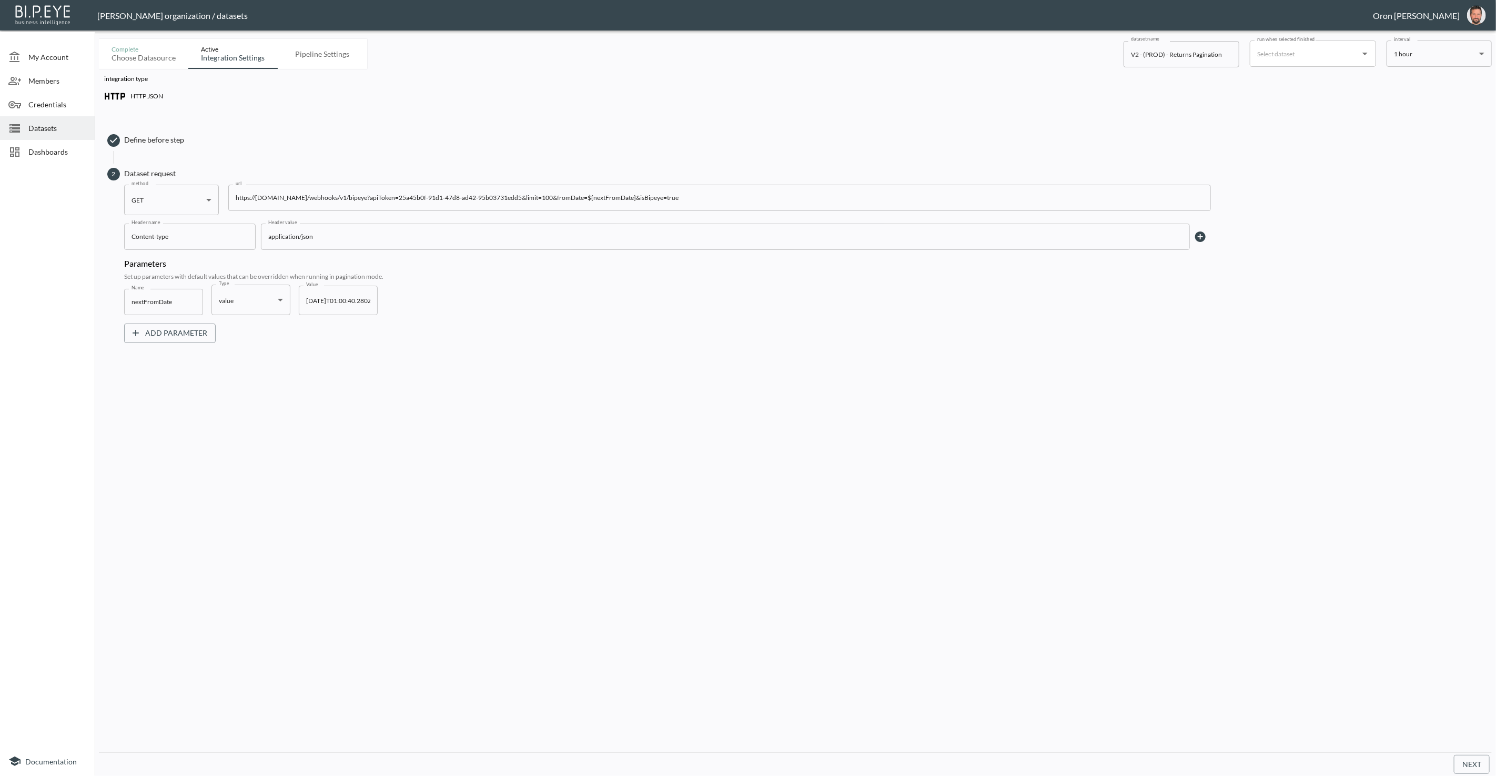
click at [336, 302] on input "[DATE]T01:00:40.280Z" at bounding box center [338, 300] width 79 height 29
drag, startPoint x: 336, startPoint y: 302, endPoint x: 375, endPoint y: 331, distance: 48.2
click at [336, 303] on input "[DATE]T01:00:40.280Z" at bounding box center [338, 300] width 79 height 29
paste input "8-21T01:01:00.597"
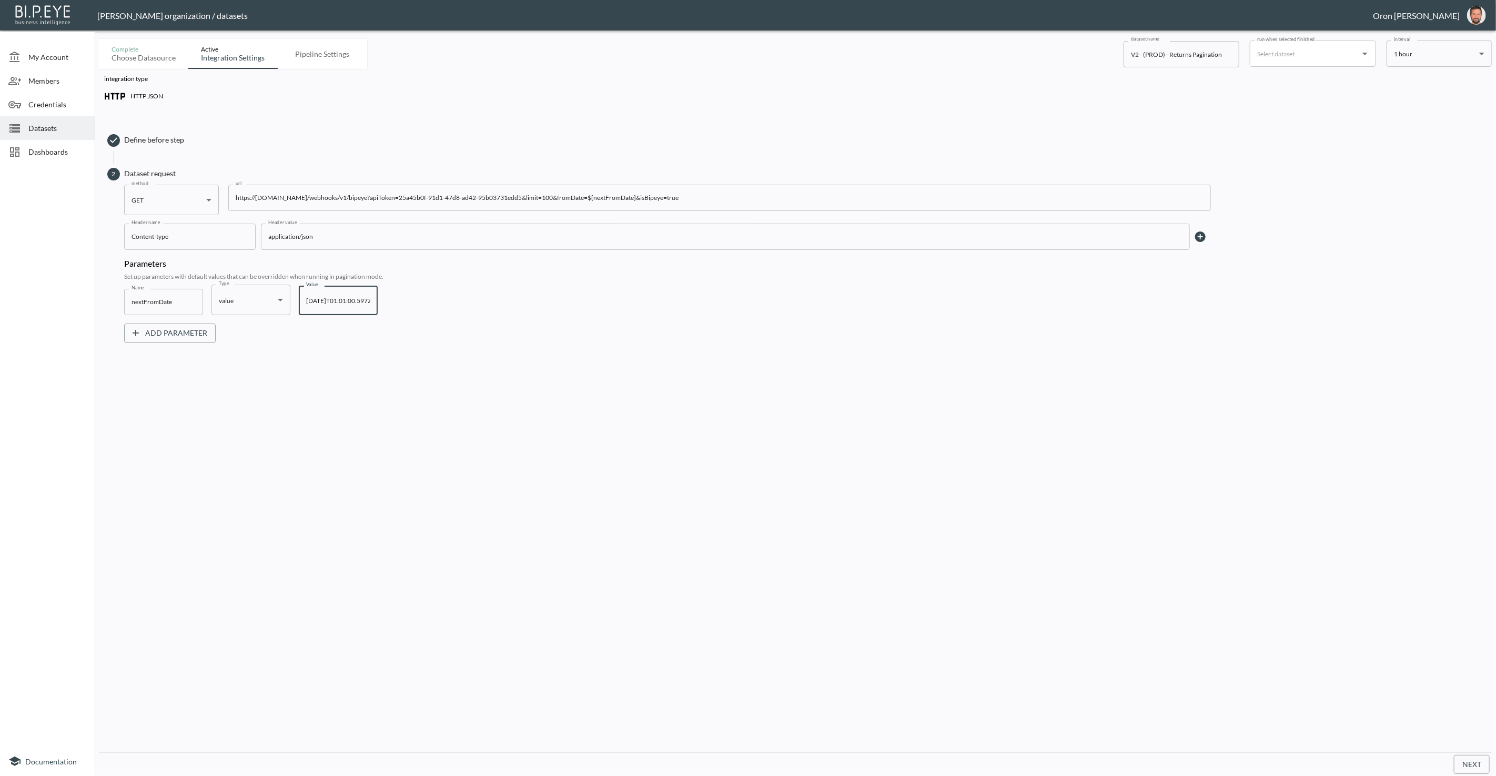
scroll to position [0, 14]
type input "[DATE]T01:01:00.597Z"
drag, startPoint x: 1463, startPoint y: 761, endPoint x: 1161, endPoint y: 636, distance: 327.2
click at [1462, 761] on button "Next" at bounding box center [1472, 764] width 36 height 19
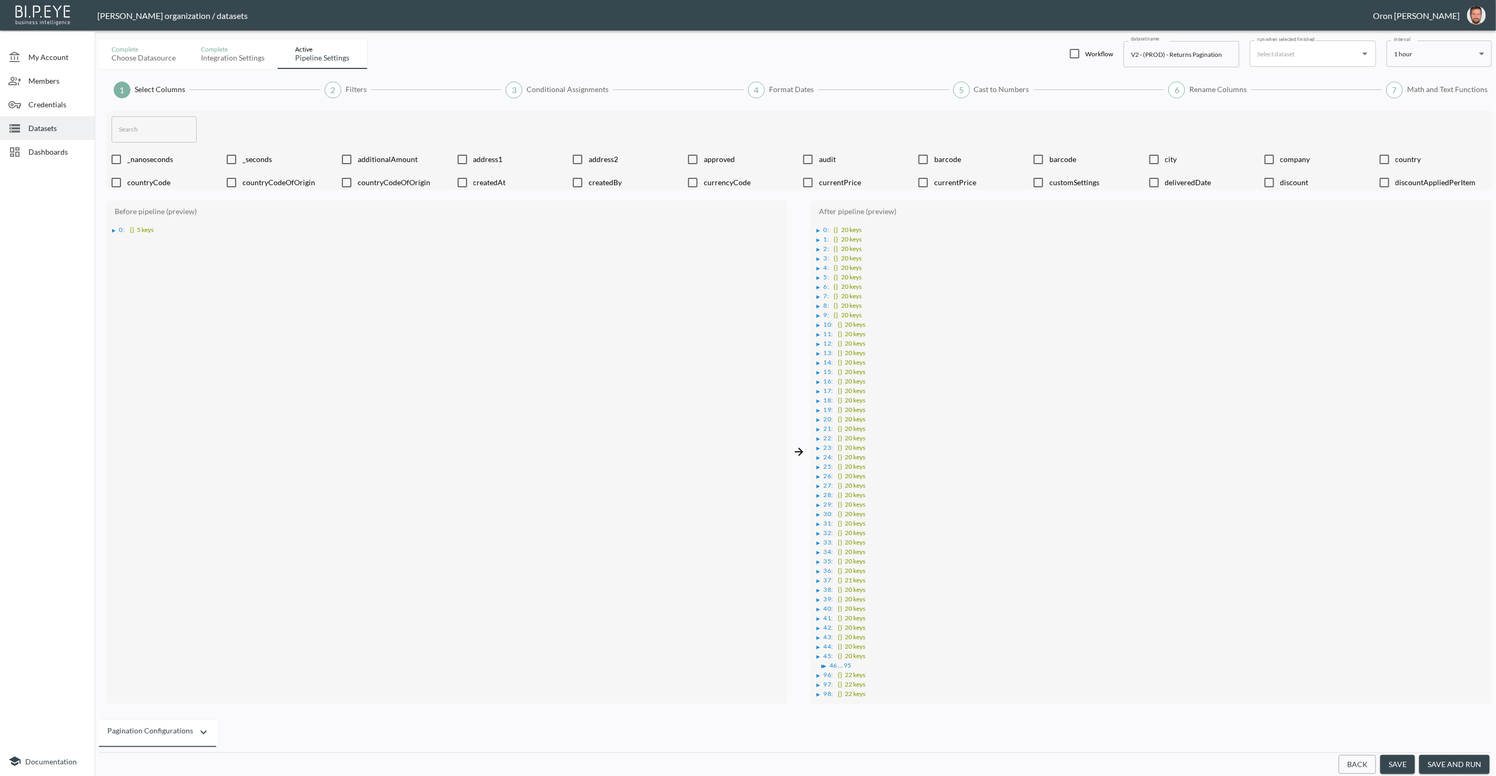
click at [820, 226] on li "▶ 0 : {} 20 keys" at bounding box center [1152, 228] width 670 height 9
click at [818, 228] on div "▶" at bounding box center [819, 230] width 4 height 5
click at [110, 228] on div "Before pipeline (preview) ▶ 0 : {} 5 keys" at bounding box center [446, 452] width 681 height 504
click at [114, 228] on div "▶" at bounding box center [115, 230] width 4 height 5
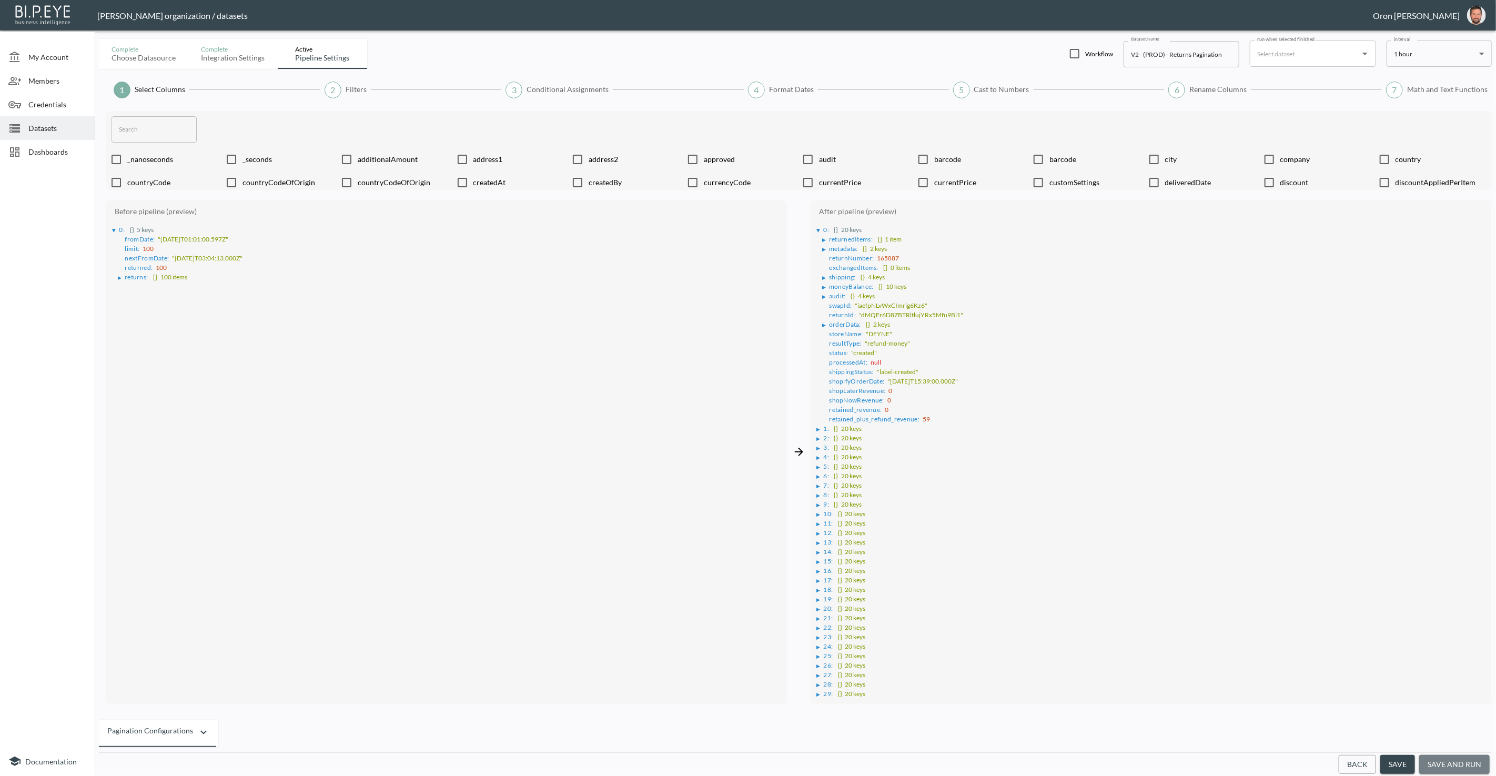
click at [1465, 761] on button "save and run" at bounding box center [1454, 764] width 70 height 19
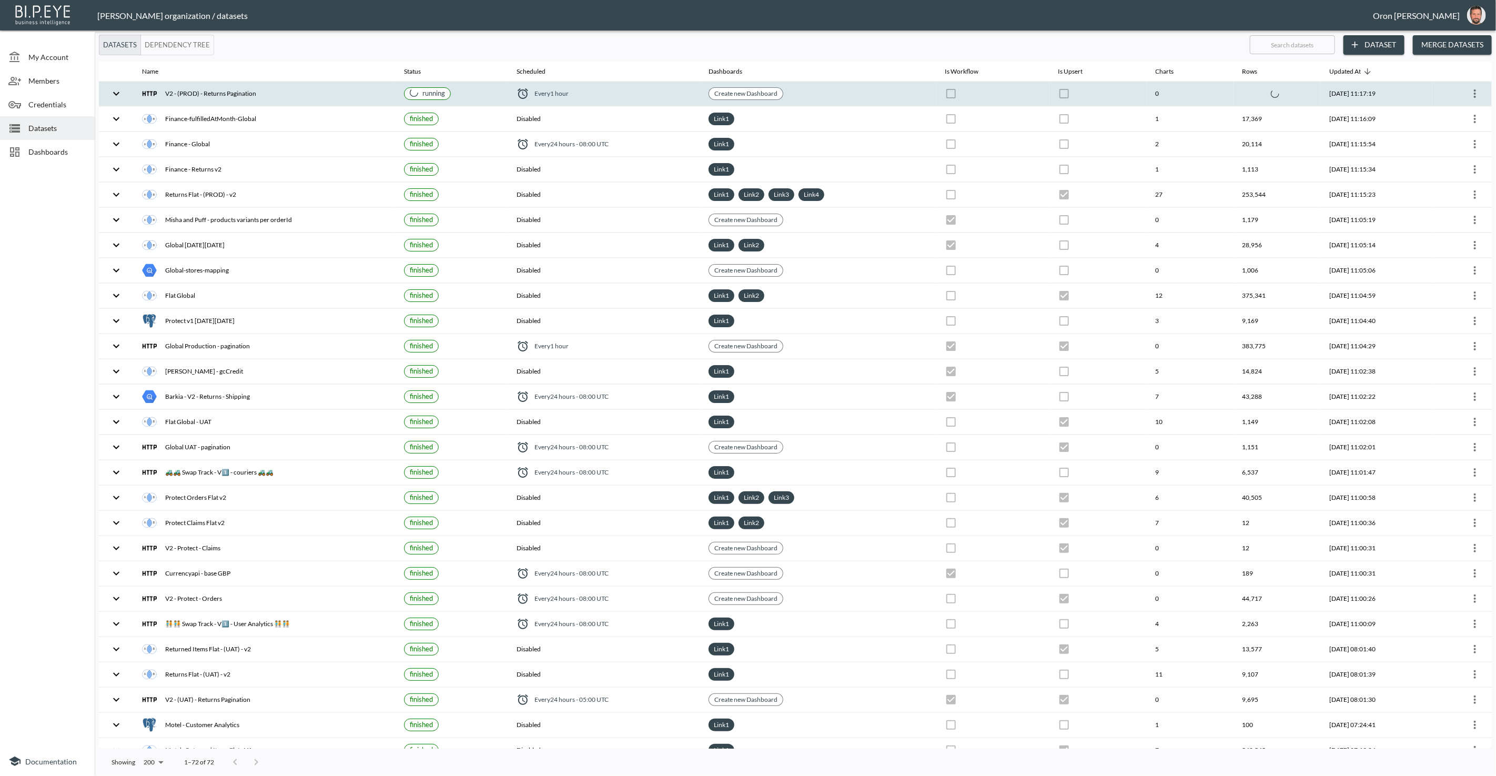
click at [861, 102] on th "Create new Dashboard" at bounding box center [818, 94] width 236 height 25
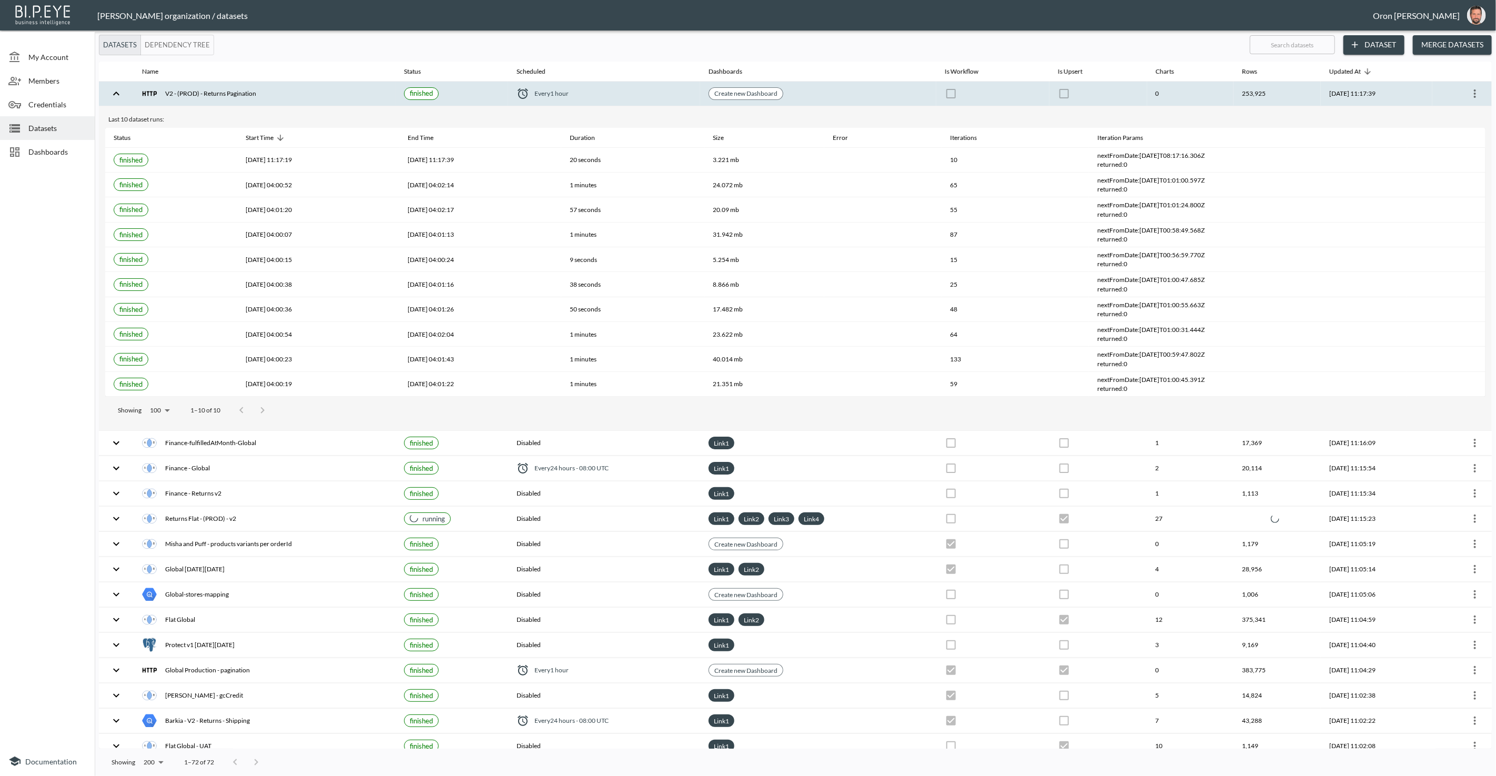
checkbox input "true"
checkbox input "false"
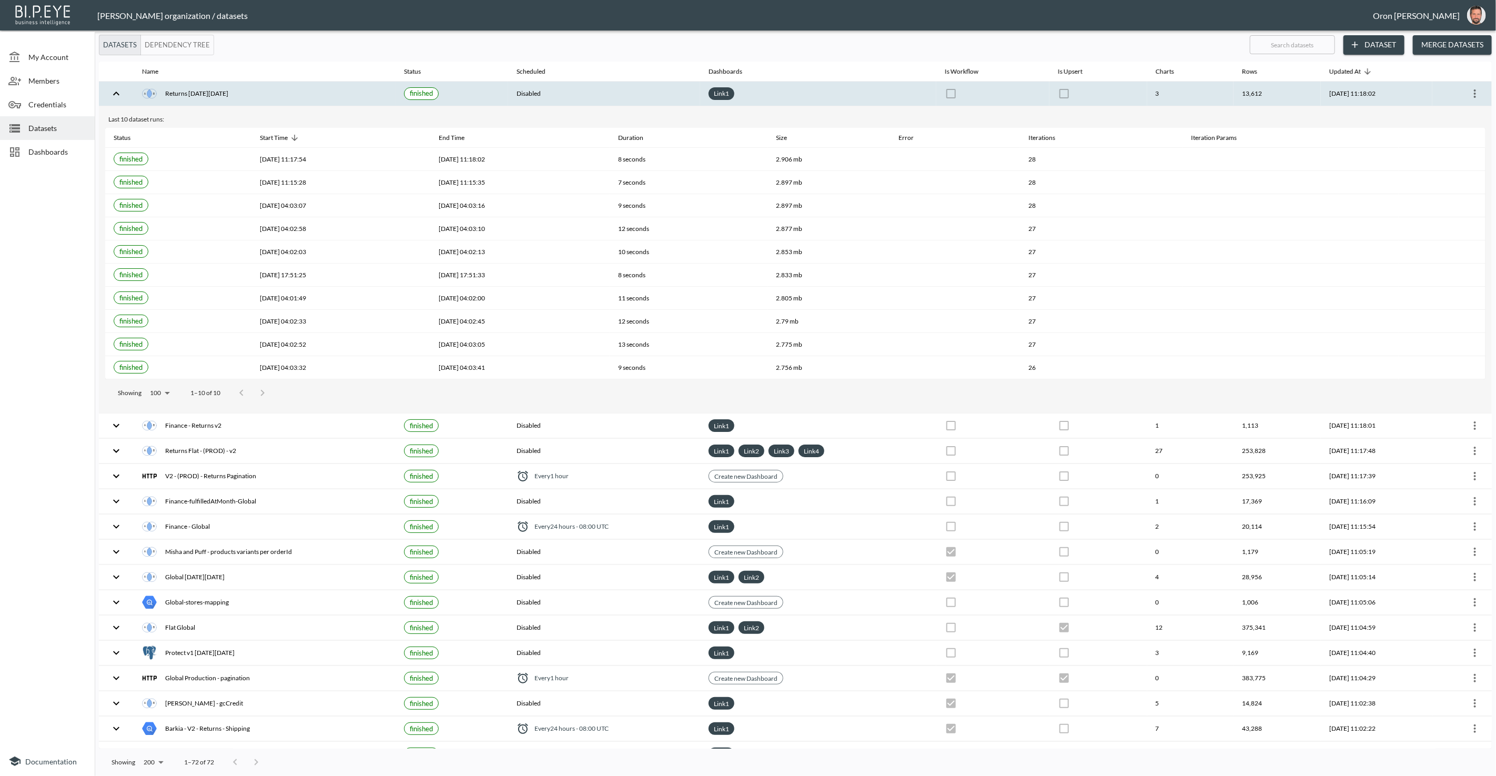
checkbox input "false"
checkbox input "true"
checkbox input "false"
checkbox input "true"
checkbox input "false"
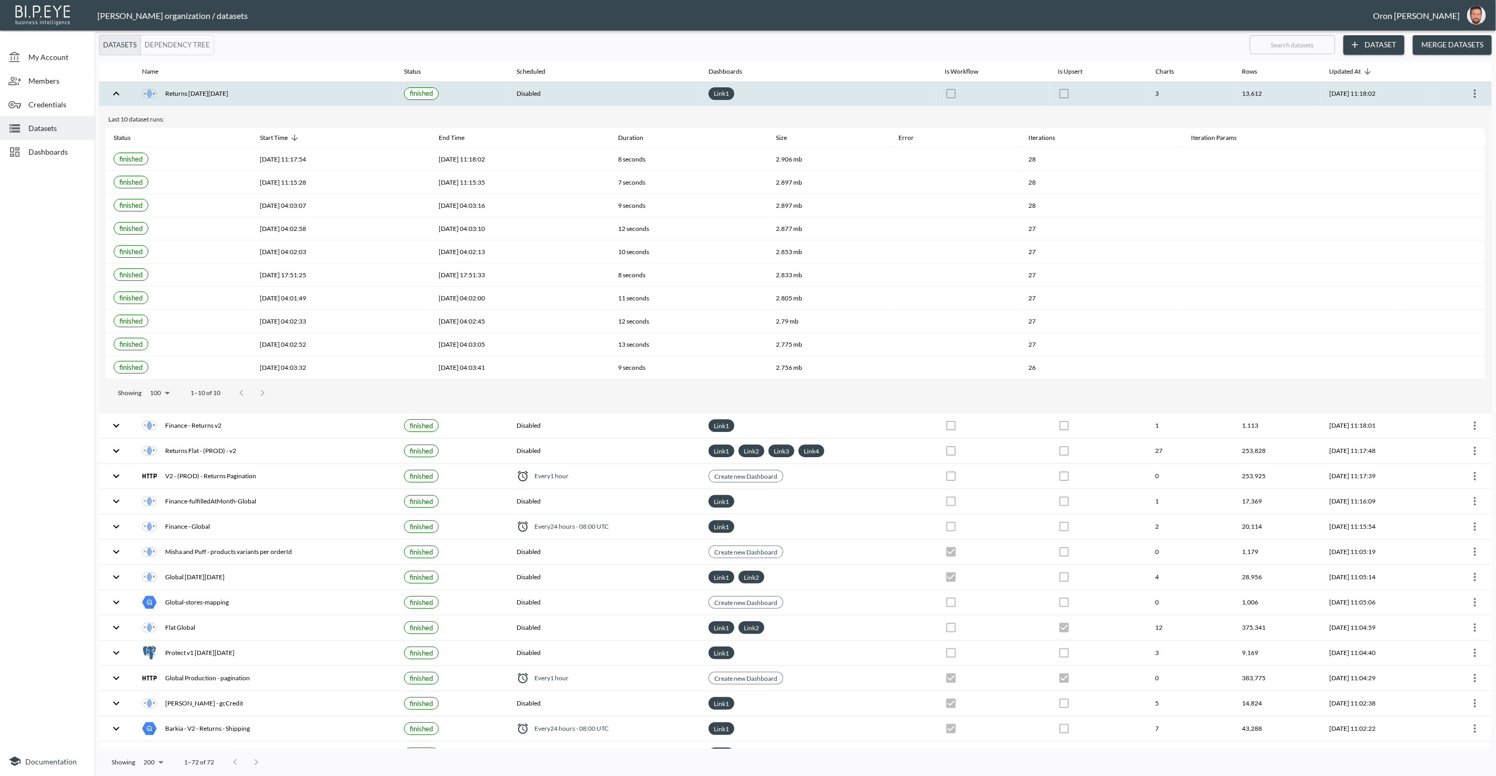
checkbox input "false"
checkbox input "true"
checkbox input "false"
checkbox input "true"
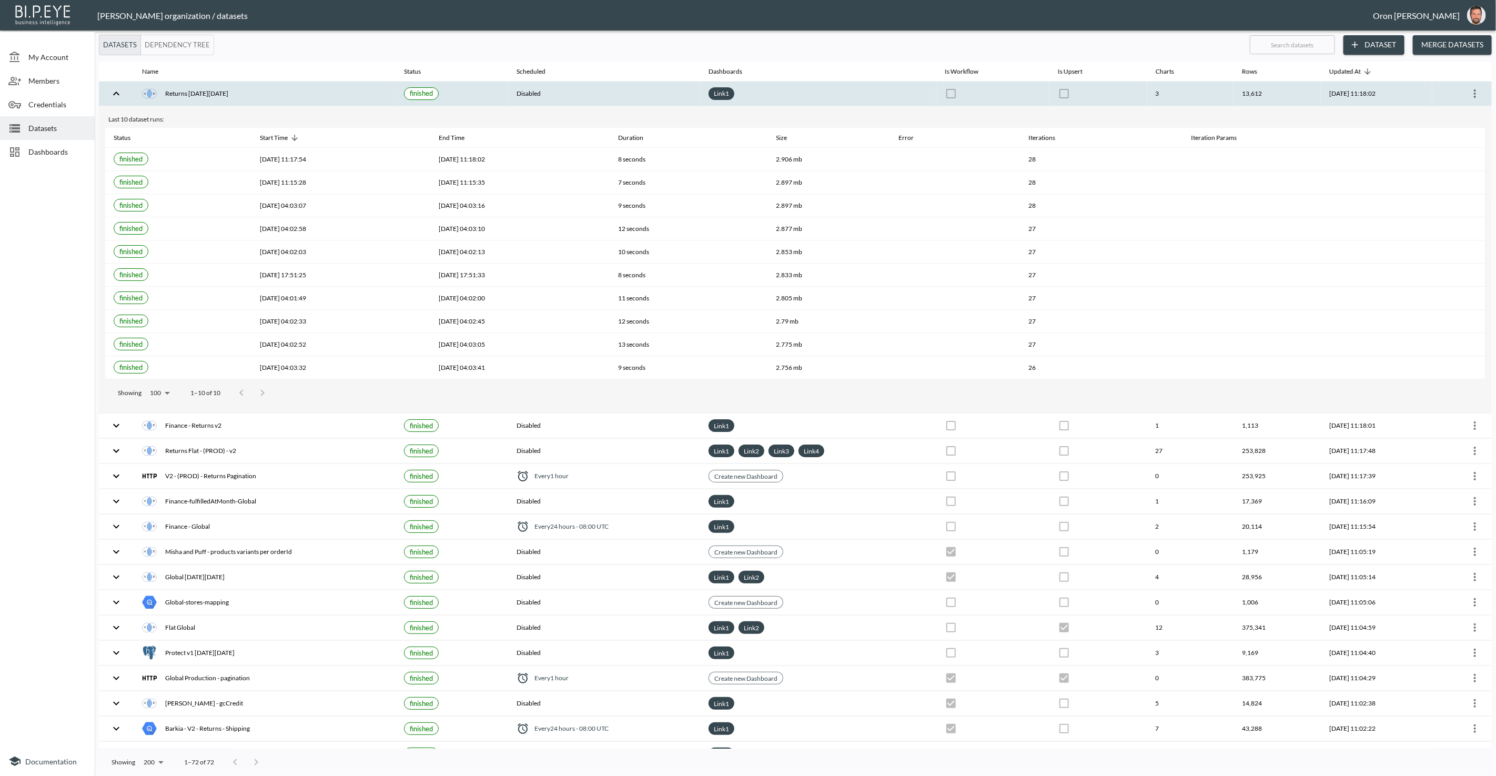
checkbox input "false"
checkbox input "true"
checkbox input "false"
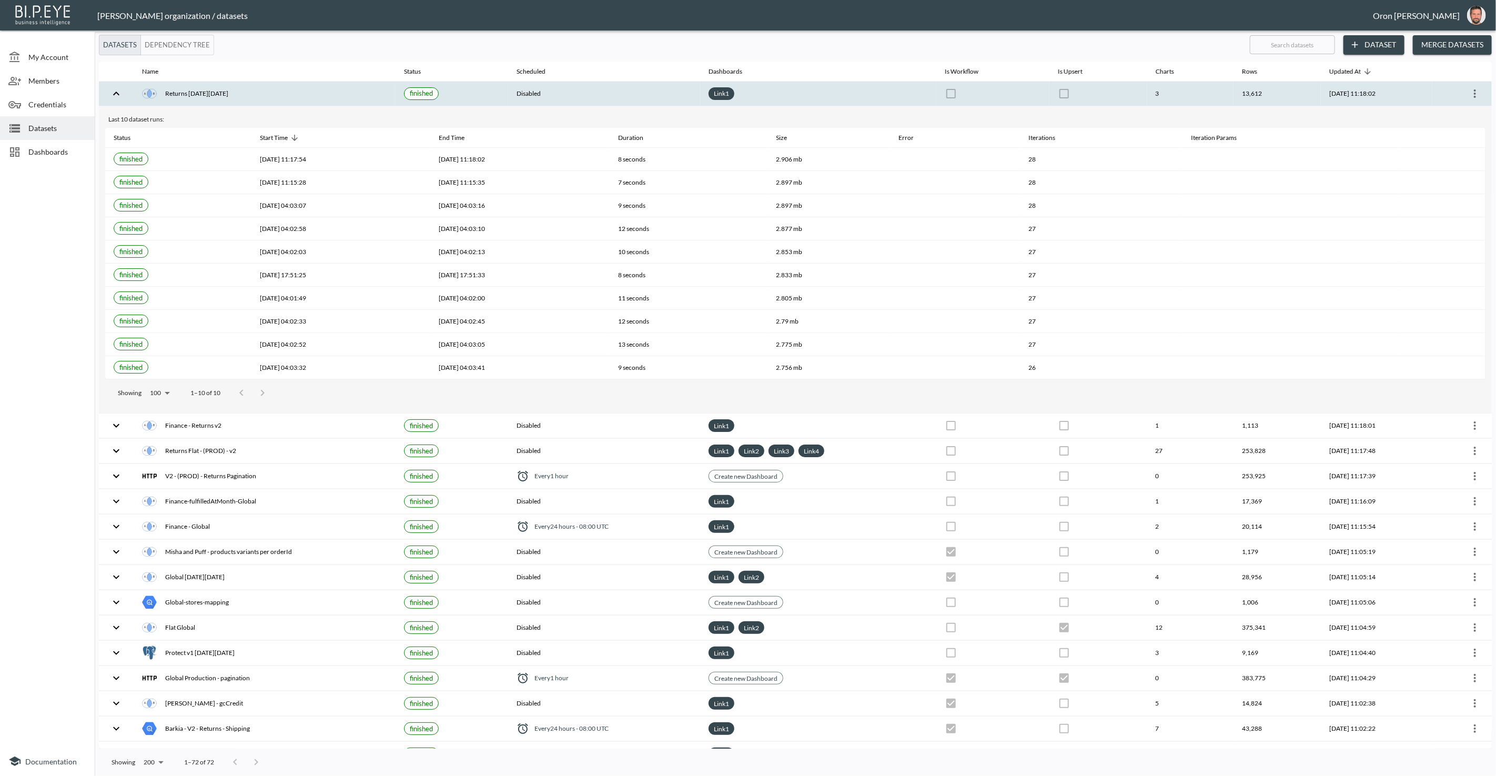
checkbox input "true"
checkbox input "false"
checkbox input "true"
checkbox input "false"
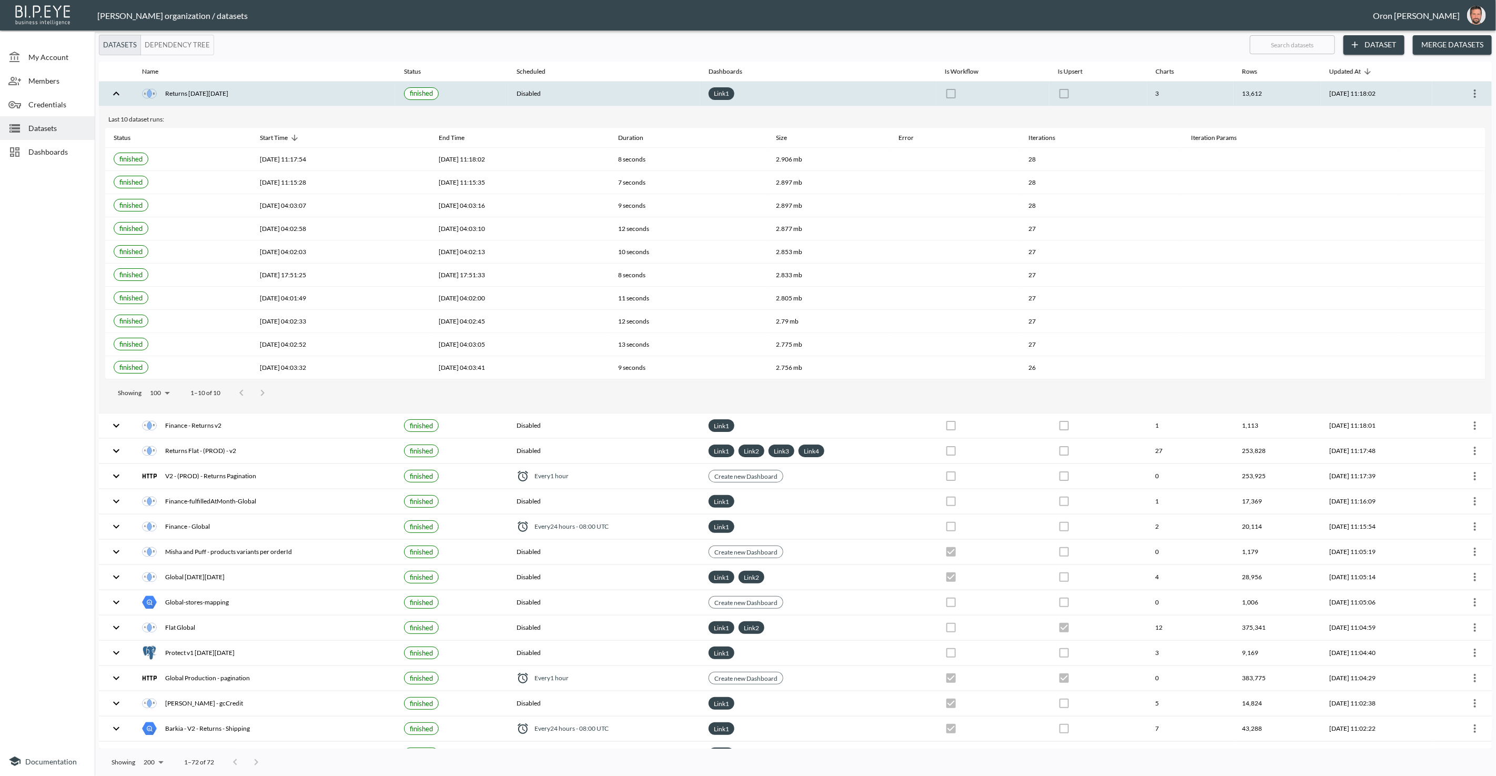
checkbox input "true"
checkbox input "false"
checkbox input "true"
checkbox input "false"
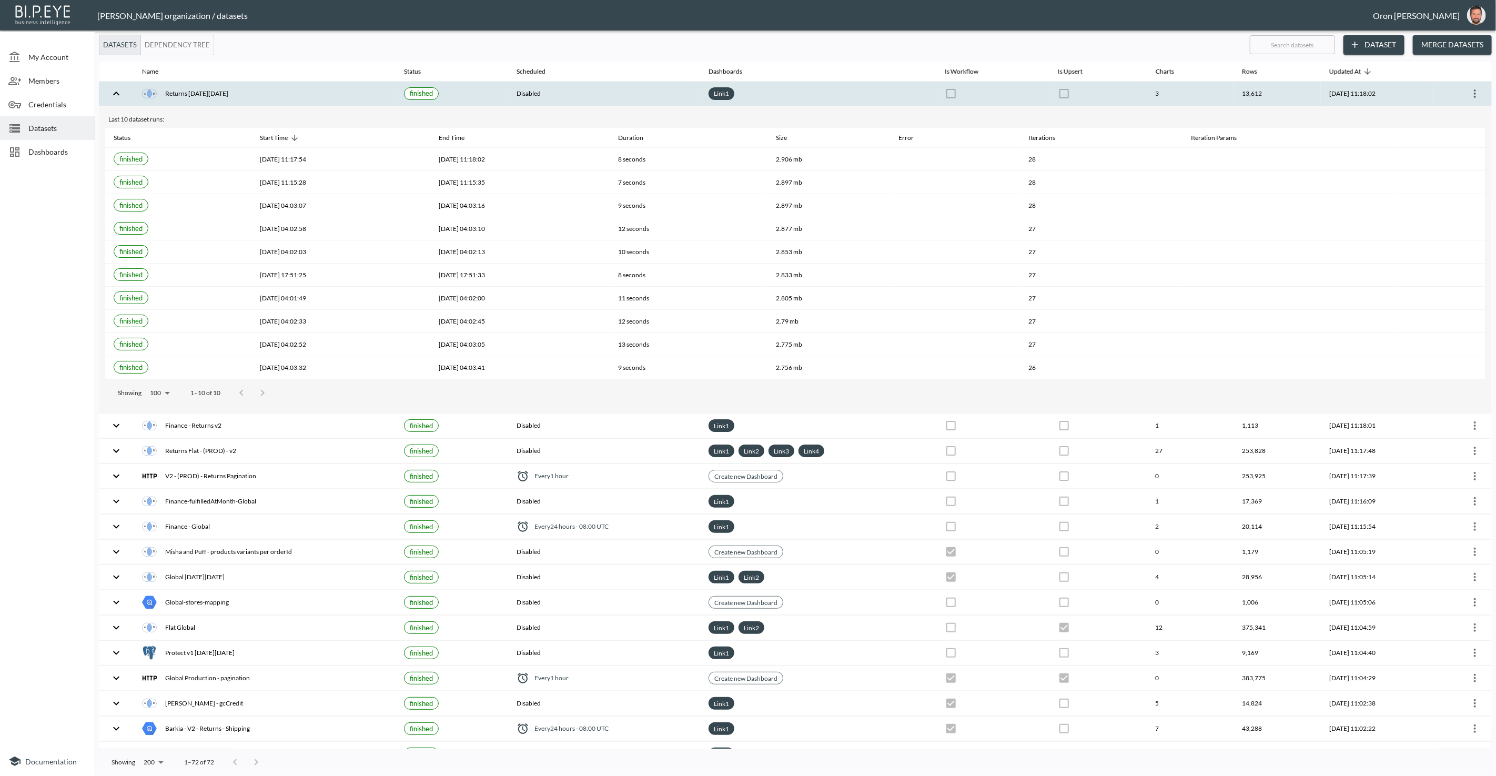
checkbox input "true"
checkbox input "false"
checkbox input "true"
checkbox input "false"
checkbox input "true"
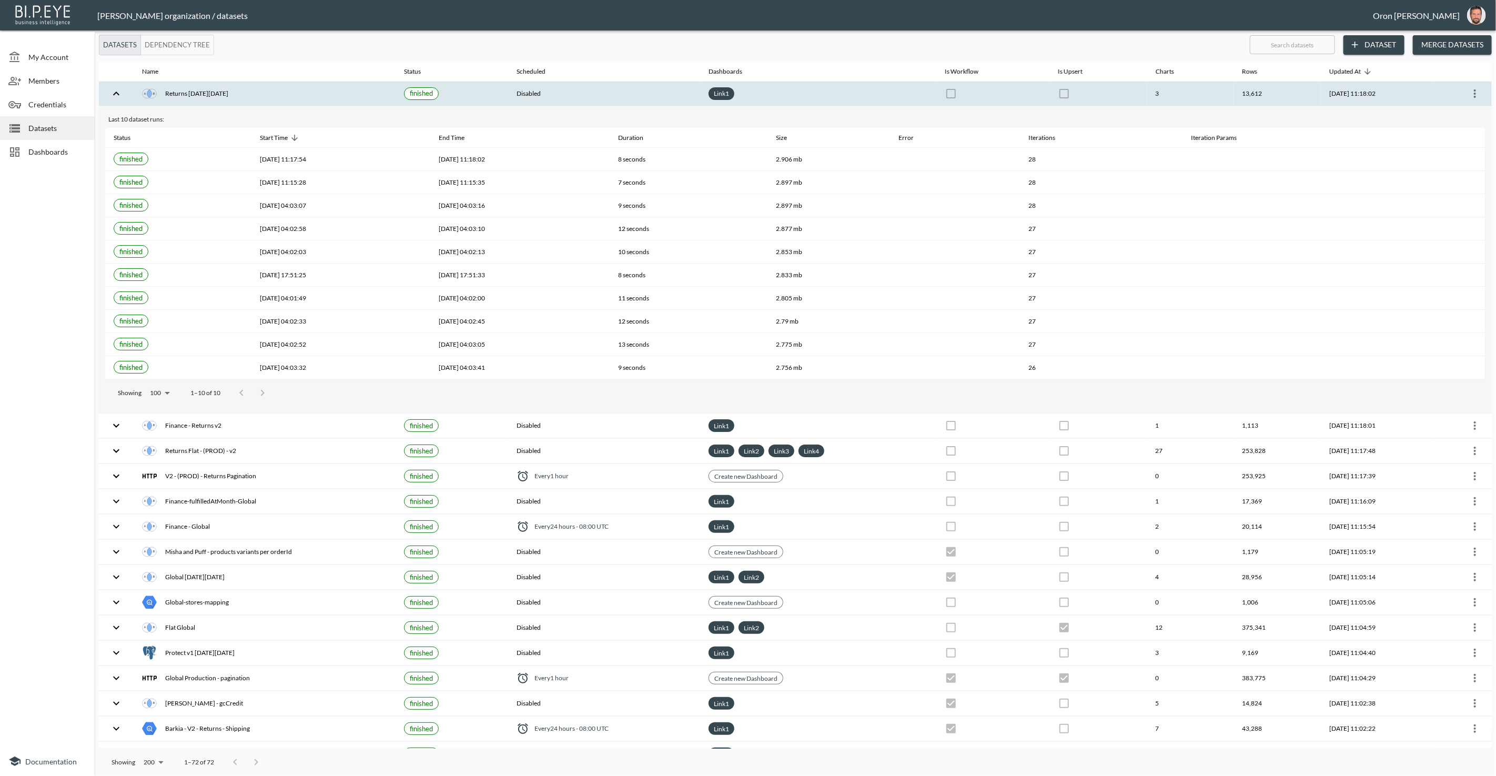
checkbox input "false"
checkbox input "true"
checkbox input "false"
checkbox input "true"
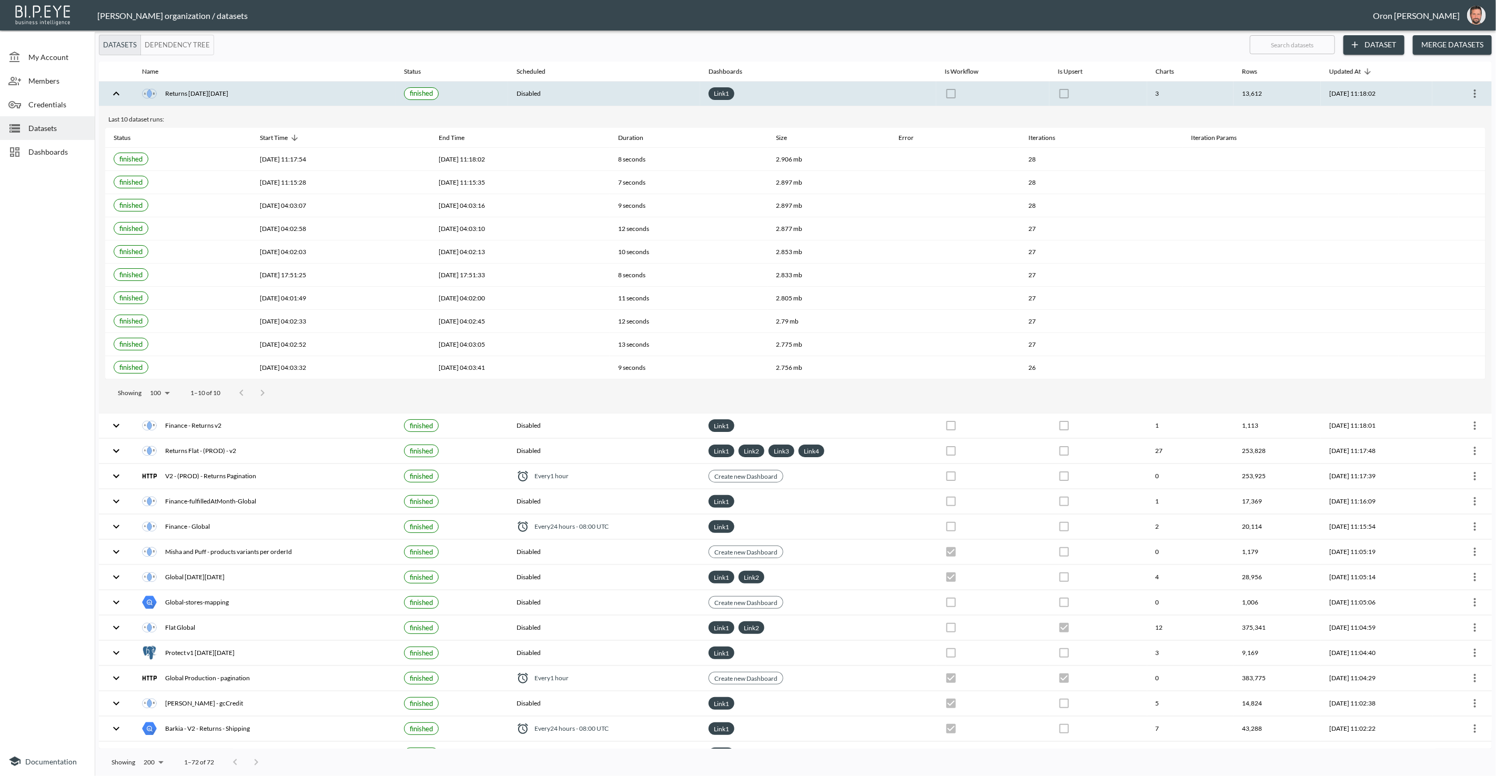
checkbox input "false"
checkbox input "true"
checkbox input "false"
checkbox input "true"
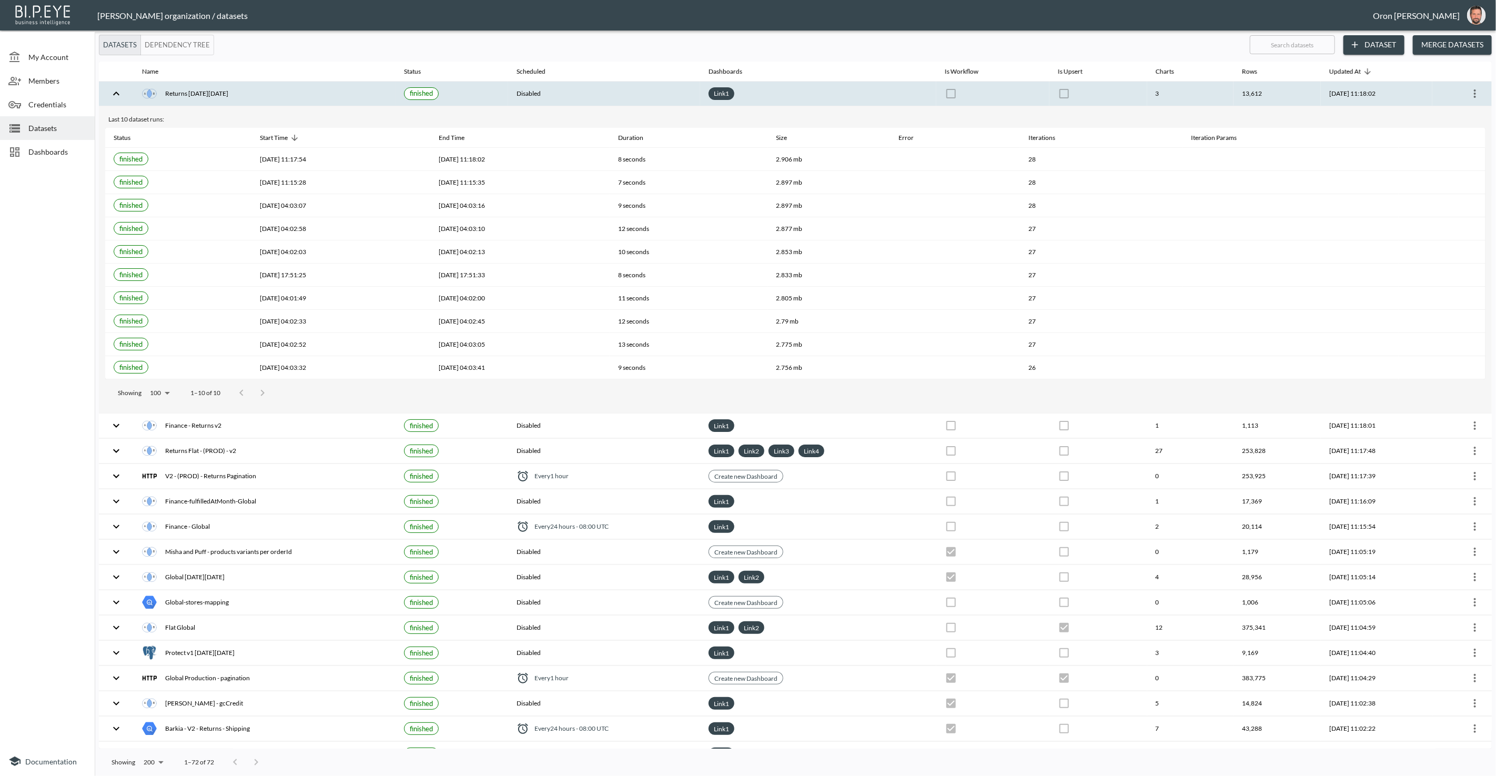
checkbox input "false"
checkbox input "true"
click at [837, 92] on div "Link 1" at bounding box center [818, 93] width 219 height 13
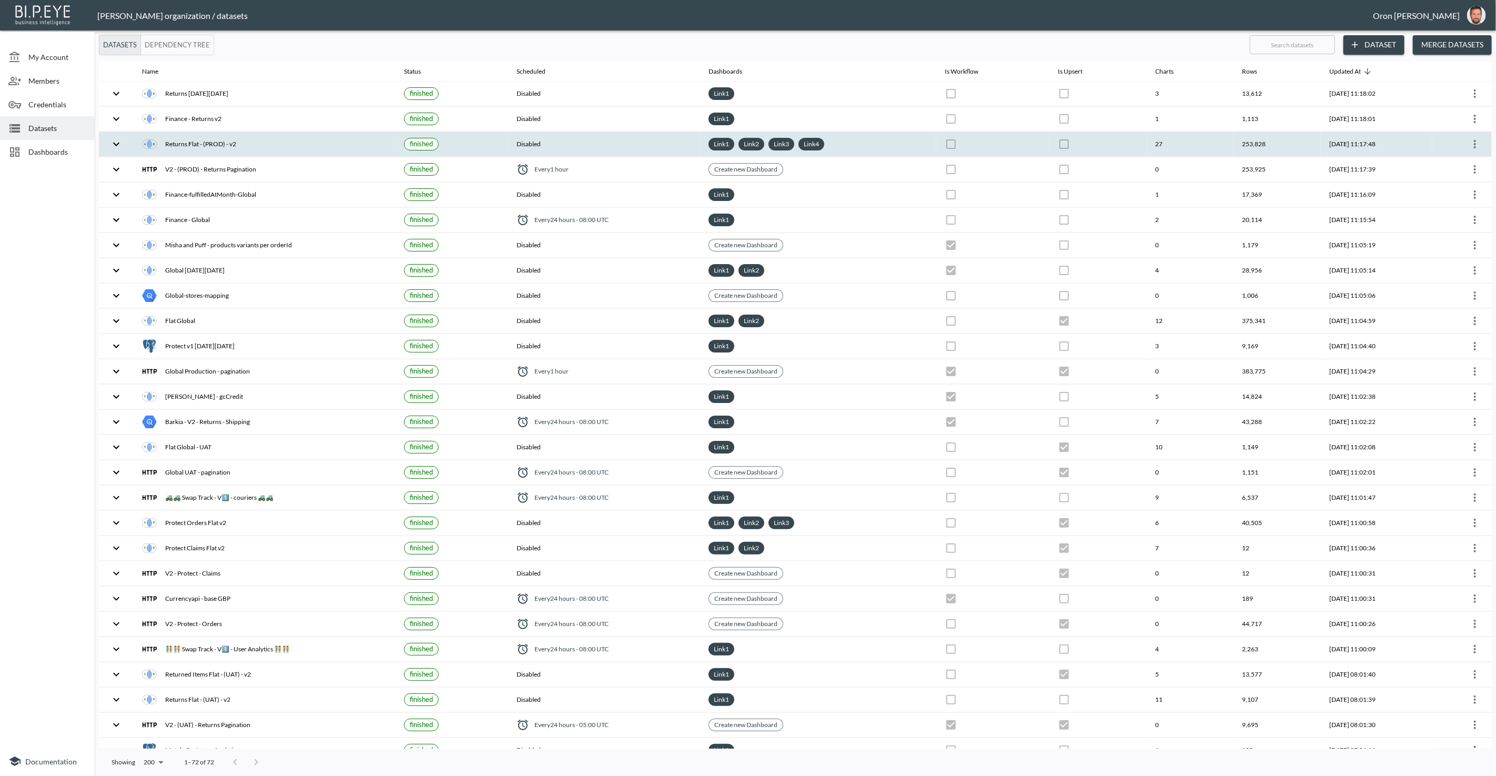
checkbox input "false"
checkbox input "true"
checkbox input "false"
checkbox input "true"
checkbox input "false"
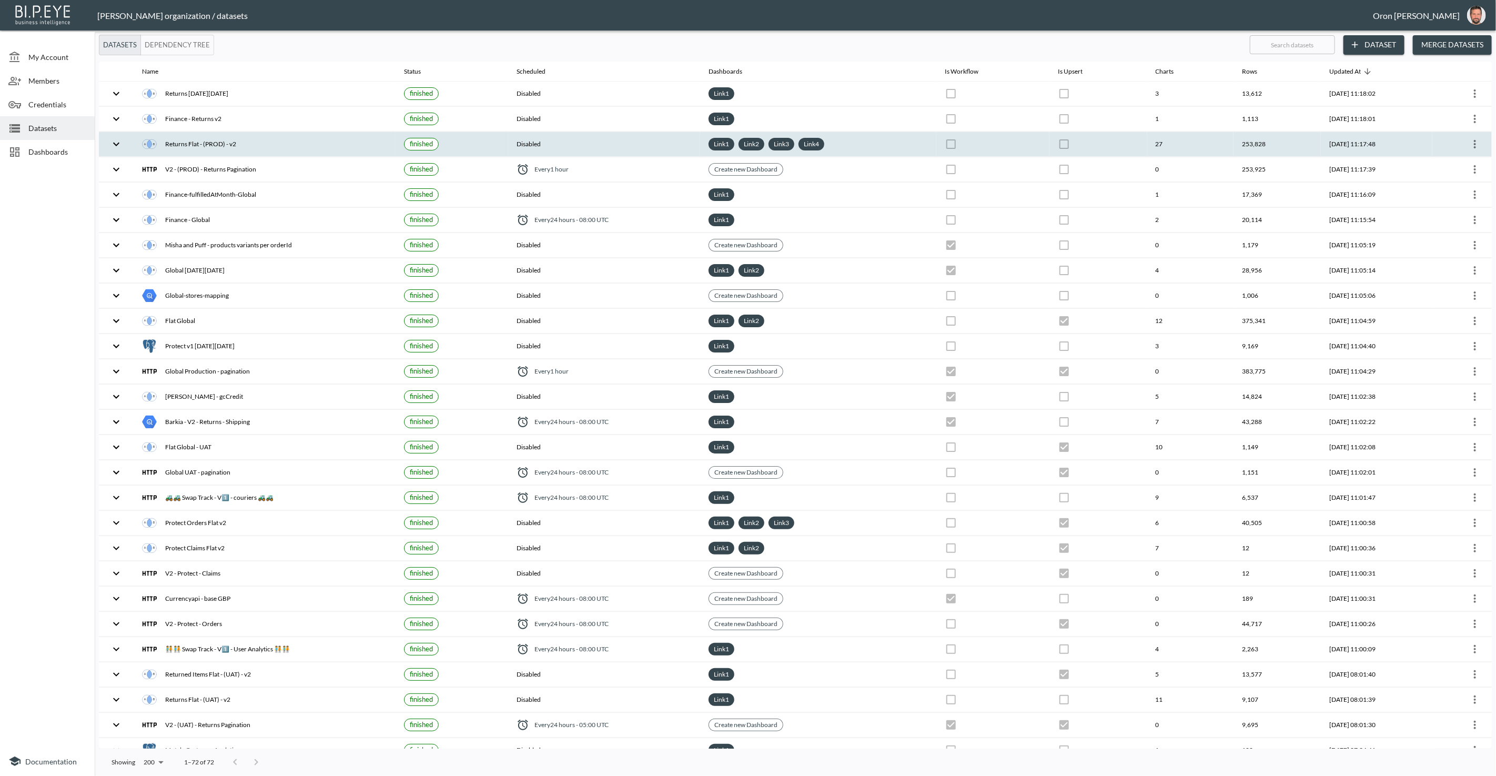
checkbox input "false"
checkbox input "true"
checkbox input "false"
checkbox input "true"
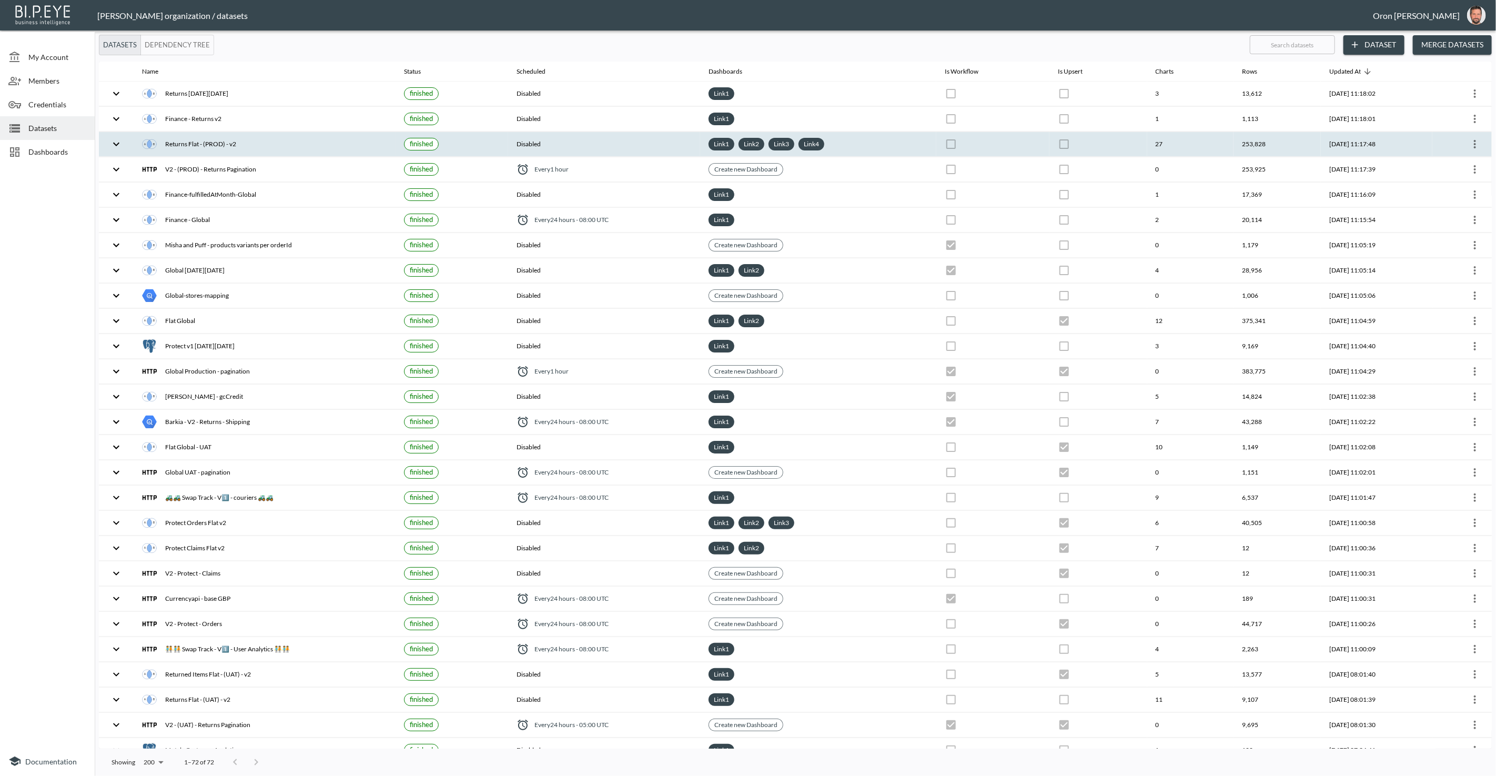
checkbox input "false"
checkbox input "true"
checkbox input "false"
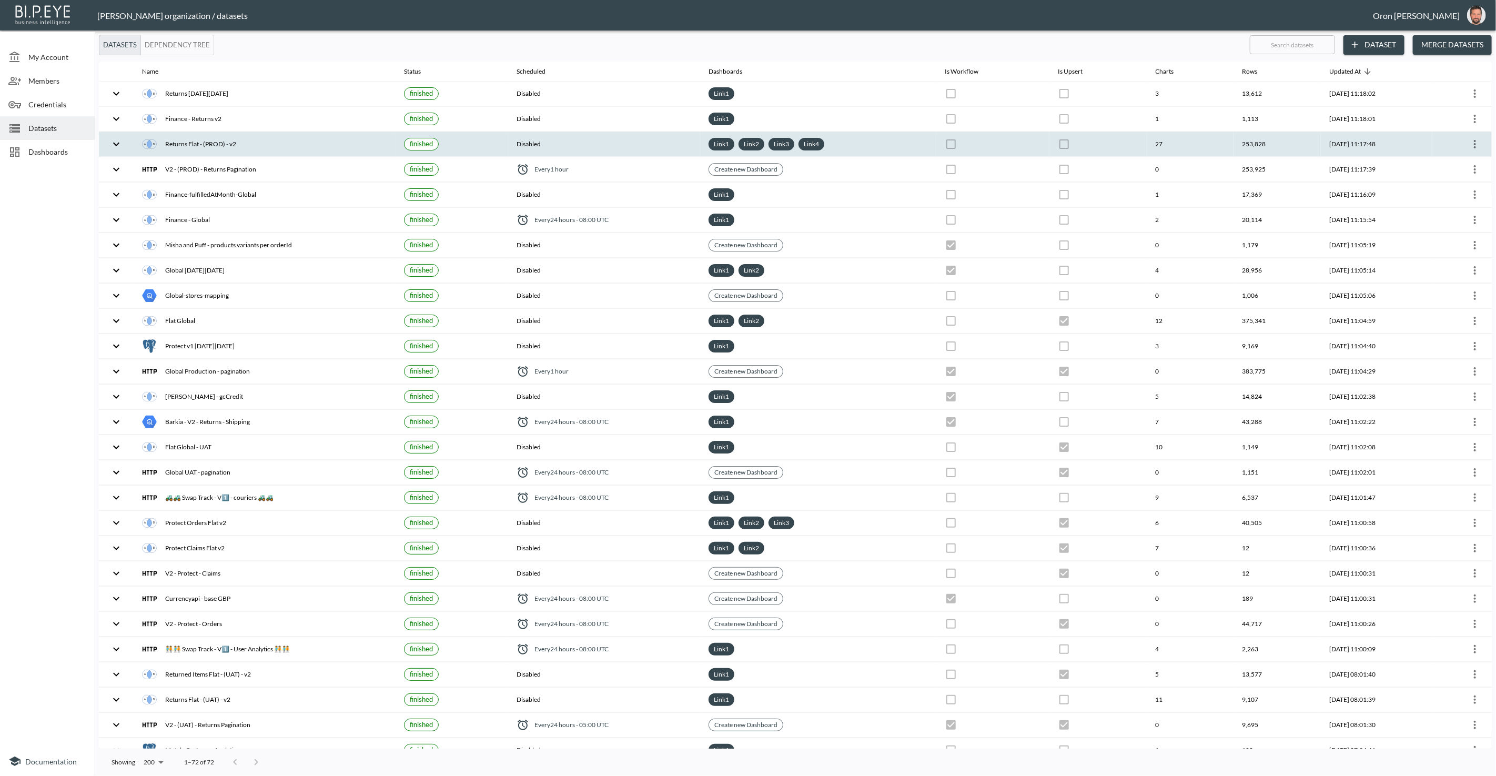
checkbox input "true"
checkbox input "false"
checkbox input "true"
checkbox input "false"
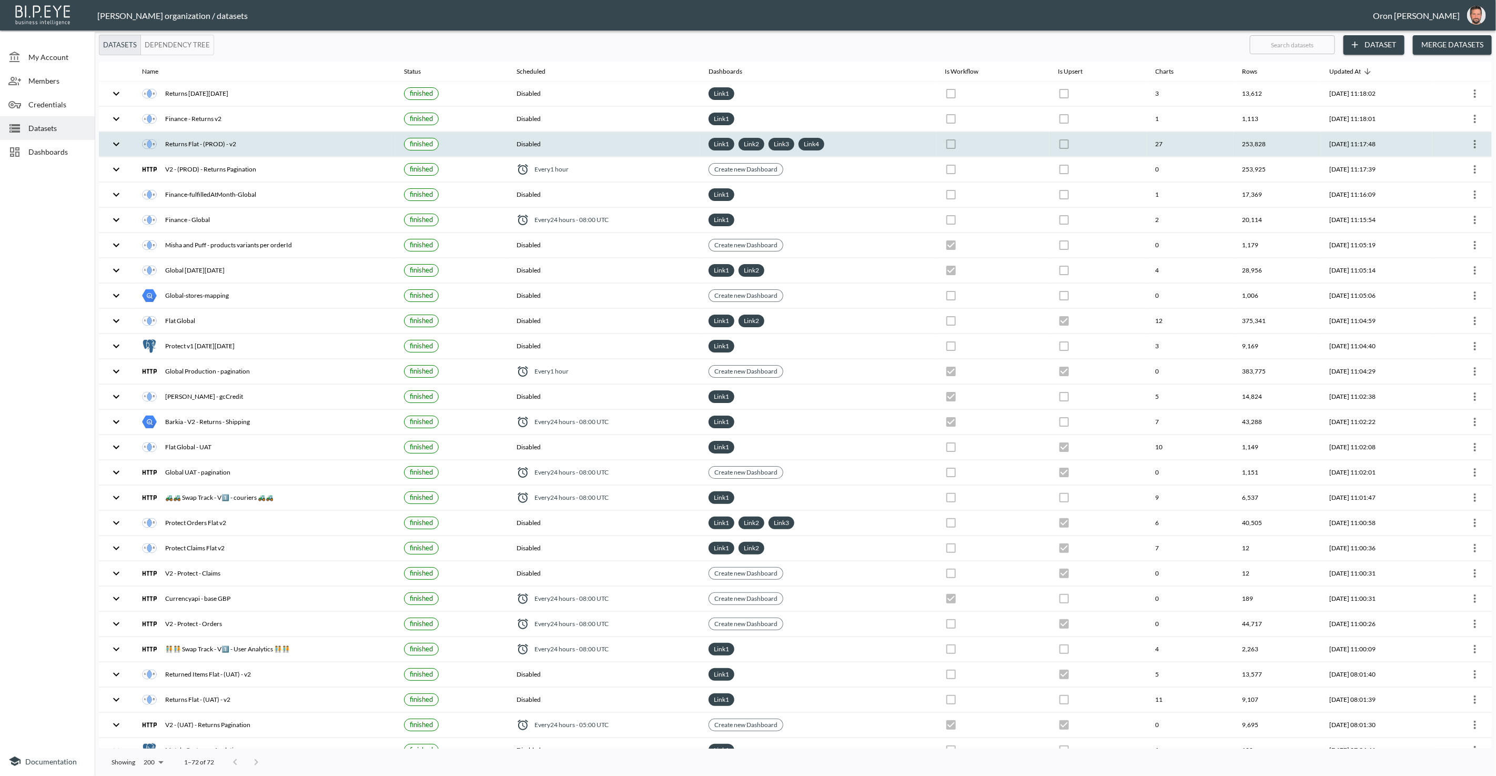
checkbox input "true"
checkbox input "false"
checkbox input "true"
checkbox input "false"
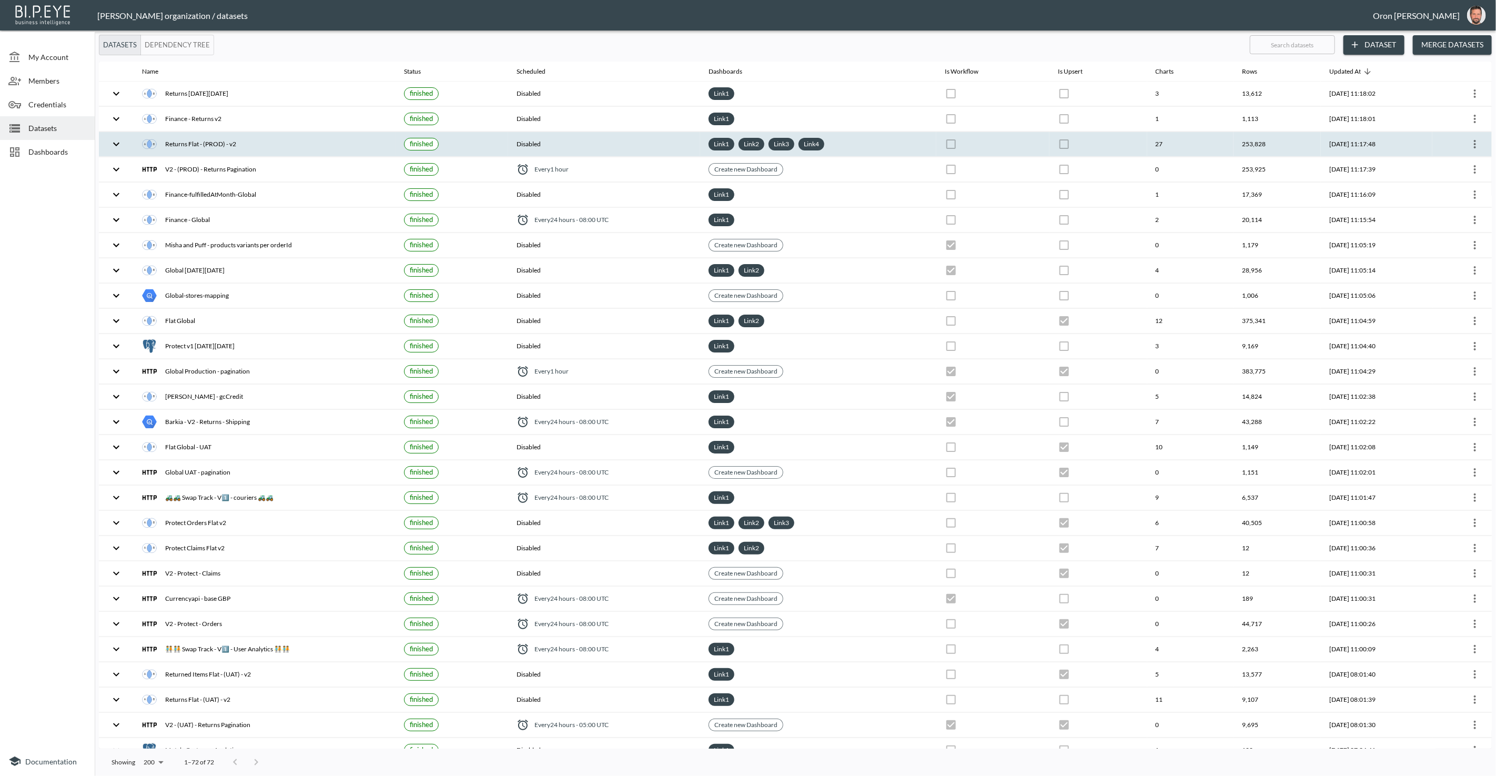
checkbox input "true"
checkbox input "false"
checkbox input "true"
checkbox input "false"
checkbox input "true"
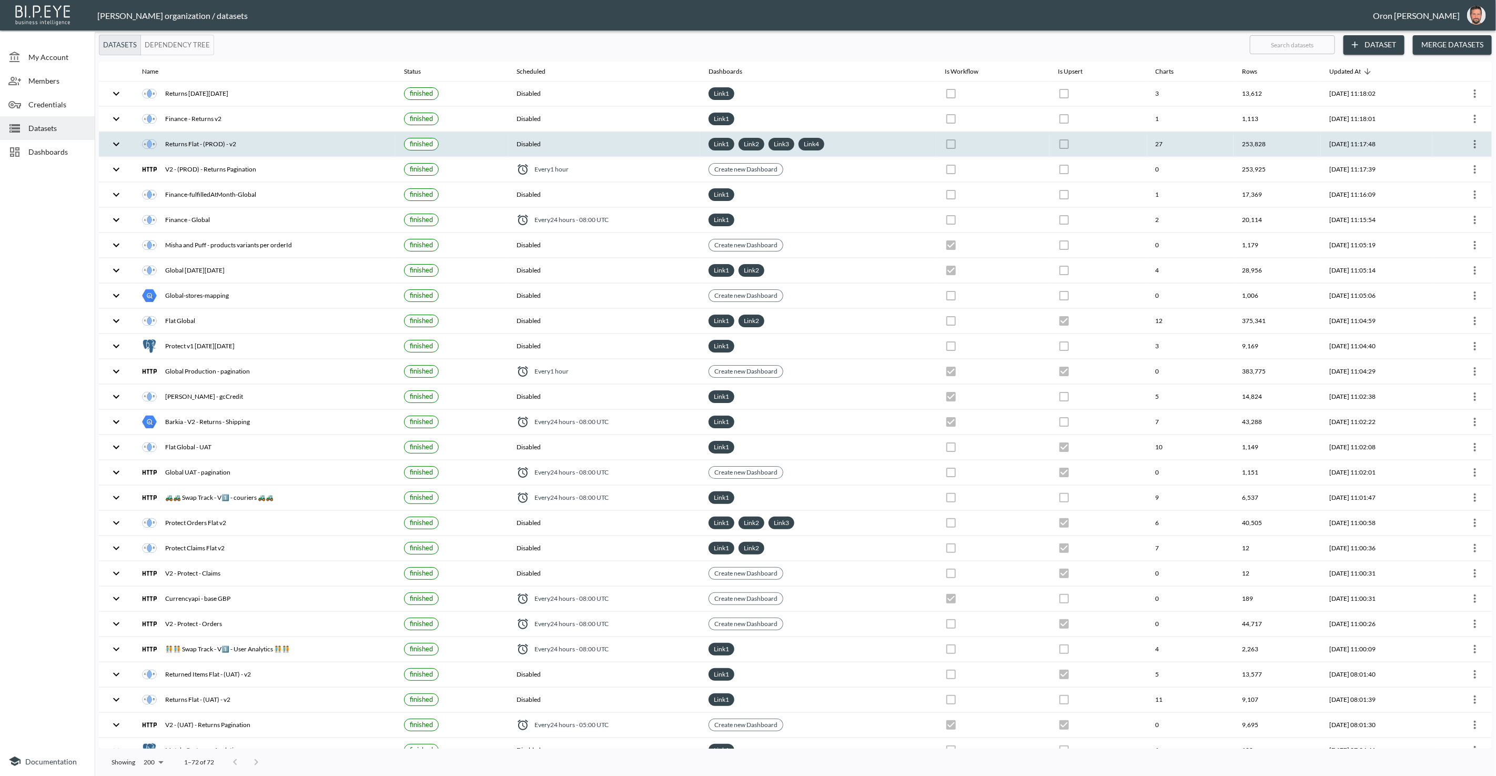
checkbox input "false"
checkbox input "true"
checkbox input "false"
checkbox input "true"
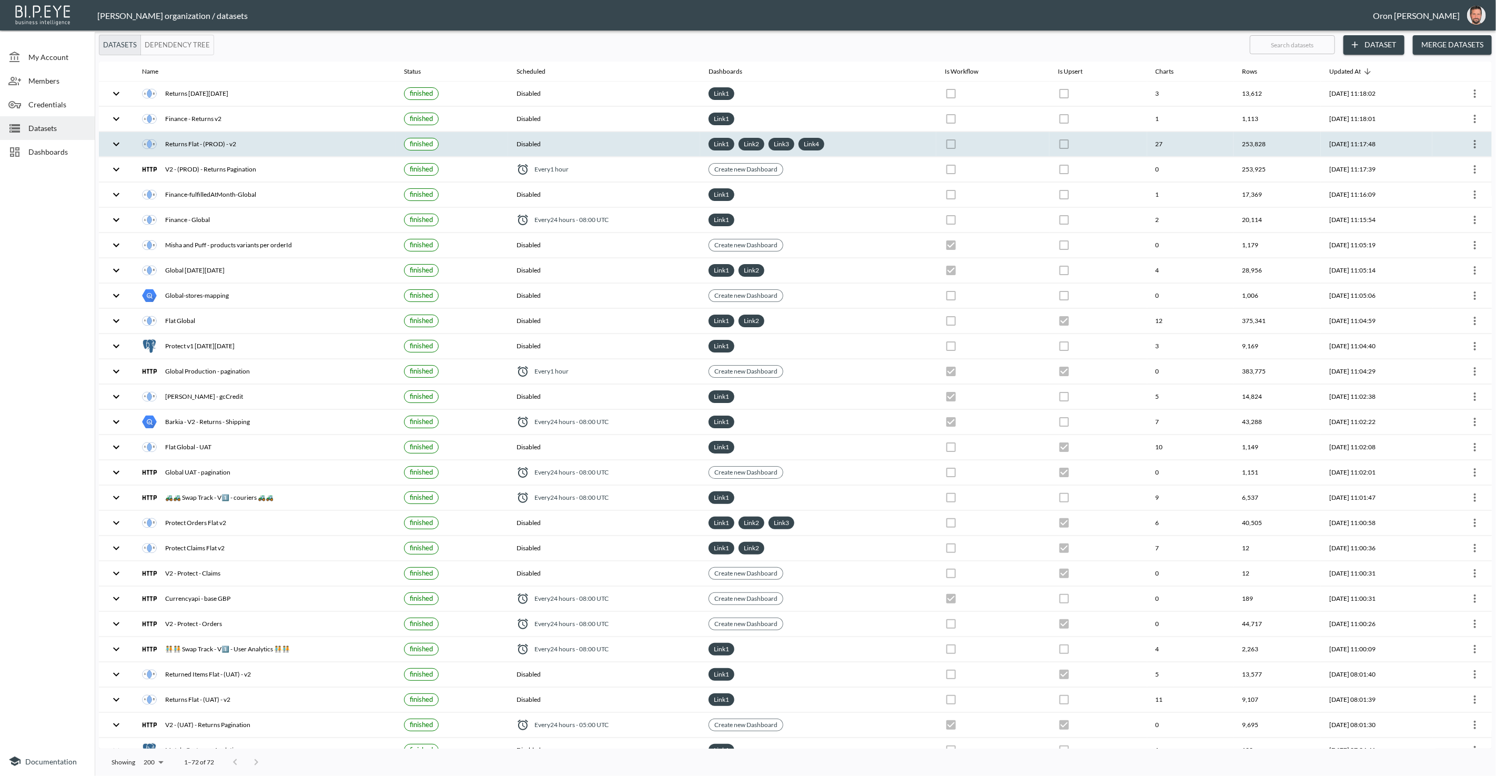
checkbox input "false"
checkbox input "true"
checkbox input "false"
checkbox input "true"
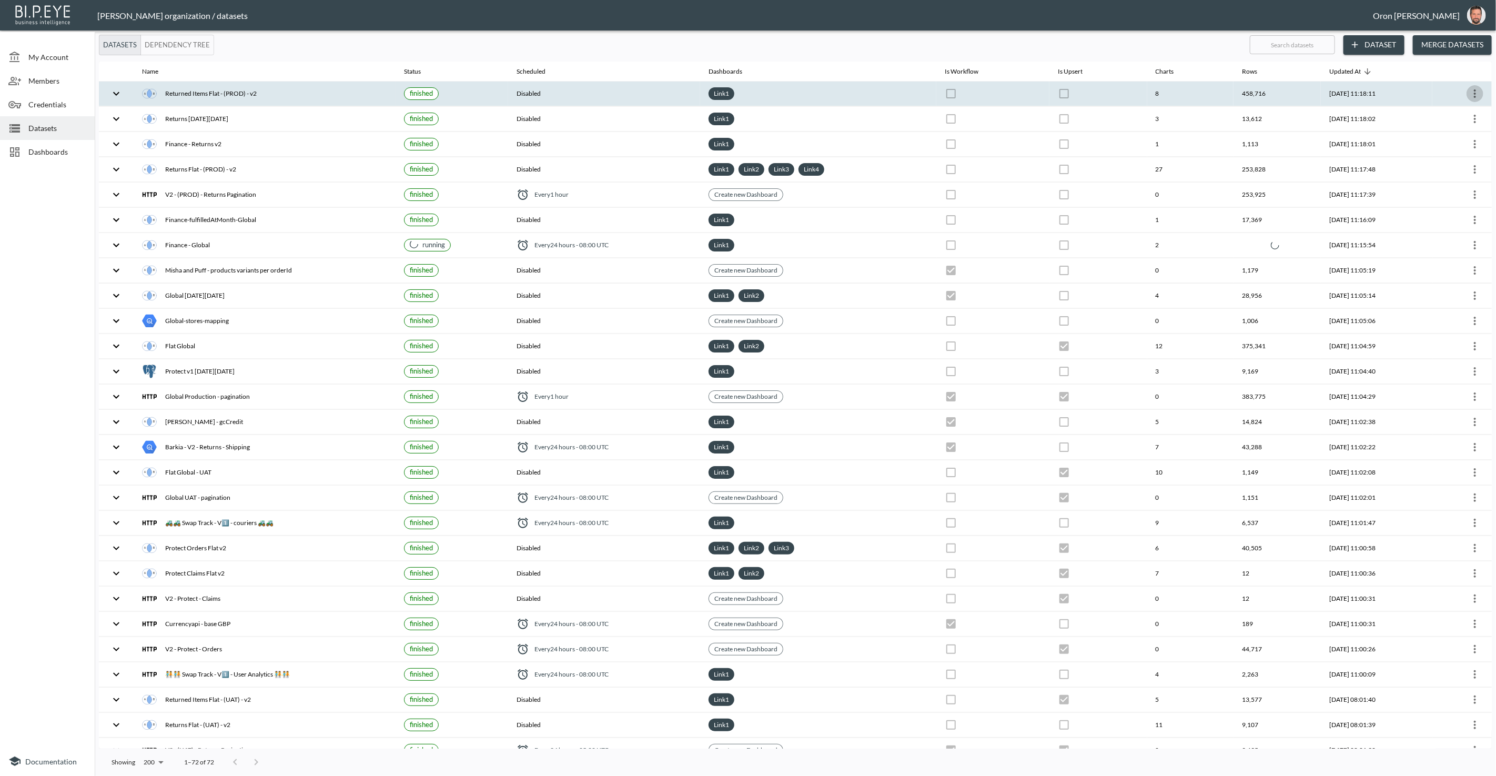
click at [1474, 93] on icon "more" at bounding box center [1475, 93] width 2 height 8
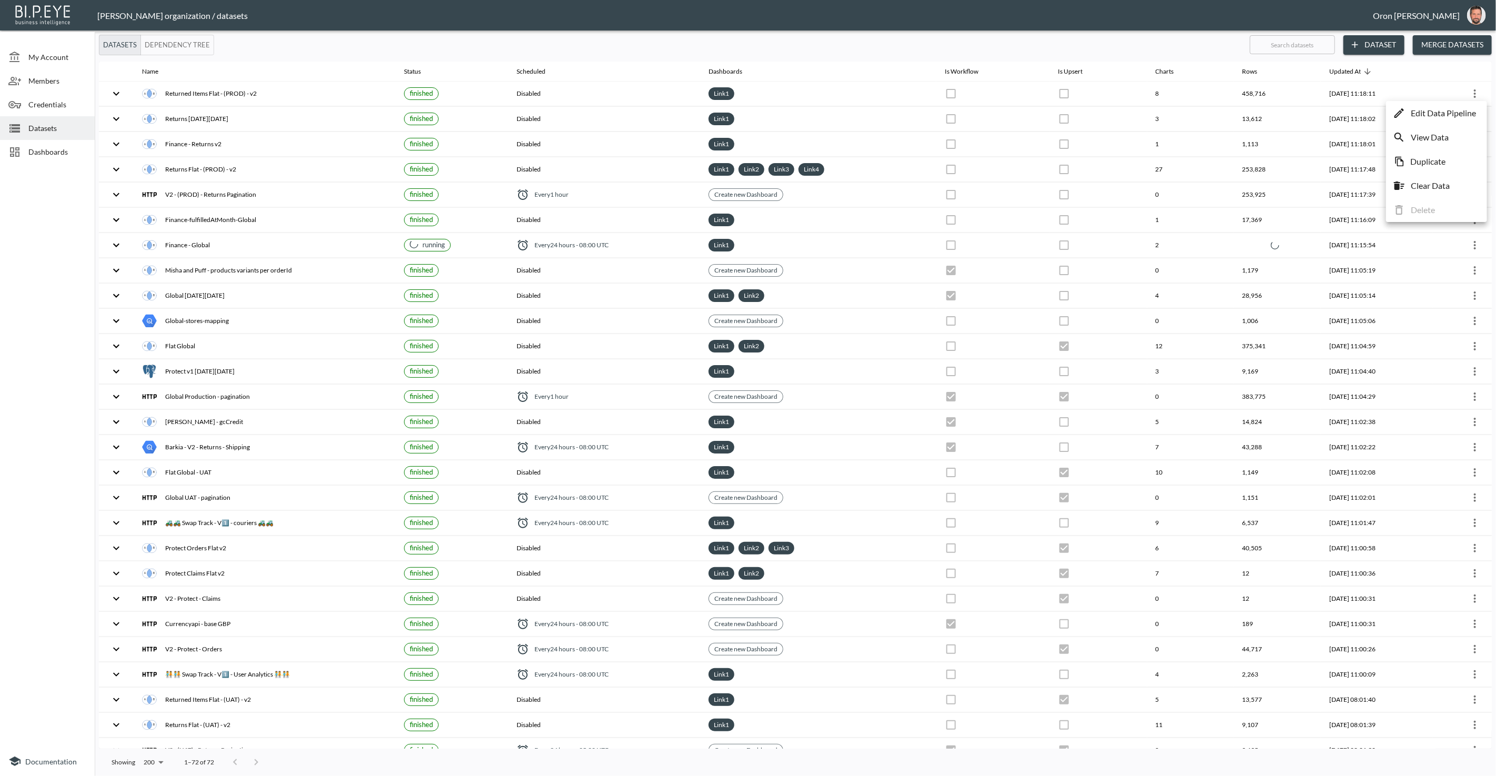
click at [1458, 114] on p "Edit Data Pipeline" at bounding box center [1443, 113] width 65 height 13
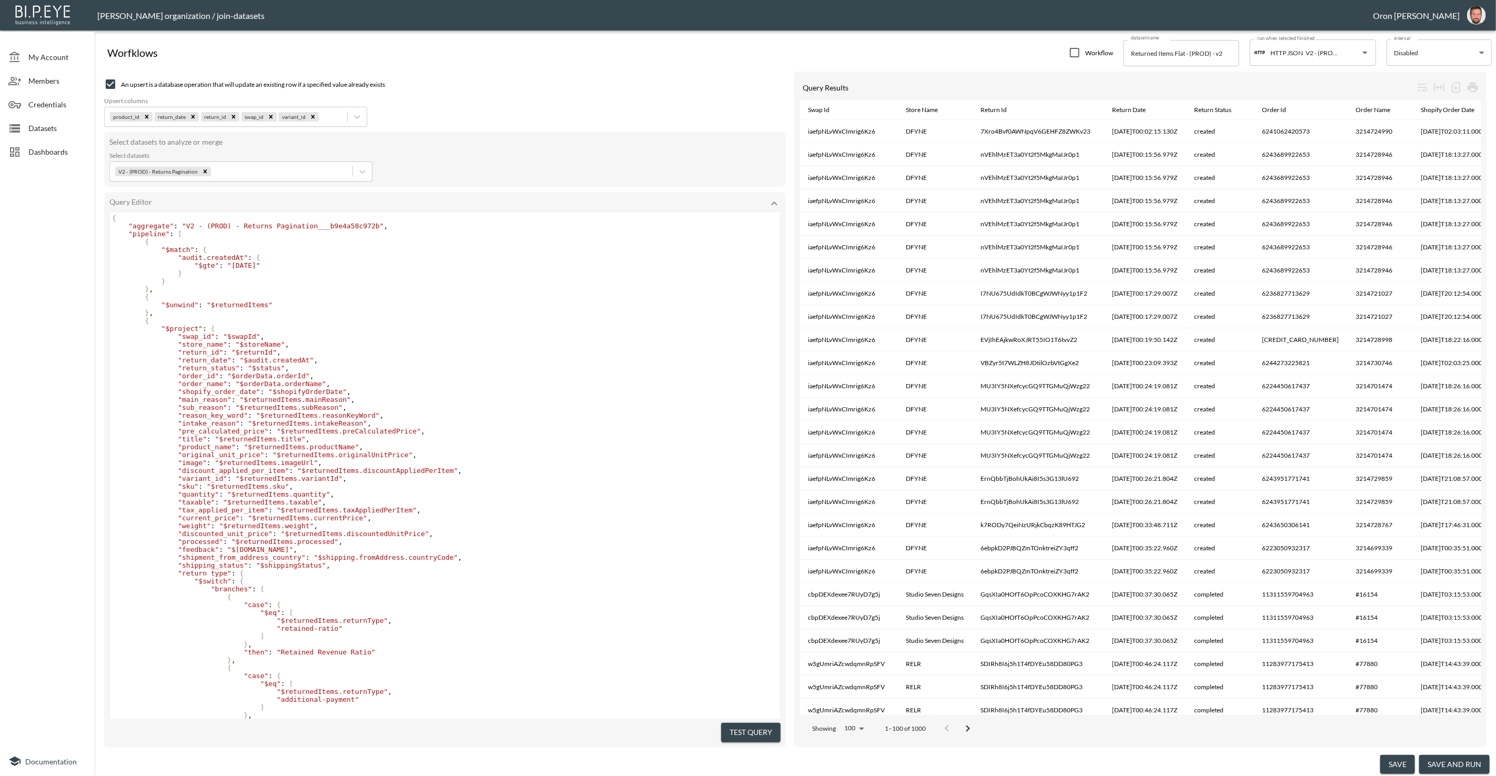
drag, startPoint x: 53, startPoint y: 127, endPoint x: 47, endPoint y: 137, distance: 12.0
click at [53, 127] on span "Datasets" at bounding box center [57, 128] width 58 height 11
